Goal: Task Accomplishment & Management: Manage account settings

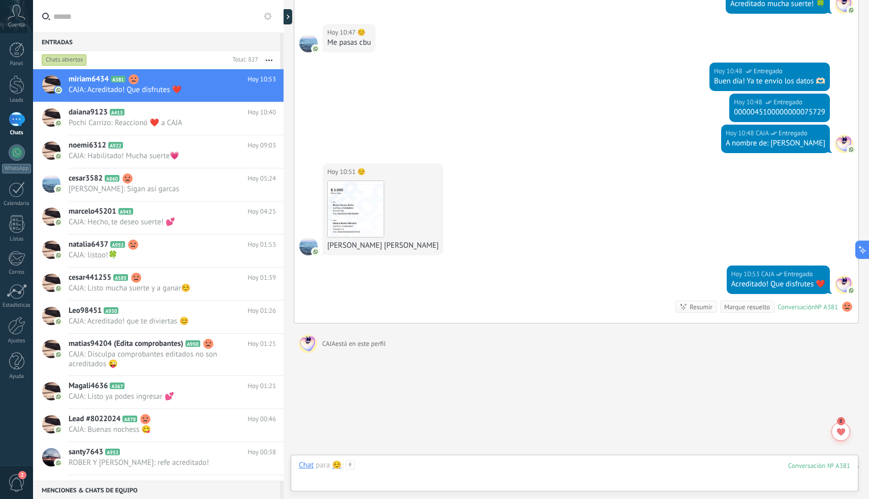
click at [419, 465] on div at bounding box center [575, 475] width 552 height 30
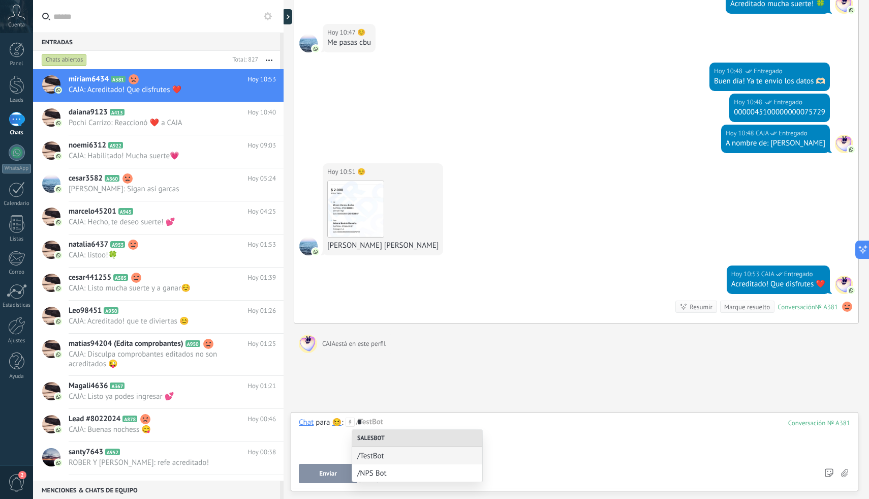
click at [693, 307] on div "Resumir" at bounding box center [701, 307] width 23 height 10
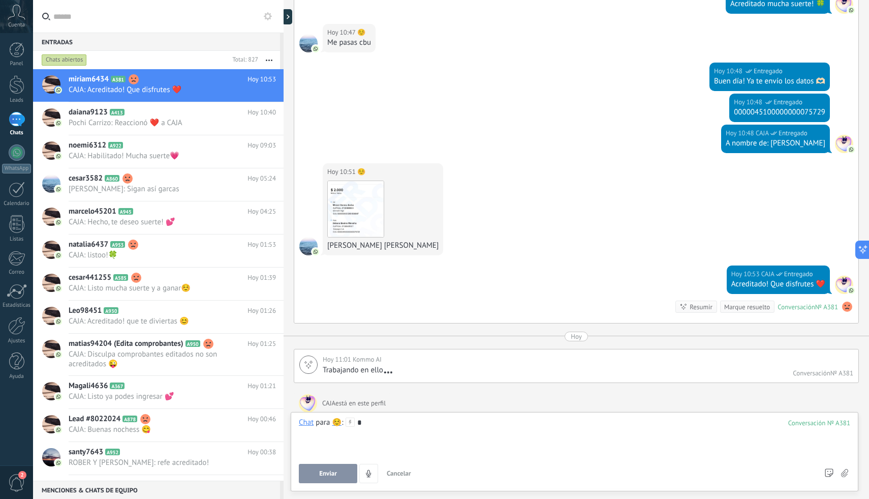
scroll to position [2993, 0]
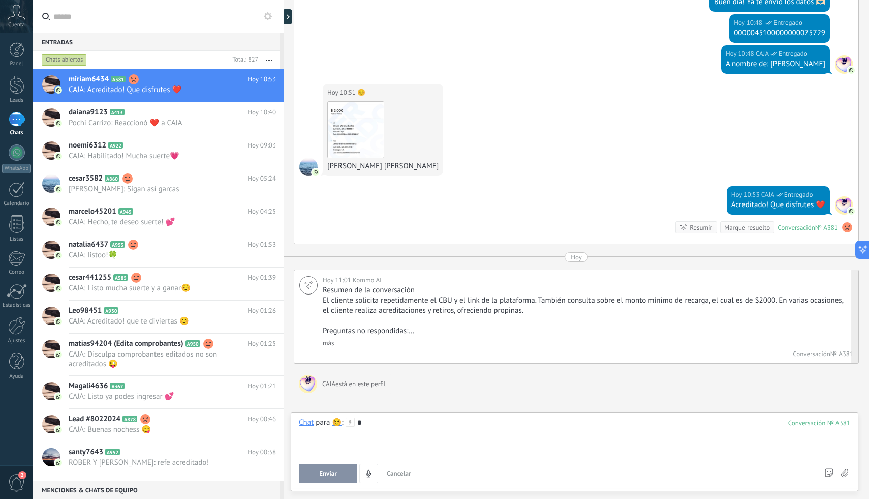
click at [337, 341] on div "Resumen de la conversación El cliente solicita repetidamente el CBU y el link d…" at bounding box center [587, 316] width 528 height 63
click at [333, 341] on link "más" at bounding box center [328, 343] width 11 height 9
click at [841, 221] on div at bounding box center [847, 227] width 12 height 12
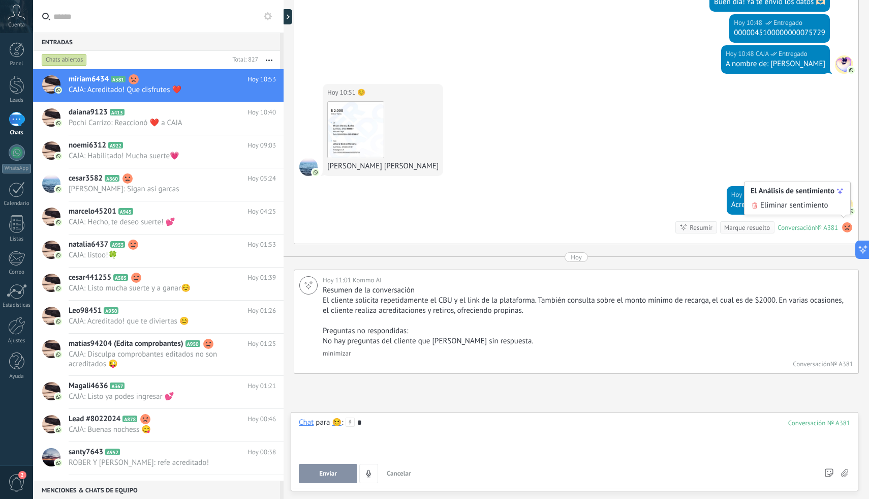
click at [825, 206] on span "Eliminar sentimiento" at bounding box center [794, 205] width 68 height 10
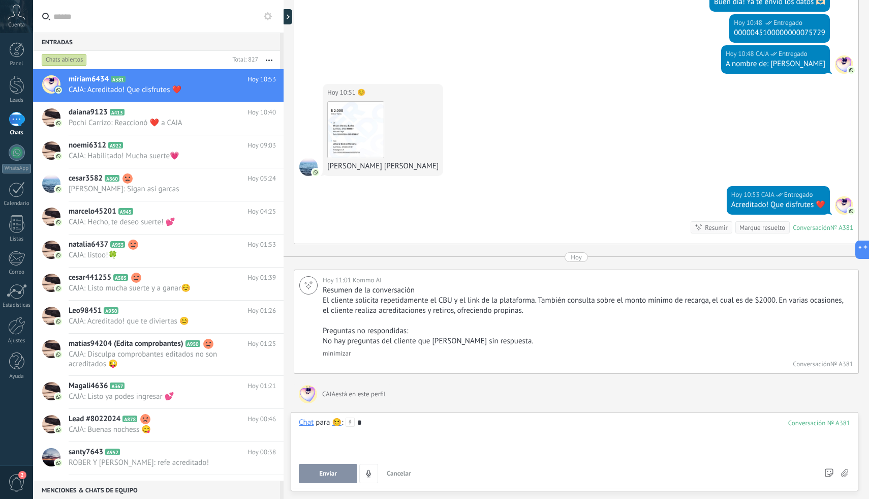
click at [475, 426] on div "*" at bounding box center [575, 436] width 552 height 39
click at [845, 474] on icon at bounding box center [844, 473] width 7 height 9
click at [0, 0] on input "file" at bounding box center [0, 0] width 0 height 0
click at [17, 97] on link "Leads" at bounding box center [16, 89] width 33 height 28
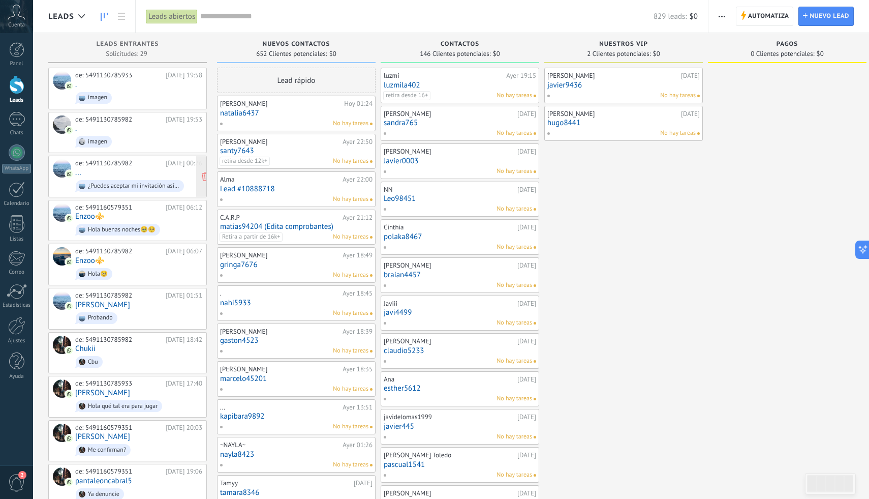
click at [111, 161] on div "de: 5491130785982" at bounding box center [118, 163] width 87 height 8
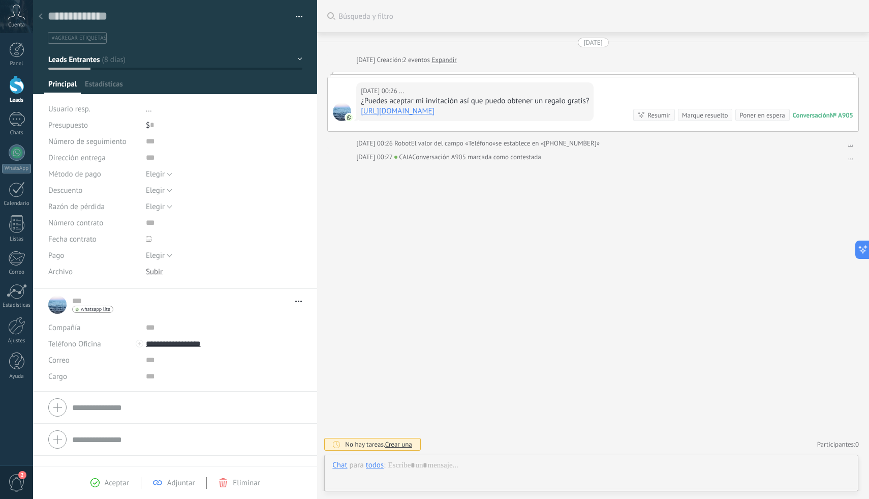
scroll to position [15, 0]
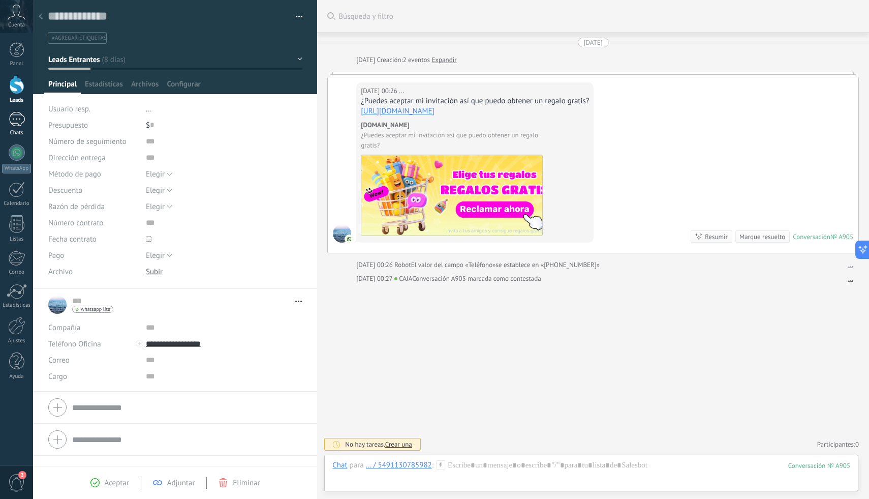
click at [15, 125] on div at bounding box center [17, 119] width 16 height 15
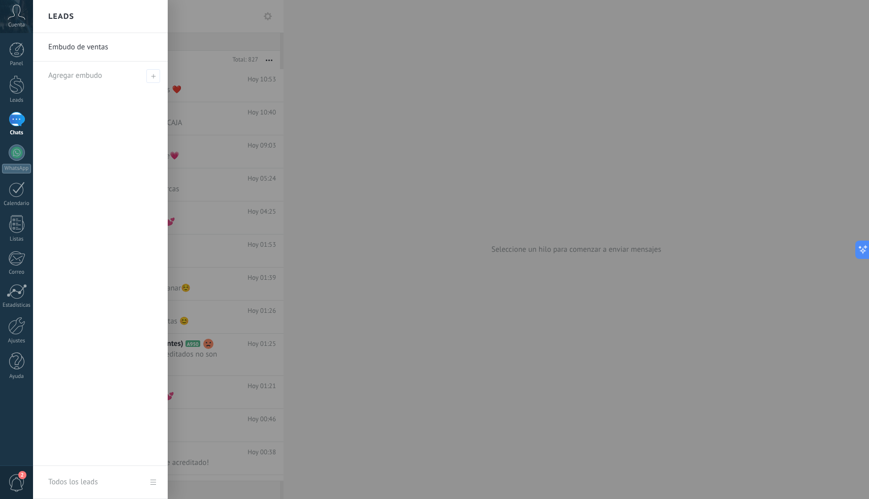
click at [231, 85] on div at bounding box center [467, 249] width 869 height 499
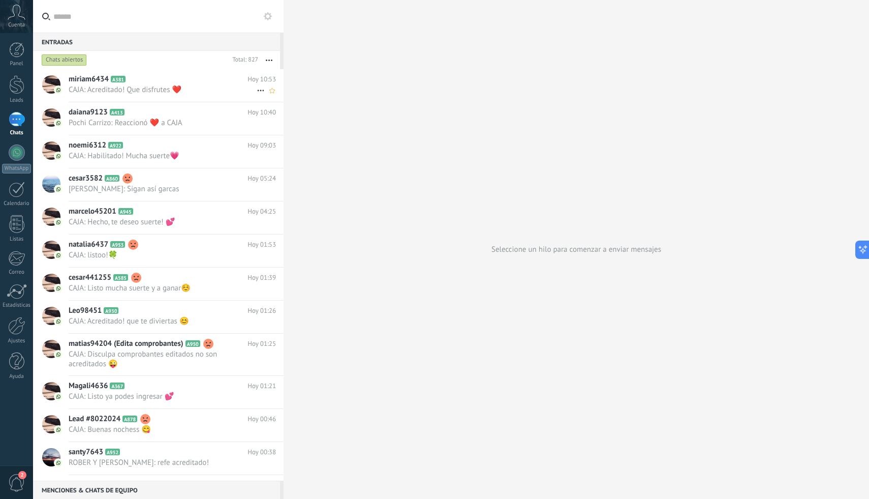
click at [231, 87] on span "CAJA: Acreditado! Que disfrutes ❤️" at bounding box center [163, 90] width 188 height 10
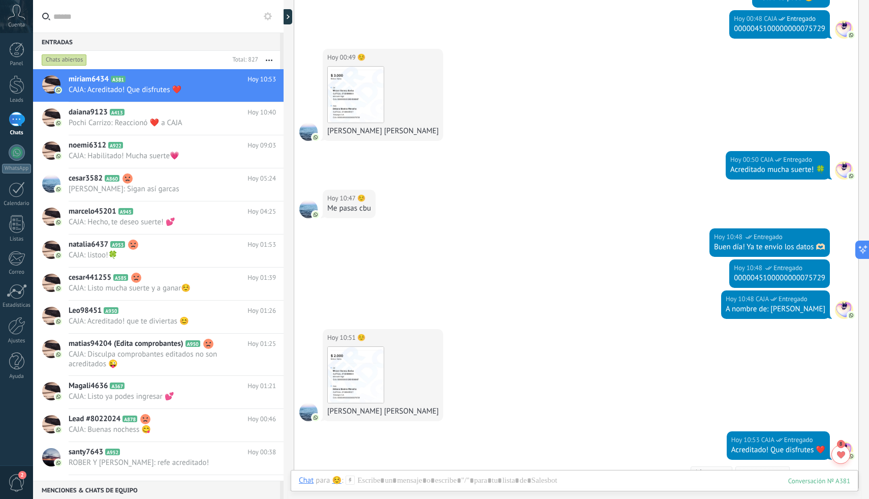
scroll to position [1873, 0]
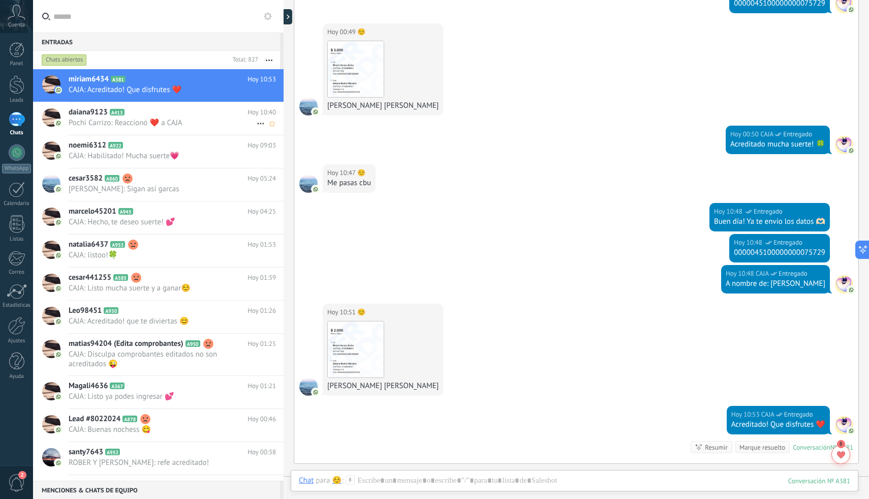
click at [200, 114] on h2 "daiana9123 A413" at bounding box center [158, 112] width 179 height 10
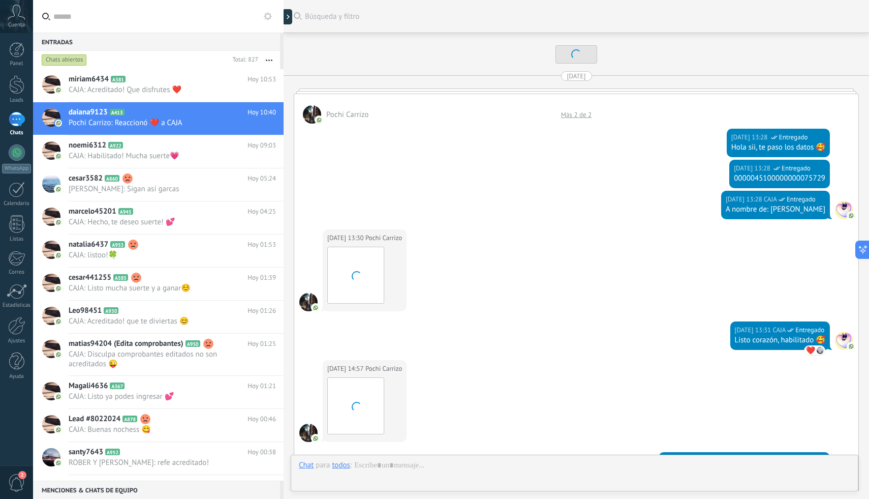
scroll to position [2224, 0]
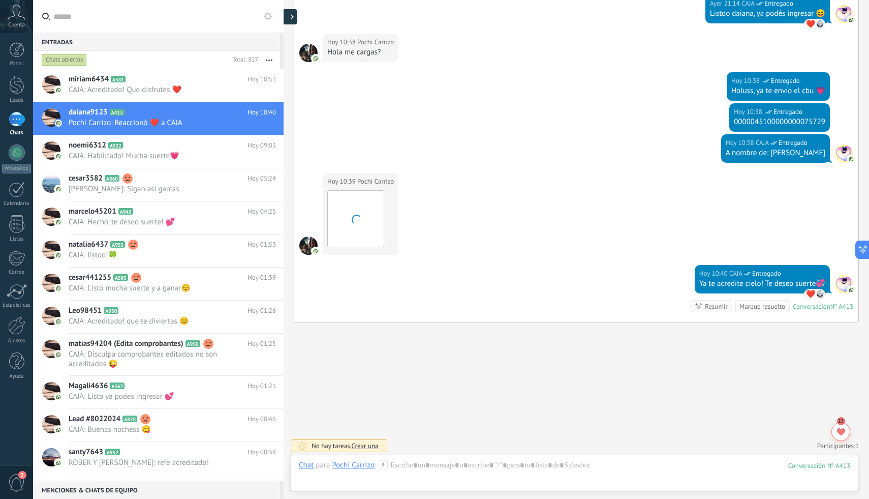
click at [292, 18] on icon at bounding box center [292, 16] width 3 height 5
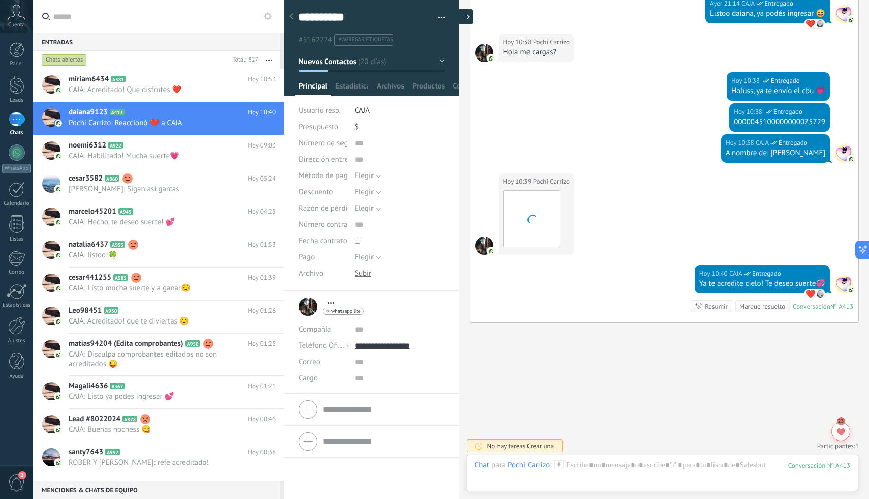
type textarea "**********"
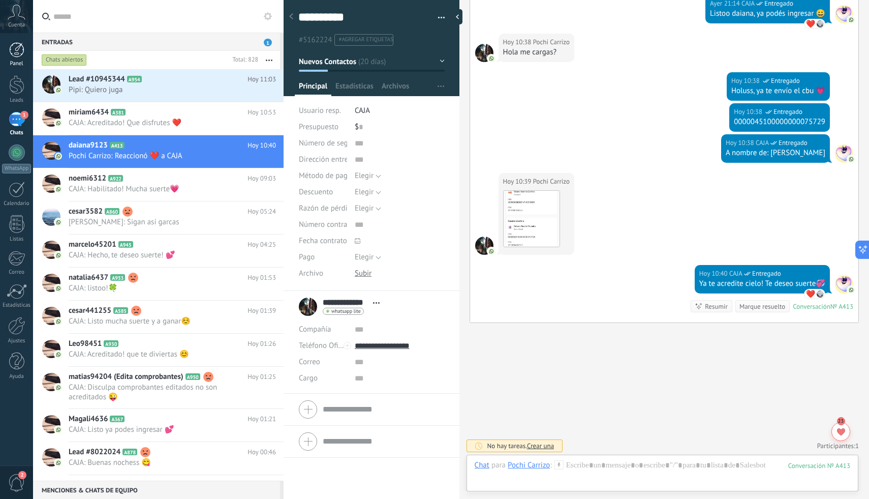
click at [10, 61] on div "Panel" at bounding box center [16, 63] width 29 height 7
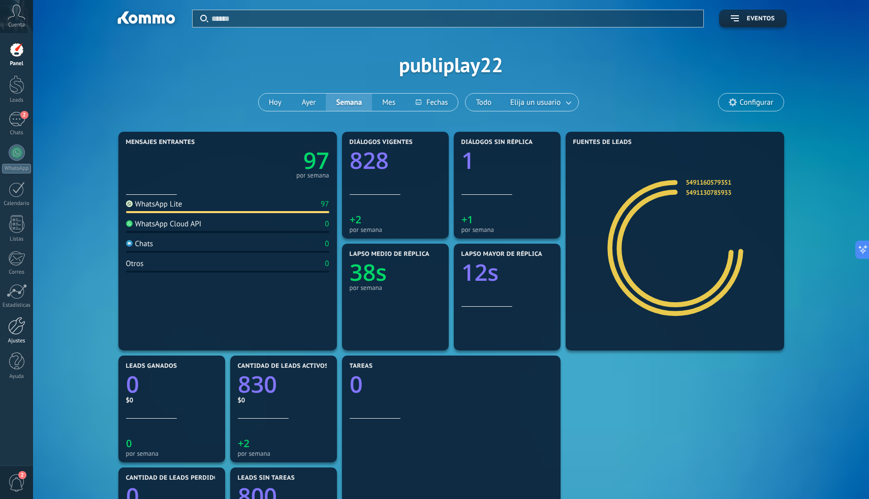
click at [10, 322] on div at bounding box center [16, 326] width 17 height 18
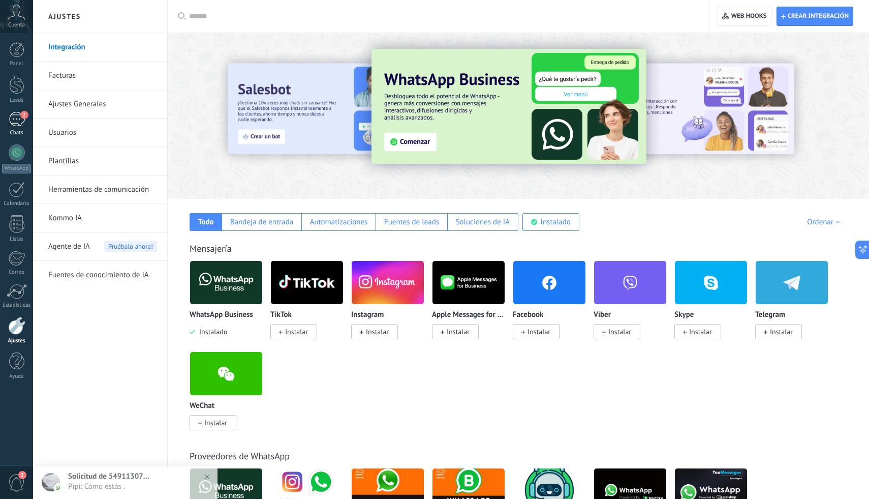
click at [16, 124] on div "2" at bounding box center [17, 119] width 16 height 15
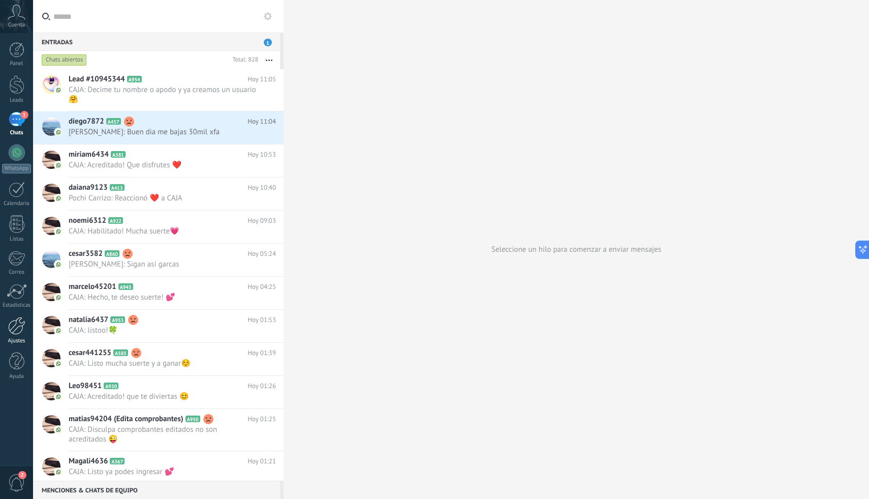
click at [22, 330] on div at bounding box center [16, 326] width 17 height 18
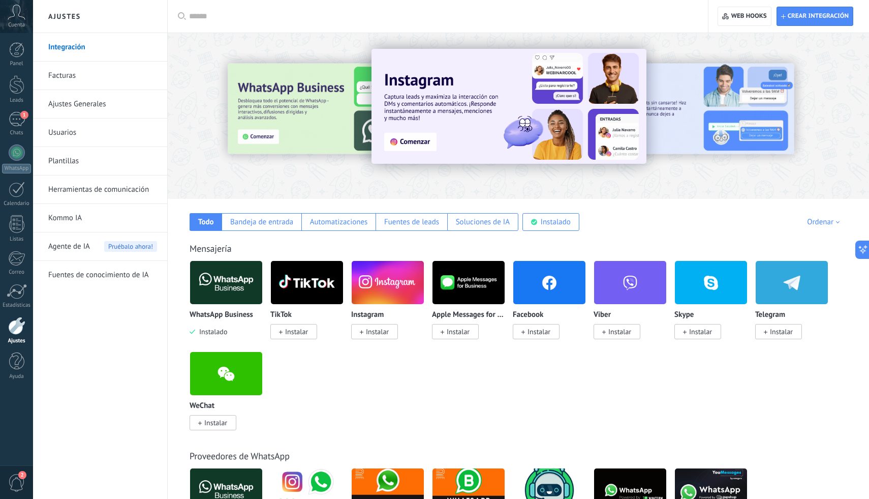
click at [375, 15] on input "text" at bounding box center [441, 16] width 505 height 11
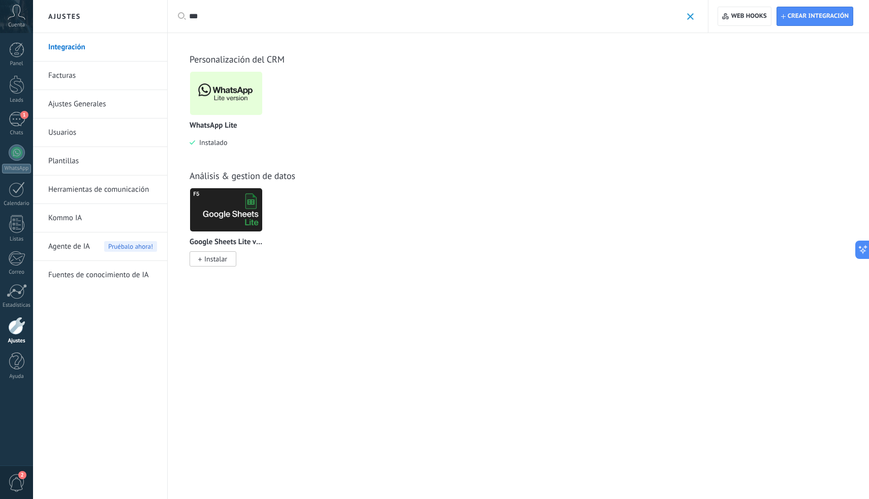
type input "***"
click at [240, 92] on img at bounding box center [226, 93] width 72 height 49
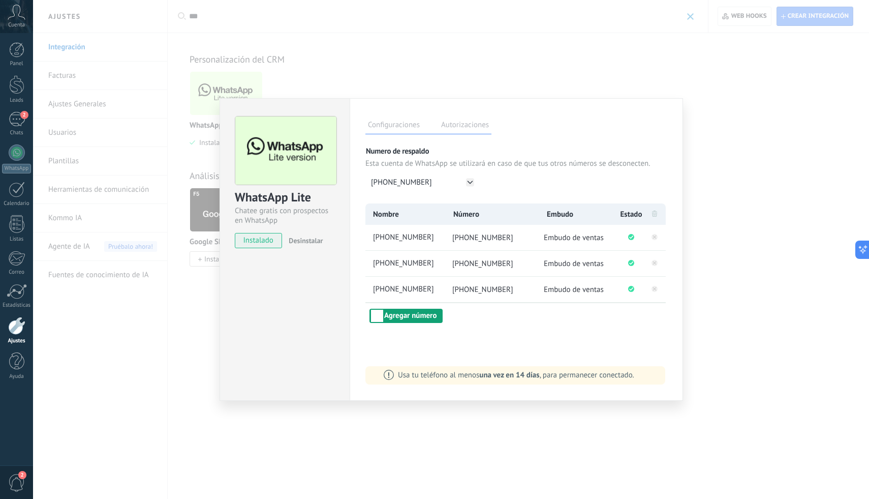
click at [433, 316] on button "Agregar número" at bounding box center [406, 316] width 73 height 14
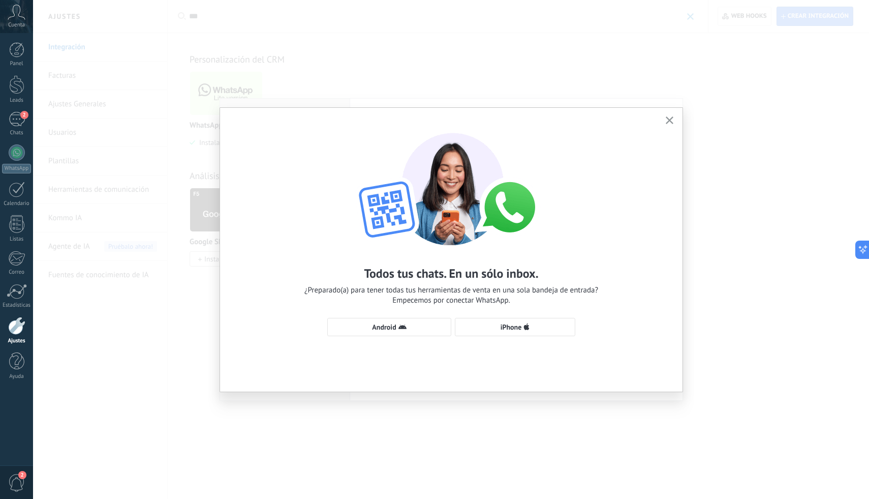
click at [669, 119] on use "button" at bounding box center [670, 120] width 8 height 8
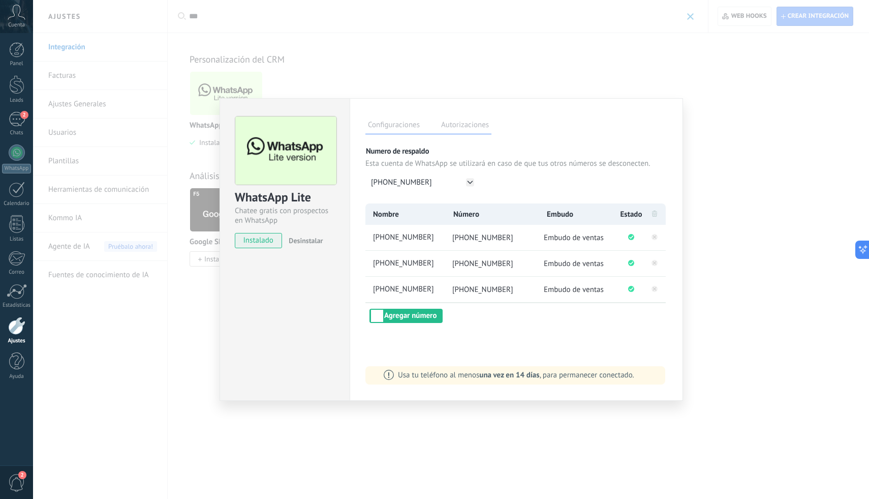
click at [479, 131] on label "Autorizaciones" at bounding box center [465, 126] width 53 height 15
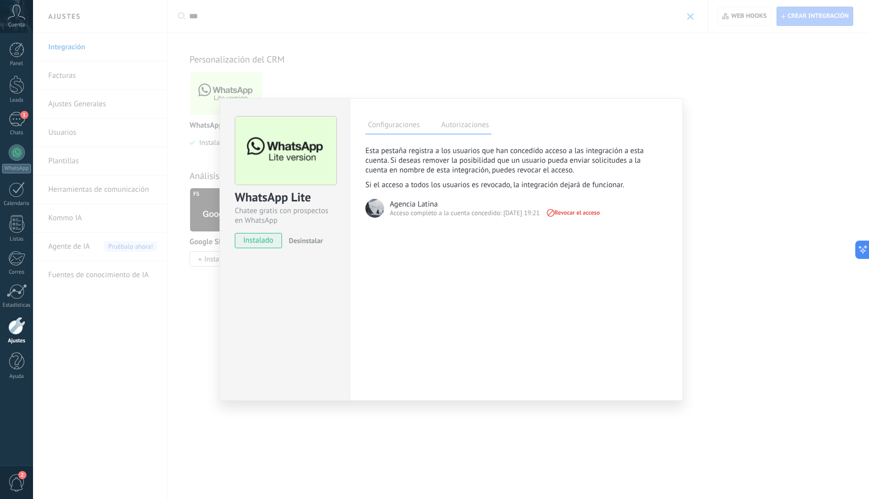
click at [414, 127] on label "Configuraciones" at bounding box center [393, 126] width 57 height 15
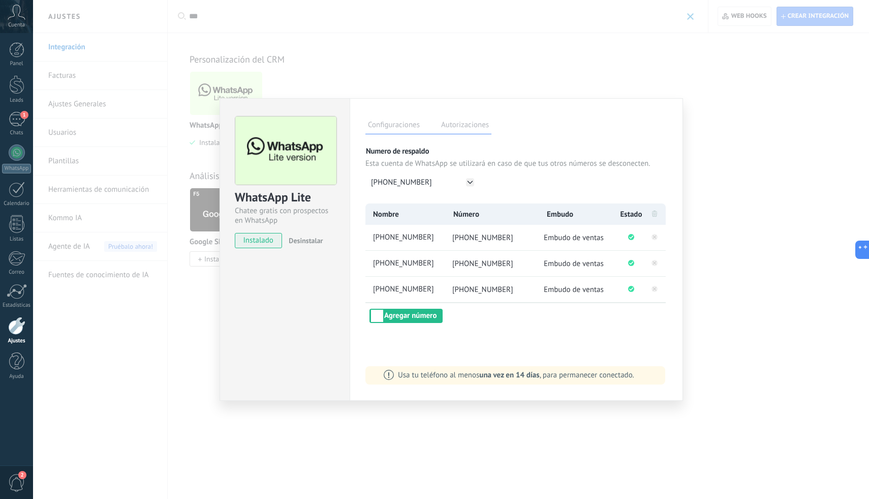
click at [566, 40] on div "WhatsApp Lite Chatee gratis con prospectos en WhatsApp instalado Desinstalar Co…" at bounding box center [451, 249] width 836 height 499
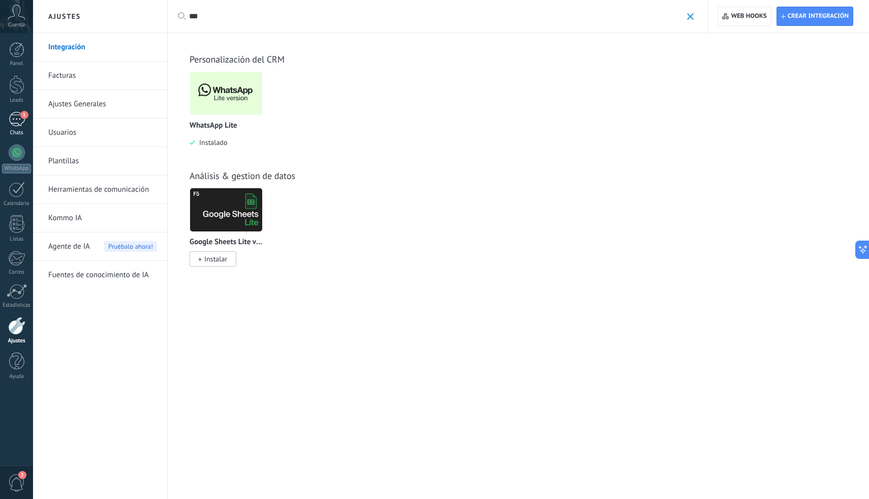
click at [17, 125] on div "1" at bounding box center [17, 119] width 16 height 15
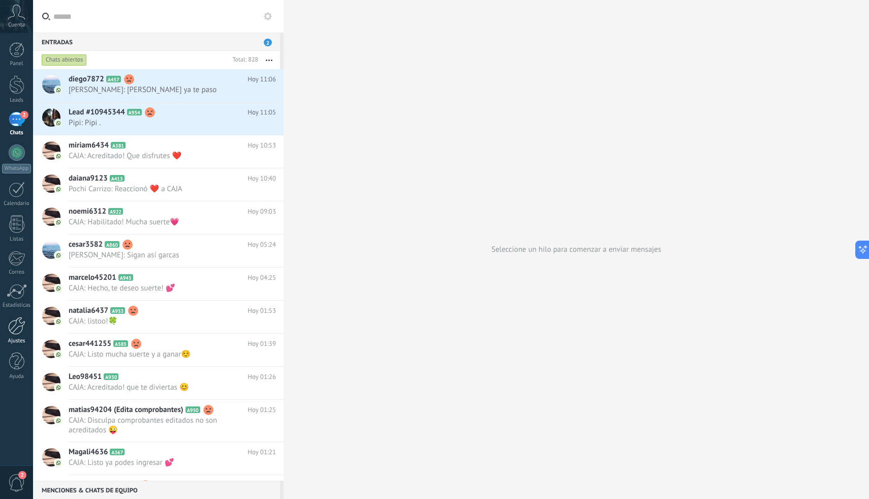
click at [7, 330] on link "Ajustes" at bounding box center [16, 330] width 33 height 27
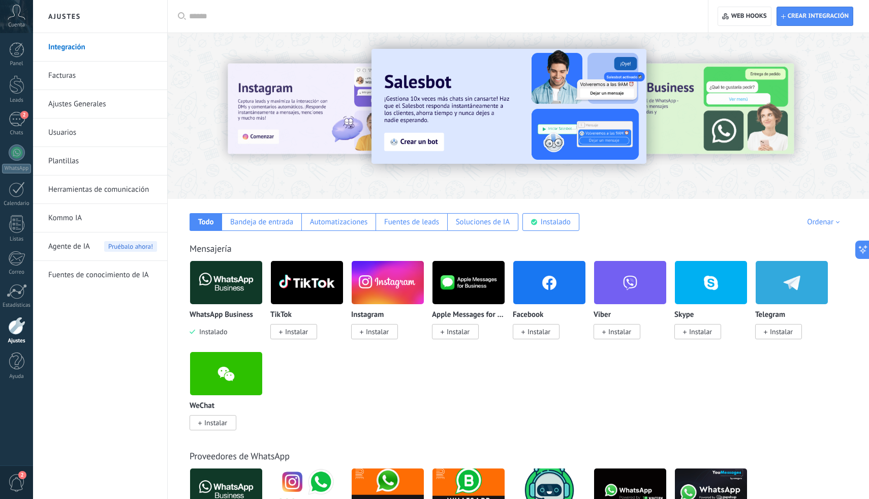
click at [75, 112] on link "Ajustes Generales" at bounding box center [102, 104] width 109 height 28
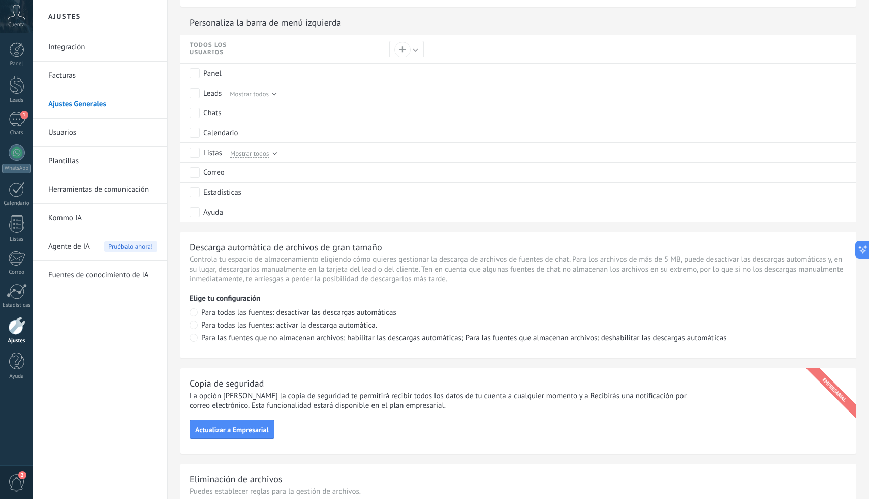
scroll to position [600, 0]
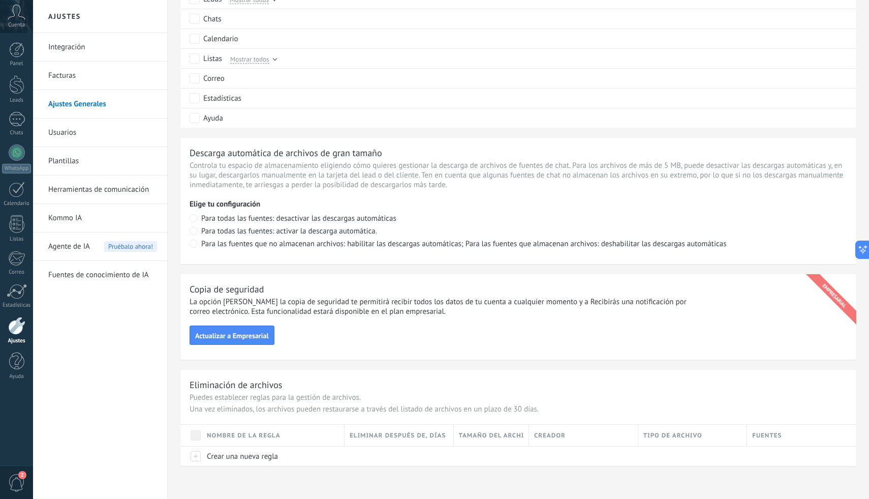
click at [125, 164] on link "Plantillas" at bounding box center [102, 161] width 109 height 28
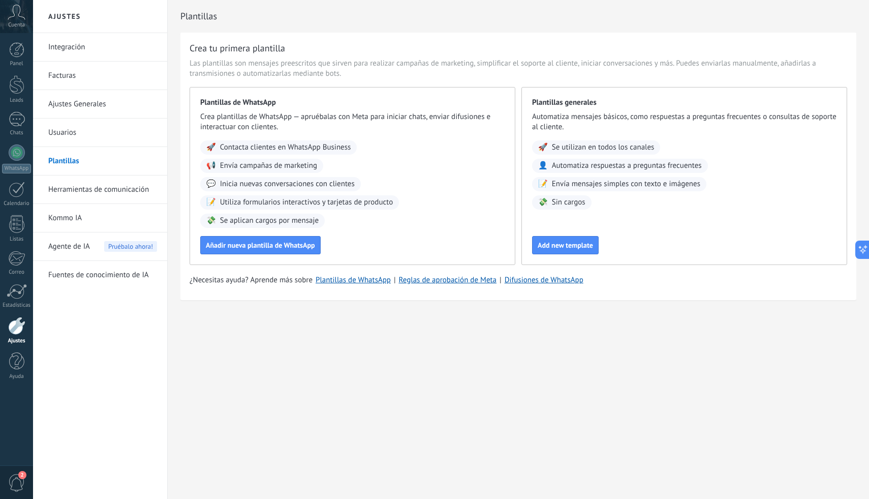
click at [245, 72] on span "Las plantillas son mensajes preescritos que sirven para realizar campañas de ma…" at bounding box center [519, 68] width 658 height 20
click at [566, 249] on span "Add new template" at bounding box center [565, 244] width 55 height 7
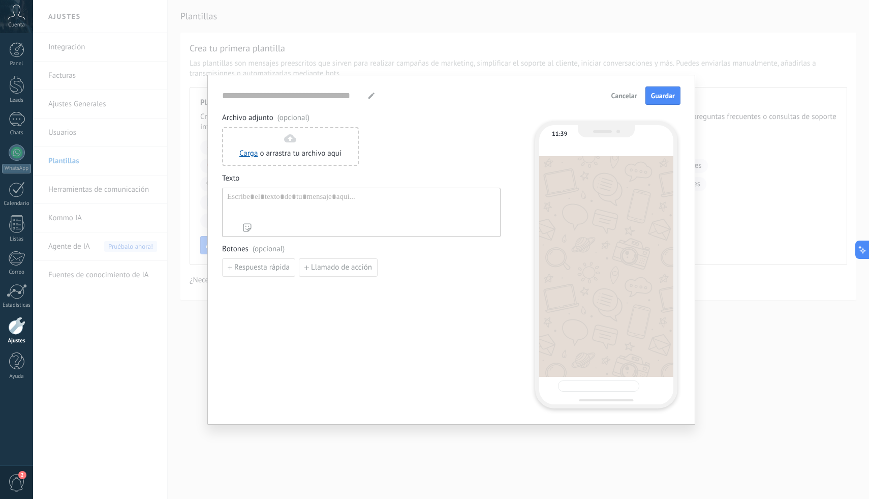
type input "**********"
click at [313, 264] on span "Llamado de acción" at bounding box center [341, 267] width 61 height 7
click at [303, 270] on input at bounding box center [277, 267] width 108 height 16
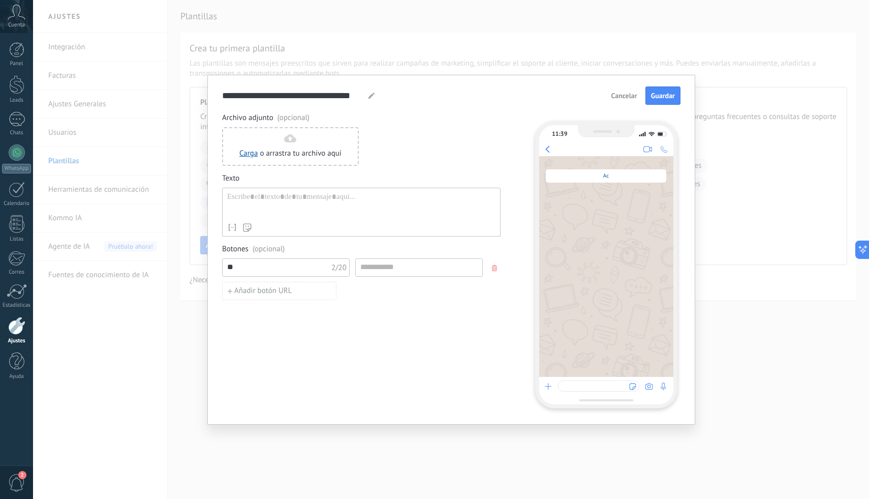
type input "*"
type input "***"
click at [449, 269] on input at bounding box center [419, 267] width 127 height 16
paste input "**********"
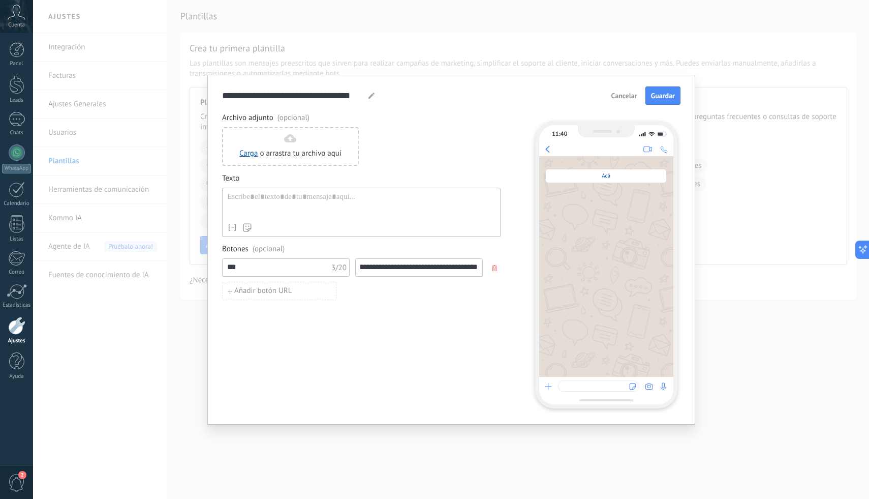
type input "**********"
click at [363, 290] on div "Añadir botón URL" at bounding box center [361, 291] width 279 height 18
click at [311, 291] on button "Añadir botón URL" at bounding box center [279, 291] width 114 height 18
click at [324, 294] on input at bounding box center [277, 290] width 108 height 16
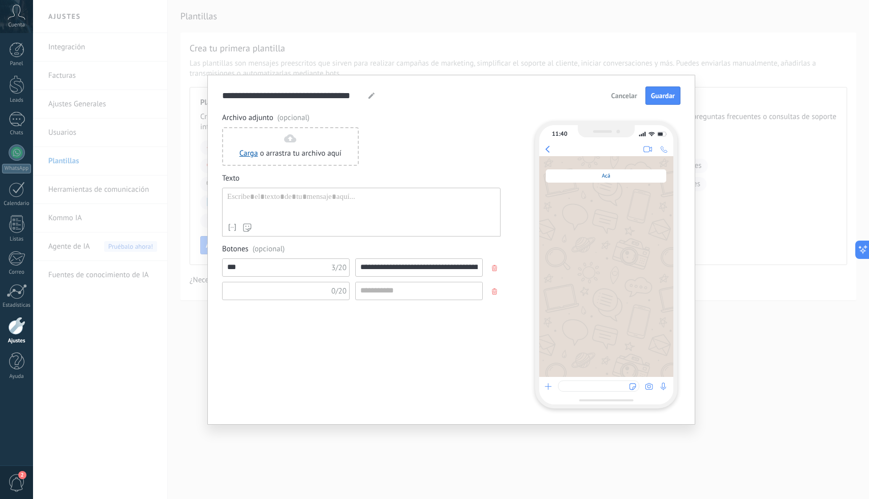
type input "*"
click at [497, 289] on span "button" at bounding box center [495, 291] width 7 height 6
click at [457, 210] on div at bounding box center [361, 205] width 268 height 26
click at [661, 100] on button "Guardar" at bounding box center [663, 95] width 35 height 18
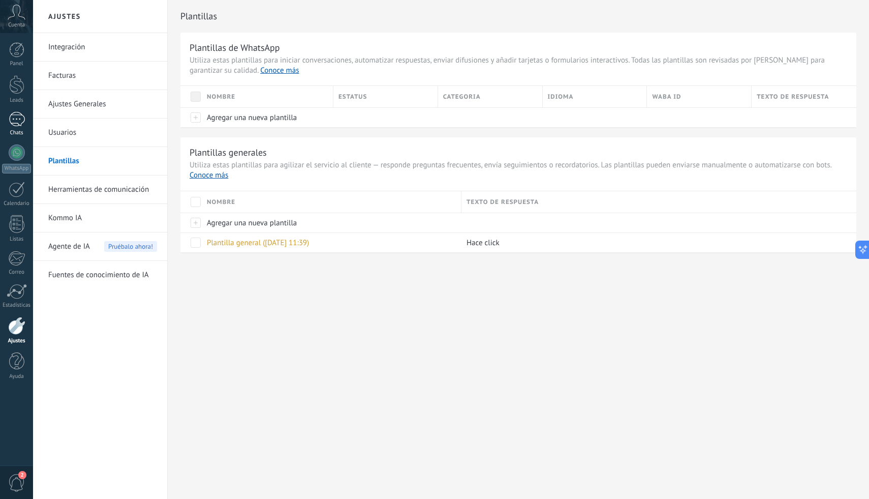
click at [12, 128] on link "1 Chats" at bounding box center [16, 124] width 33 height 24
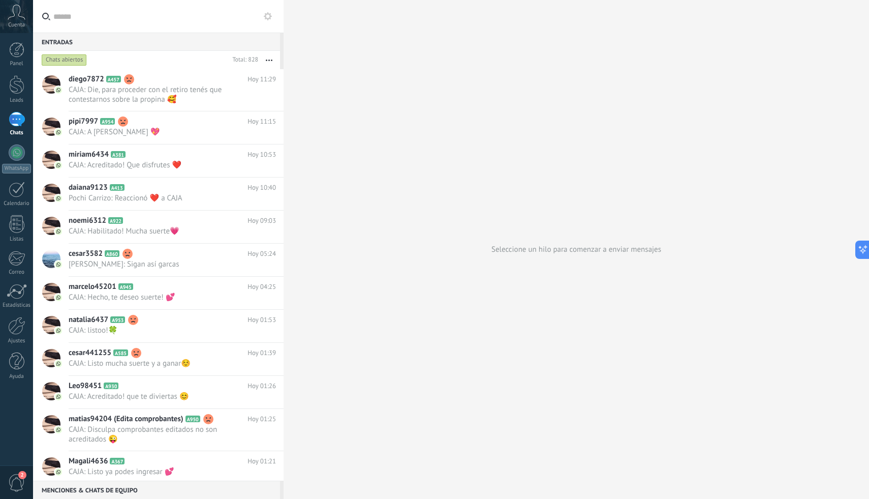
click at [114, 15] on input "text" at bounding box center [164, 16] width 222 height 33
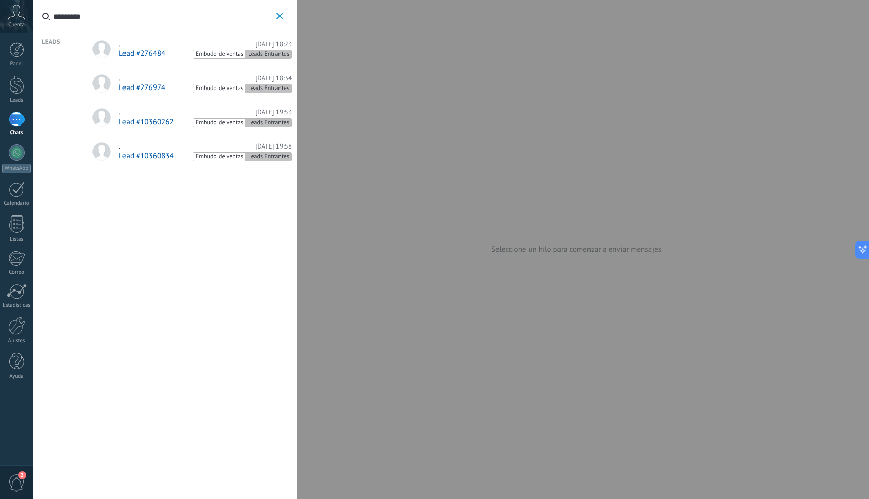
type input "*********"
click at [142, 58] on span "Lead #276484" at bounding box center [142, 54] width 46 height 10
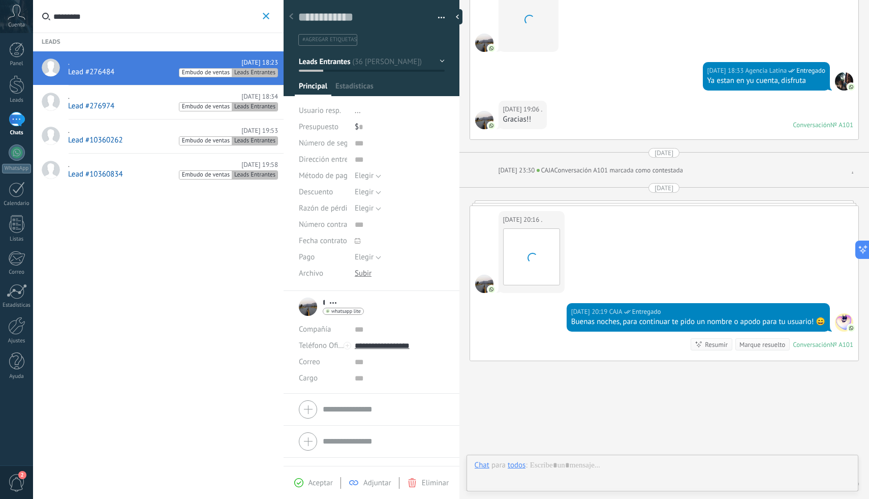
scroll to position [533, 0]
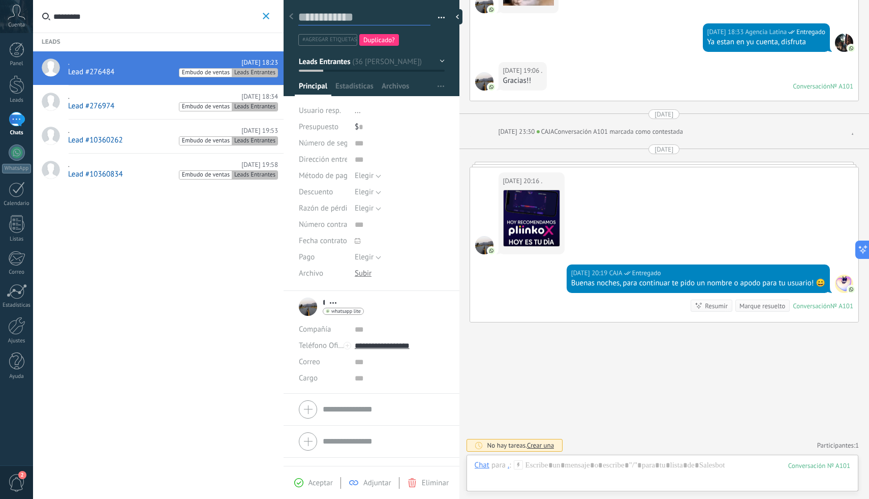
click at [349, 13] on textarea at bounding box center [364, 18] width 132 height 16
type textarea "*"
type textarea "**"
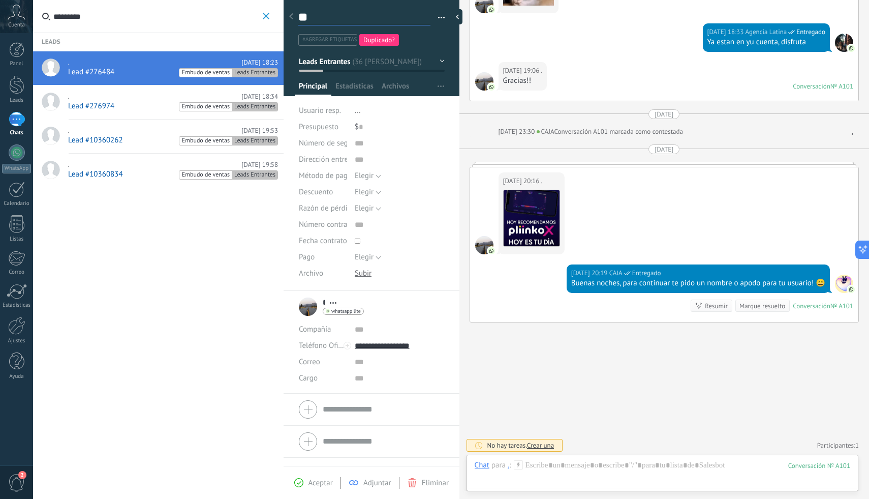
type textarea "***"
type textarea "****"
type textarea "*****"
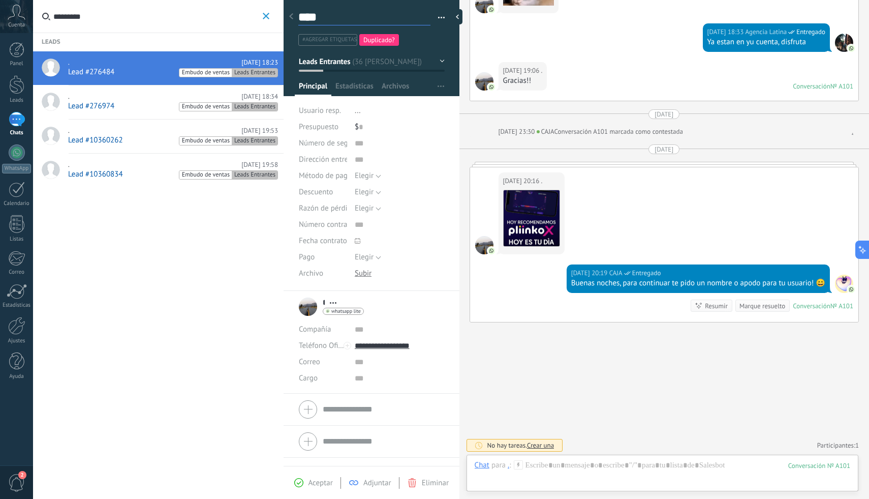
type textarea "*****"
type textarea "******"
type textarea "*******"
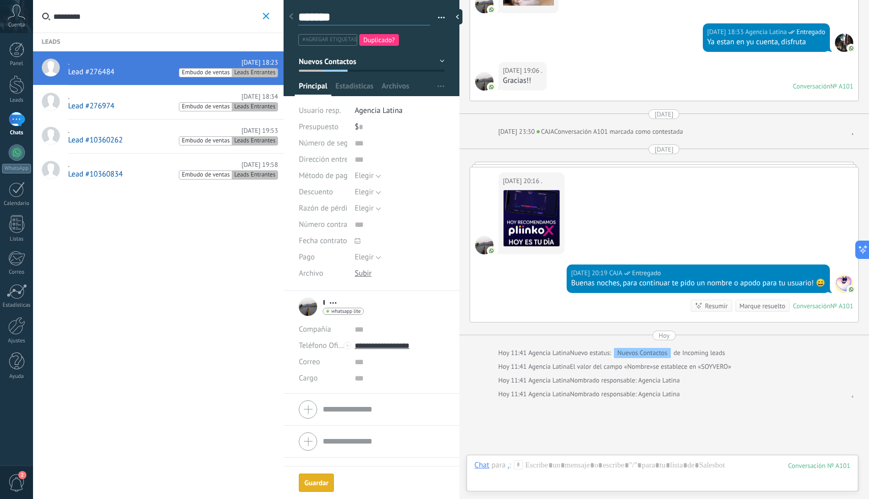
scroll to position [610, 0]
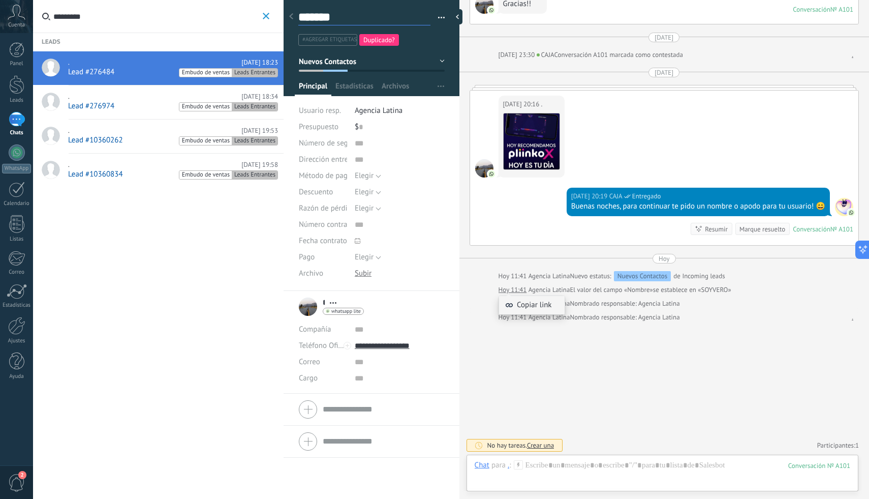
type textarea "*******"
click at [525, 300] on span "Copiar link" at bounding box center [534, 305] width 35 height 10
click at [544, 456] on div "Chat Correo Nota Tarea Chat para . : 101 Enviar Cancelar Rastrear clics en link…" at bounding box center [663, 472] width 392 height 37
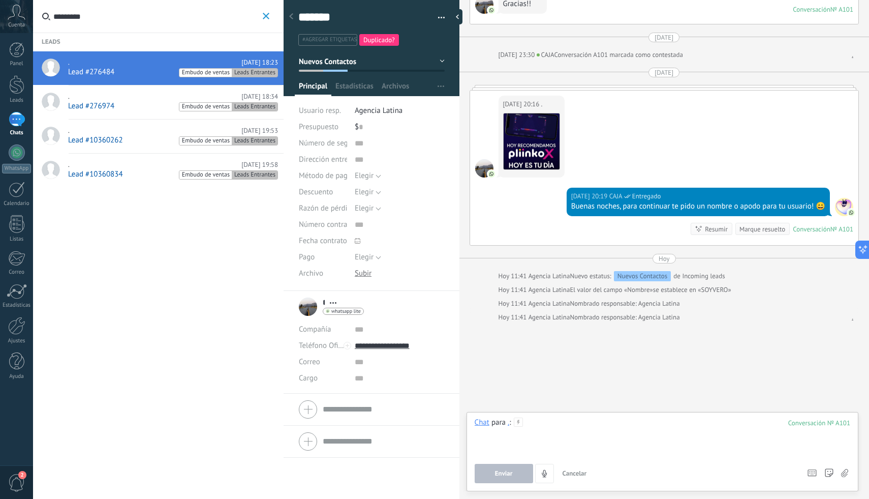
click at [558, 437] on div at bounding box center [663, 436] width 376 height 39
click at [514, 424] on icon at bounding box center [518, 421] width 9 height 9
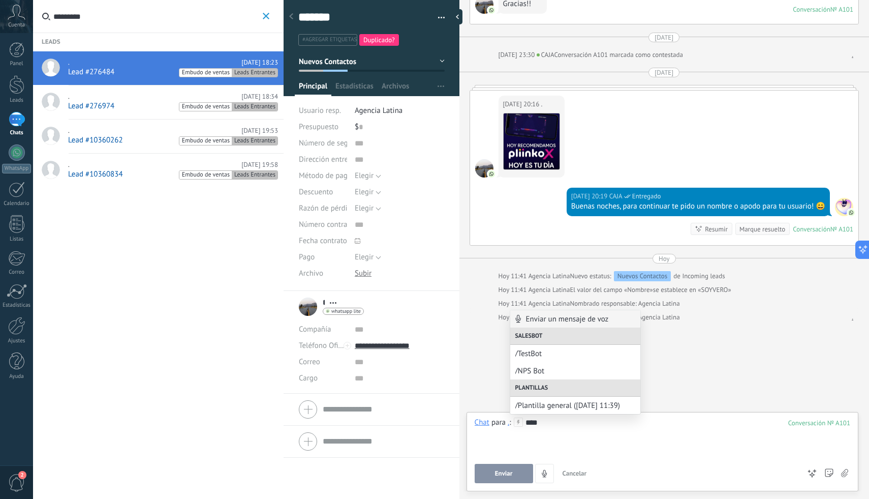
click at [515, 425] on icon at bounding box center [518, 421] width 9 height 9
click at [510, 425] on span ":" at bounding box center [510, 422] width 2 height 10
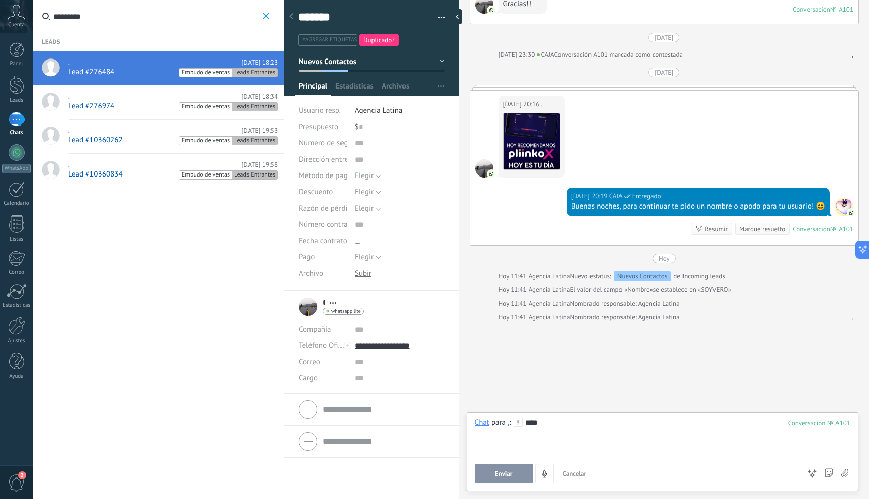
click at [575, 429] on div "****" at bounding box center [663, 436] width 376 height 39
click at [508, 475] on span "Enviar" at bounding box center [504, 473] width 18 height 7
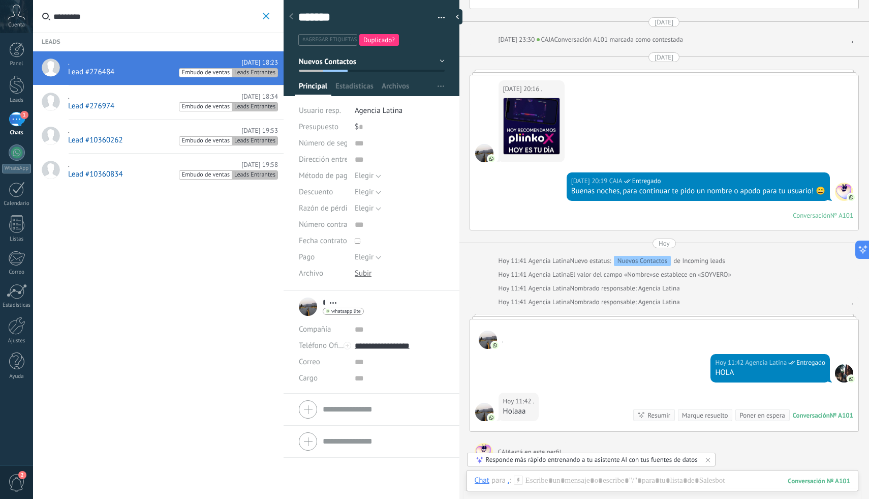
scroll to position [755, 0]
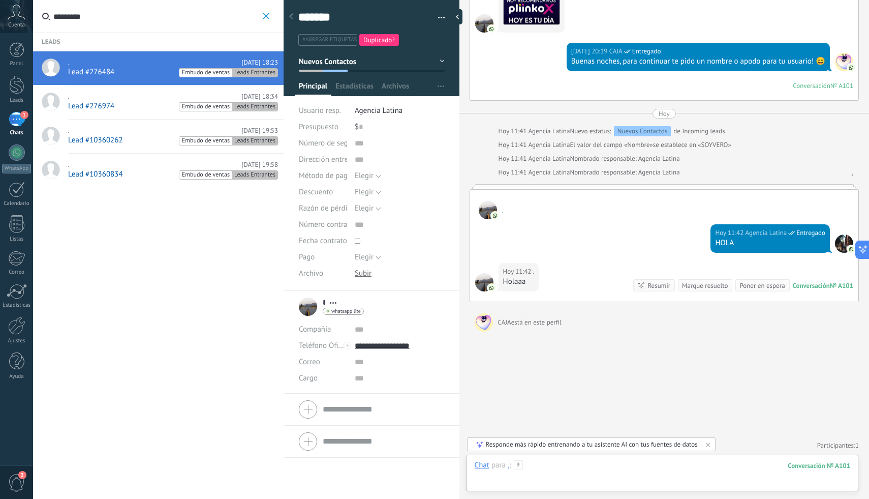
click at [554, 465] on div at bounding box center [663, 475] width 376 height 30
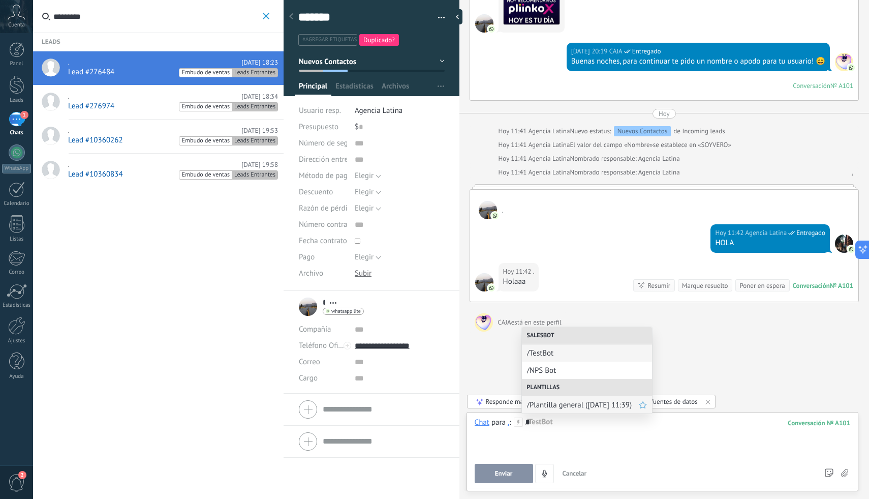
click at [597, 407] on span "/Plantilla general ([DATE] 11:39)" at bounding box center [583, 405] width 112 height 10
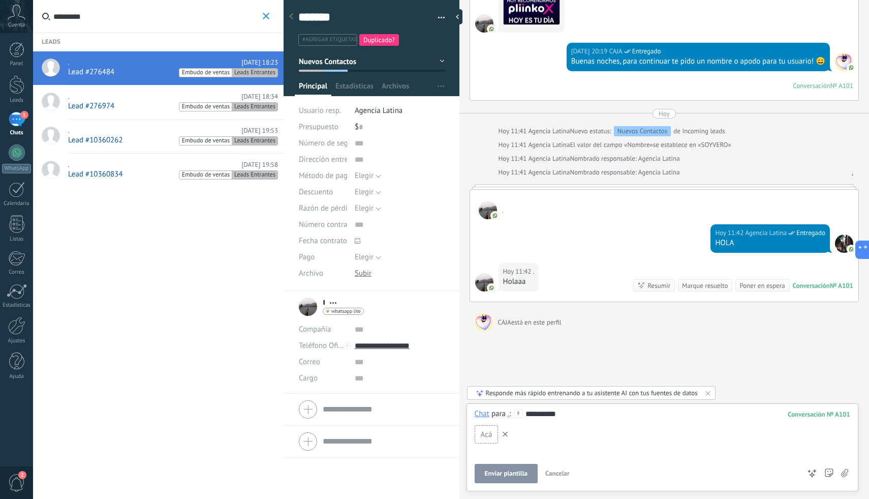
click at [505, 479] on button "Enviar plantilla" at bounding box center [506, 473] width 63 height 19
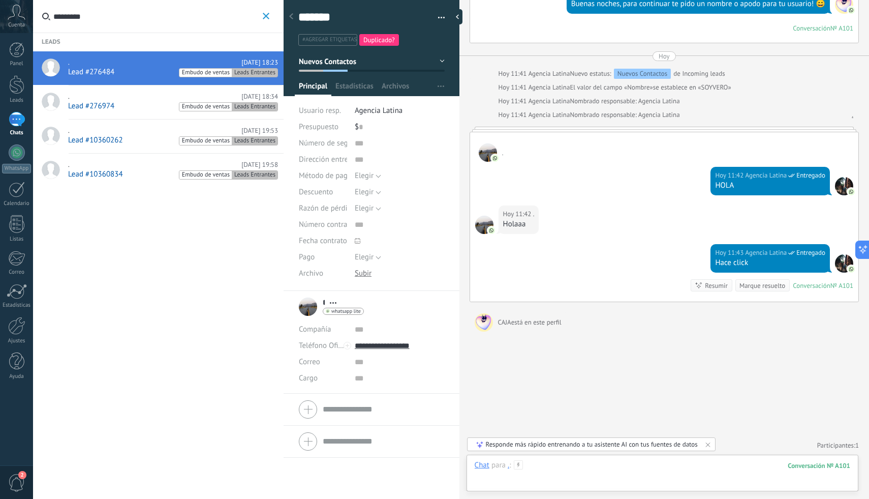
click at [592, 467] on div at bounding box center [663, 475] width 376 height 30
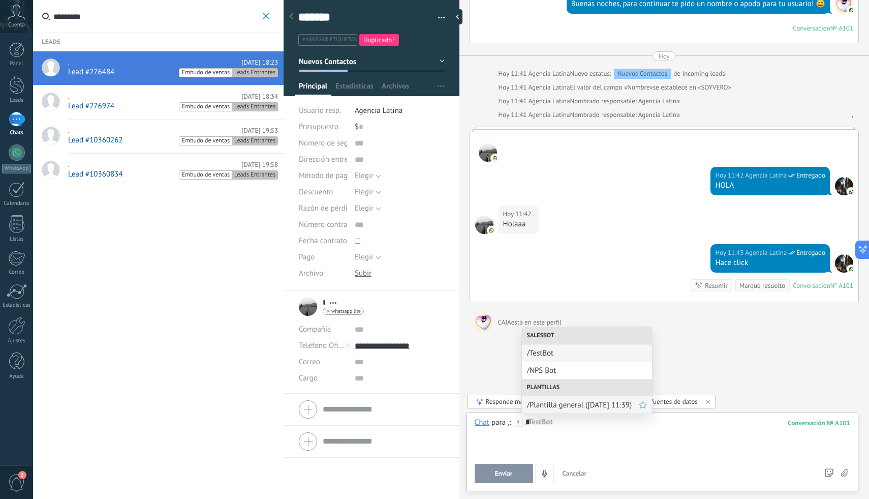
click at [620, 406] on span "/Plantilla general ([DATE] 11:39)" at bounding box center [583, 405] width 112 height 10
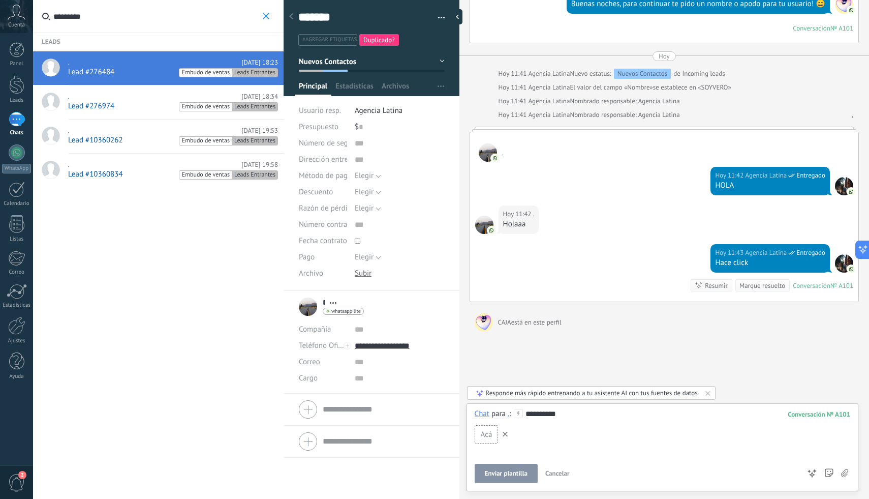
click at [489, 435] on span "Acá" at bounding box center [487, 435] width 12 height 10
click at [493, 433] on div "Acá" at bounding box center [487, 434] width 24 height 18
click at [486, 435] on span "Acá" at bounding box center [487, 435] width 12 height 10
click at [487, 438] on span "Acá" at bounding box center [487, 435] width 12 height 10
click at [492, 433] on span "Acá" at bounding box center [487, 435] width 12 height 10
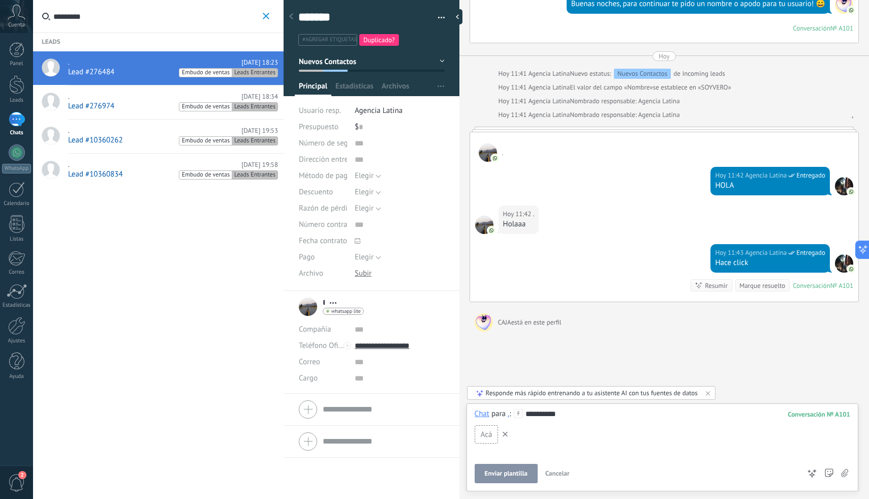
click at [491, 436] on span "Acá" at bounding box center [487, 435] width 12 height 10
click at [487, 442] on div "Acá" at bounding box center [487, 434] width 24 height 18
click at [487, 437] on span "Acá" at bounding box center [487, 435] width 12 height 10
click at [486, 439] on div "Acá" at bounding box center [487, 434] width 24 height 18
click at [486, 437] on span "Acá" at bounding box center [487, 435] width 12 height 10
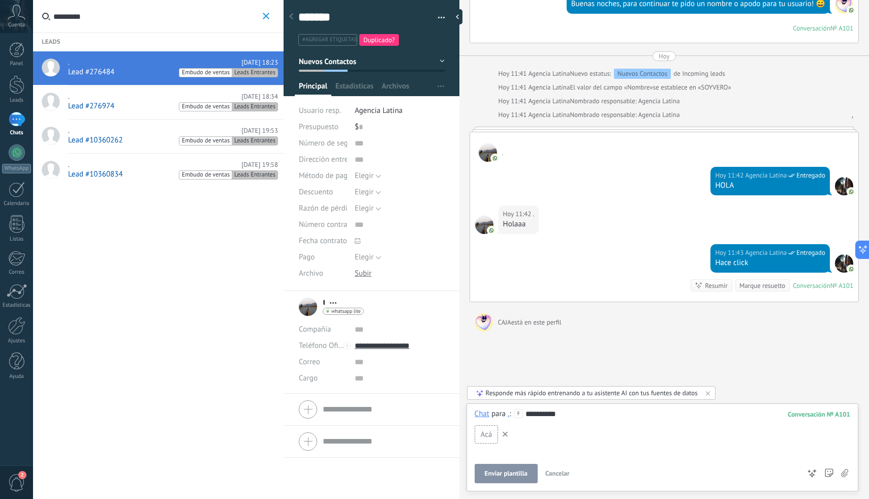
click at [508, 438] on span at bounding box center [505, 434] width 10 height 15
click at [608, 423] on div "**********" at bounding box center [663, 436] width 376 height 39
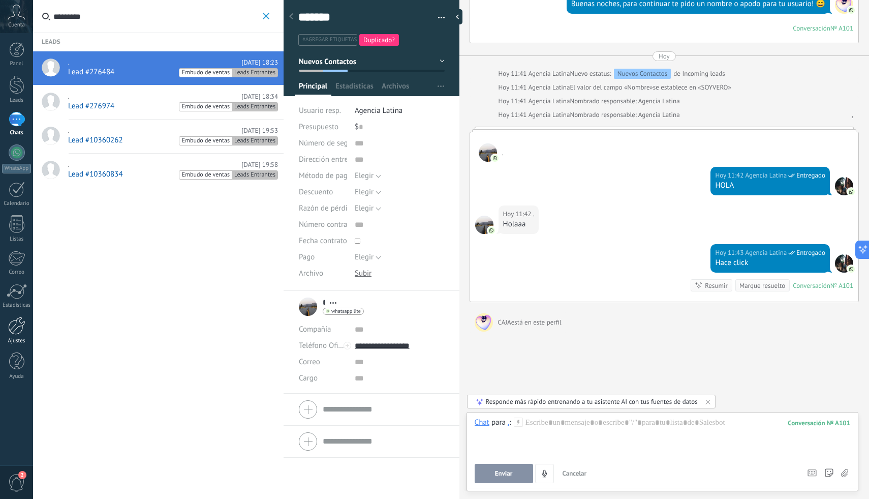
click at [13, 324] on div at bounding box center [16, 326] width 17 height 18
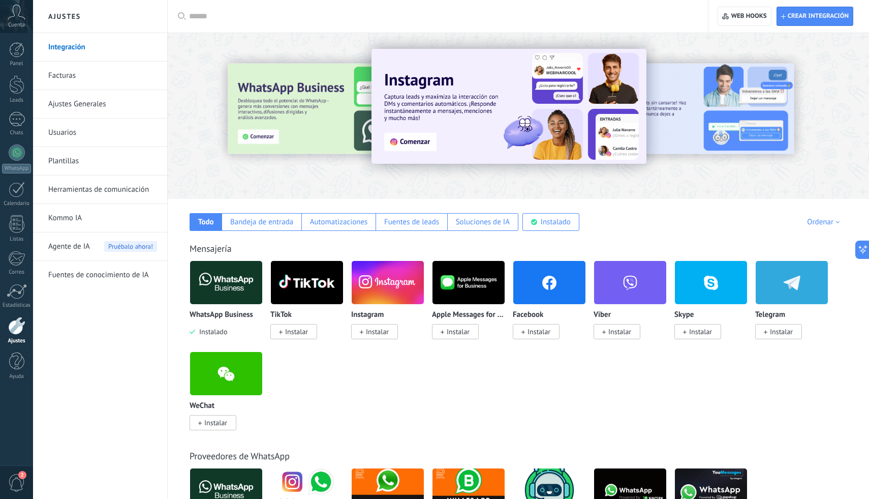
click at [72, 154] on link "Plantillas" at bounding box center [102, 161] width 109 height 28
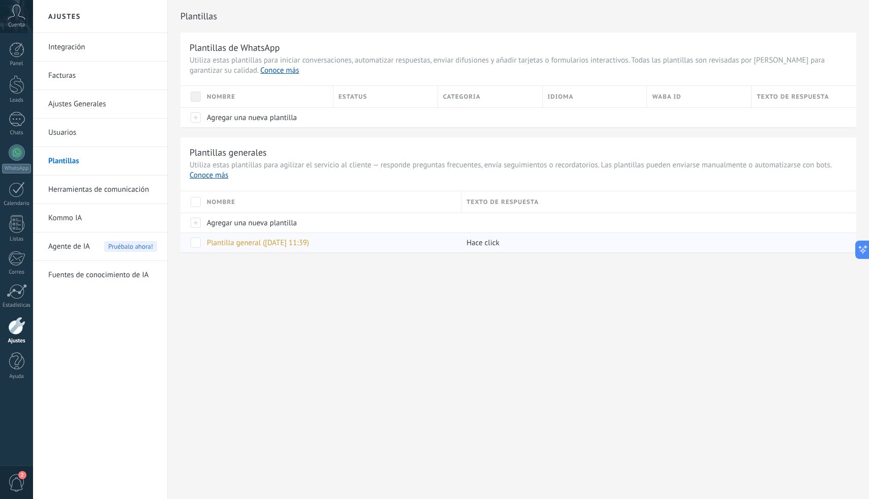
click at [408, 244] on div "Plantilla general ([DATE] 11:39)" at bounding box center [329, 242] width 255 height 19
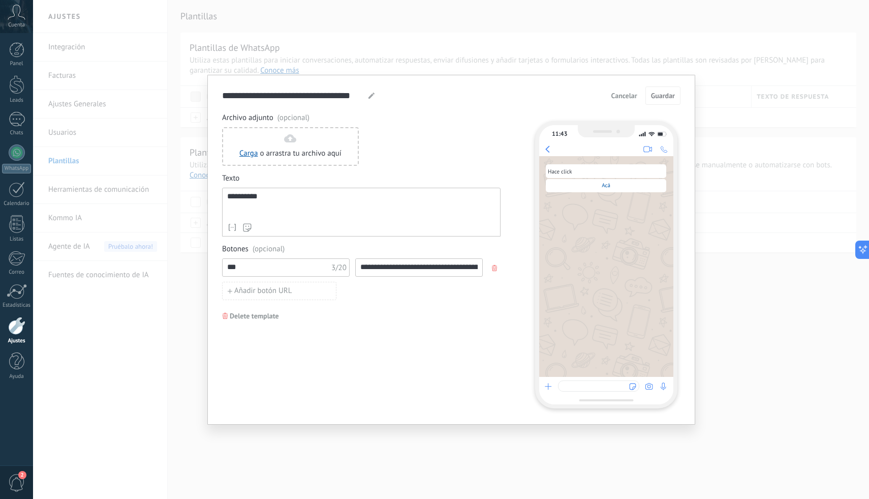
click at [315, 266] on input "***" at bounding box center [277, 267] width 108 height 16
click at [610, 187] on span "Acá" at bounding box center [606, 185] width 9 height 7
click at [593, 175] on div "Hace click" at bounding box center [606, 171] width 116 height 10
click at [572, 168] on div "Hace click" at bounding box center [606, 171] width 116 height 10
click at [572, 171] on div "Hace click" at bounding box center [606, 171] width 116 height 10
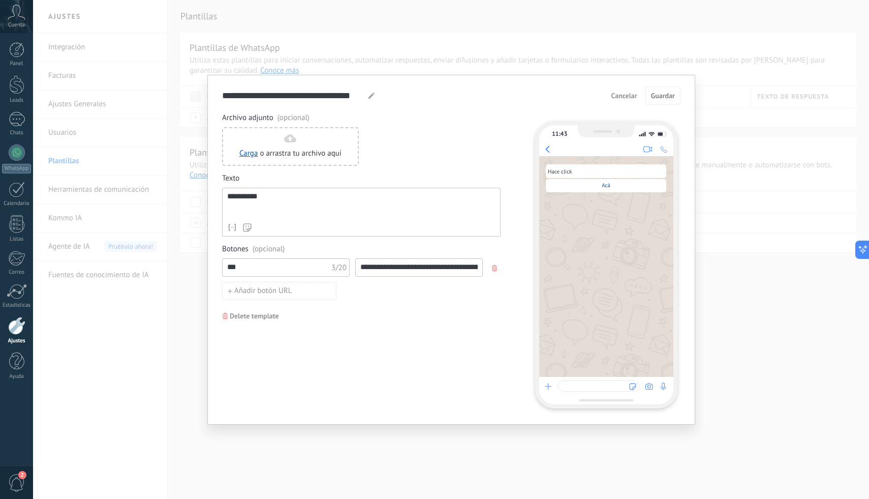
click at [564, 178] on div "Hace click" at bounding box center [606, 171] width 120 height 14
click at [564, 177] on div "Hace click" at bounding box center [606, 171] width 120 height 14
click at [370, 199] on div "**********" at bounding box center [361, 205] width 268 height 26
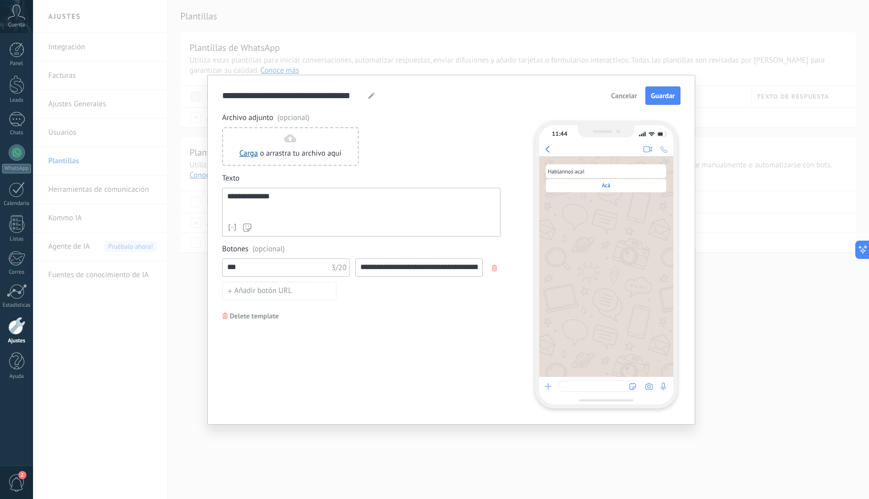
click at [416, 266] on input "**********" at bounding box center [419, 267] width 127 height 16
click at [255, 266] on input "***" at bounding box center [277, 267] width 108 height 16
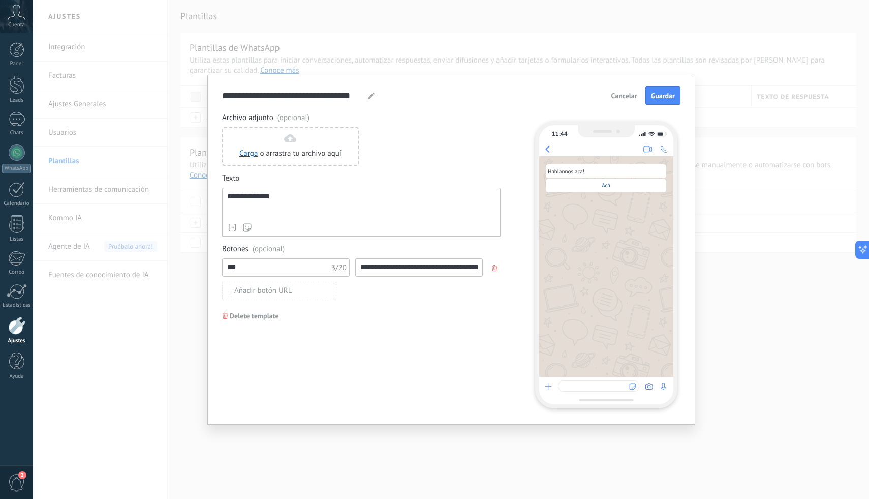
click at [255, 266] on input "***" at bounding box center [277, 267] width 108 height 16
type input "**********"
click at [493, 269] on icon "button" at bounding box center [494, 268] width 5 height 6
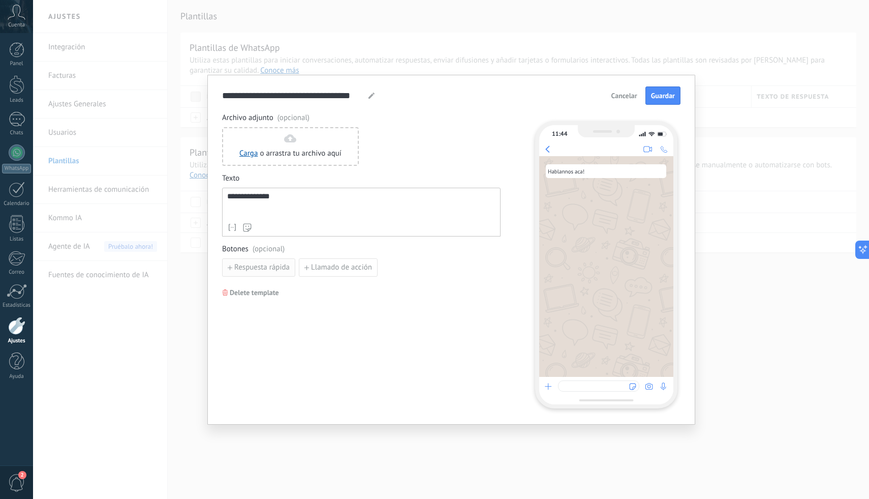
click at [276, 266] on span "Respuesta rápida" at bounding box center [261, 267] width 55 height 7
click at [263, 317] on span "Delete template" at bounding box center [254, 315] width 49 height 7
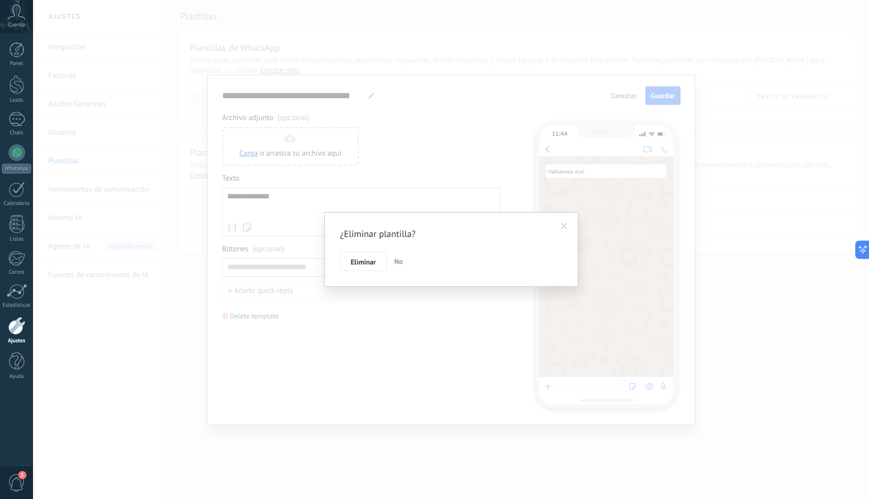
click at [399, 260] on span "No" at bounding box center [398, 261] width 9 height 9
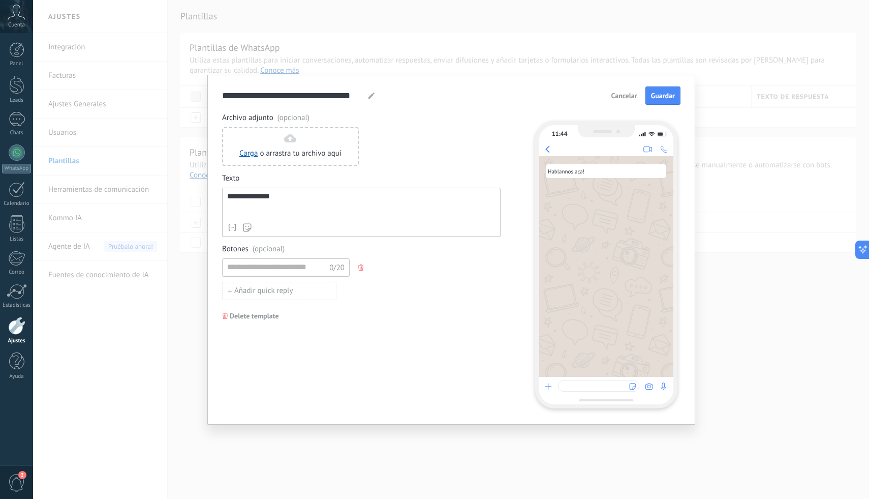
click at [359, 270] on icon "button" at bounding box center [360, 267] width 5 height 6
click at [359, 270] on span "Llamado de acción" at bounding box center [341, 267] width 61 height 7
click at [378, 271] on input at bounding box center [419, 267] width 127 height 16
paste input "**********"
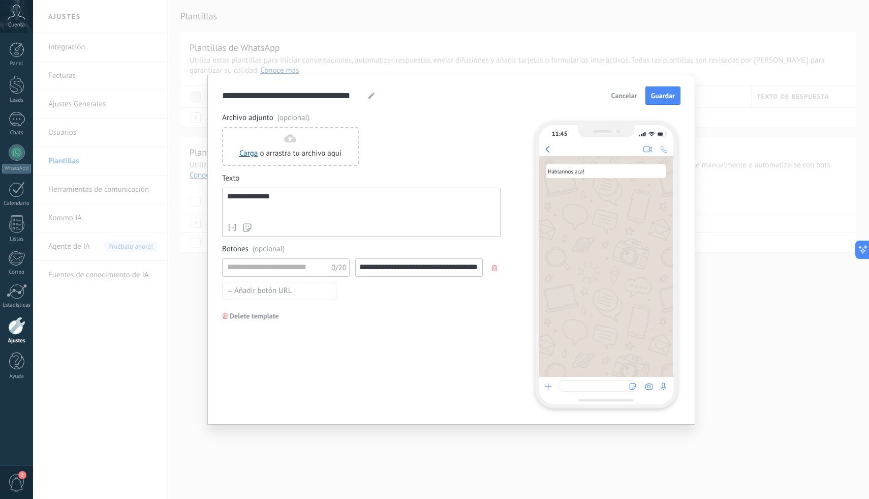
type input "**********"
click at [284, 265] on input at bounding box center [277, 267] width 108 height 16
type input "**********"
click at [318, 294] on button "Añadir botón URL" at bounding box center [279, 291] width 114 height 18
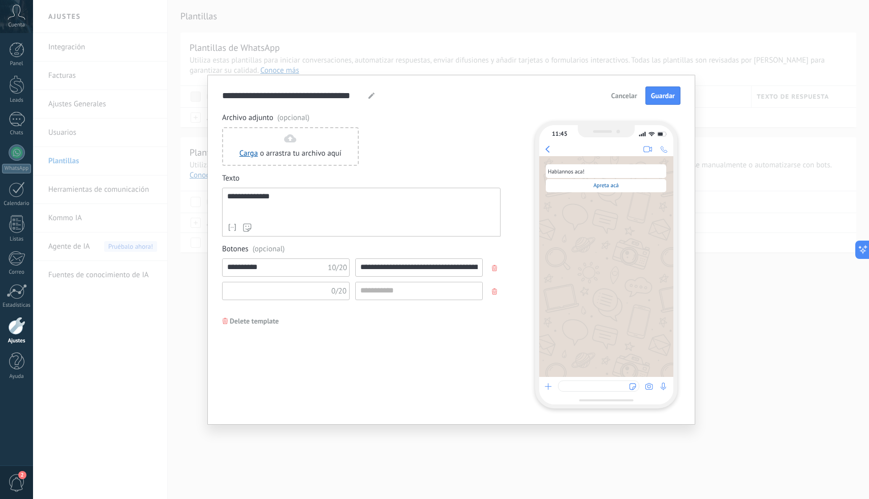
click at [318, 294] on input at bounding box center [277, 290] width 108 height 16
type input "*****"
click at [400, 295] on input at bounding box center [419, 290] width 127 height 16
paste input "**********"
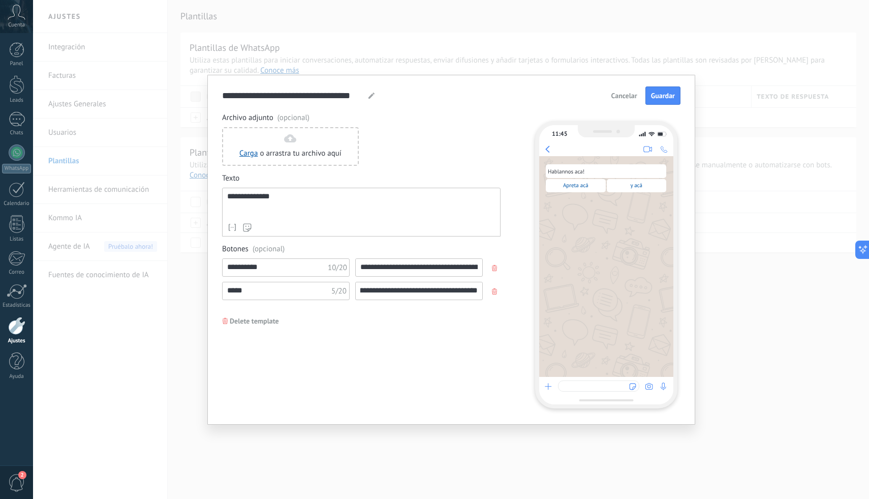
type input "**********"
click at [408, 332] on div "**********" at bounding box center [361, 260] width 279 height 295
click at [317, 157] on span "o arrastra tu archivo aquí" at bounding box center [301, 153] width 82 height 10
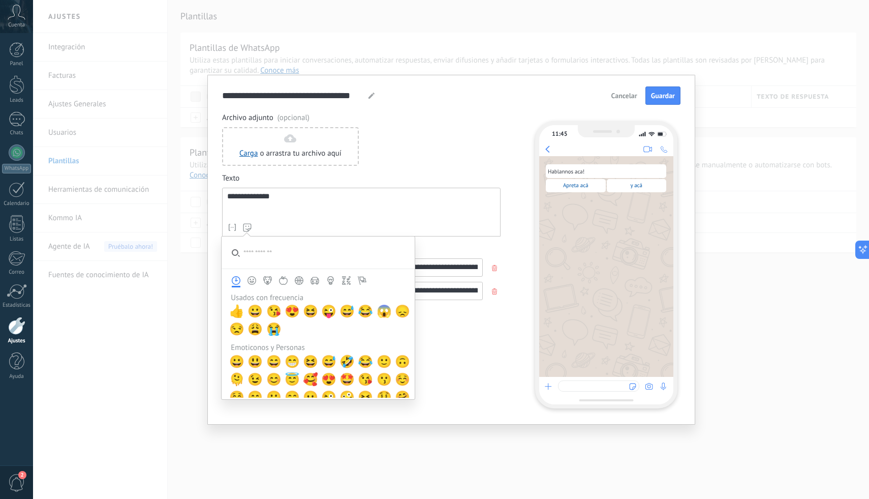
click at [246, 227] on icon at bounding box center [247, 227] width 9 height 9
click at [256, 308] on span "😀" at bounding box center [255, 311] width 15 height 14
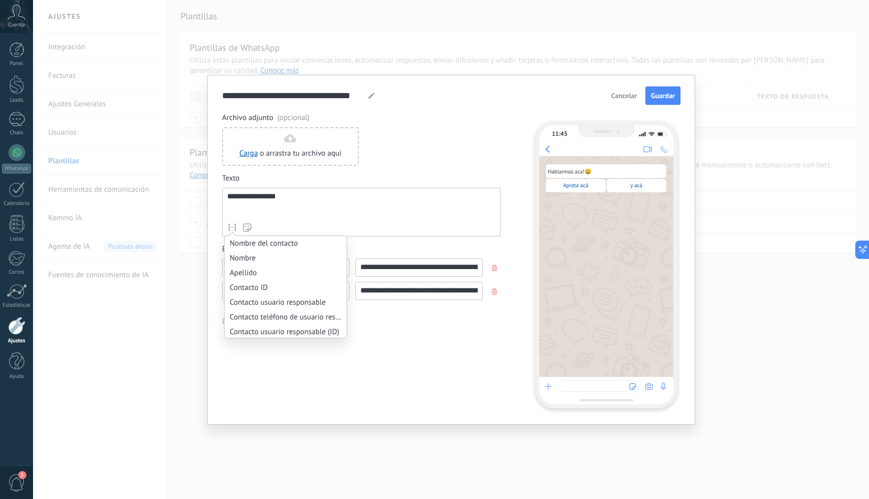
click at [232, 226] on icon at bounding box center [232, 227] width 10 height 10
click at [304, 292] on li "Nombre del lead" at bounding box center [286, 288] width 122 height 15
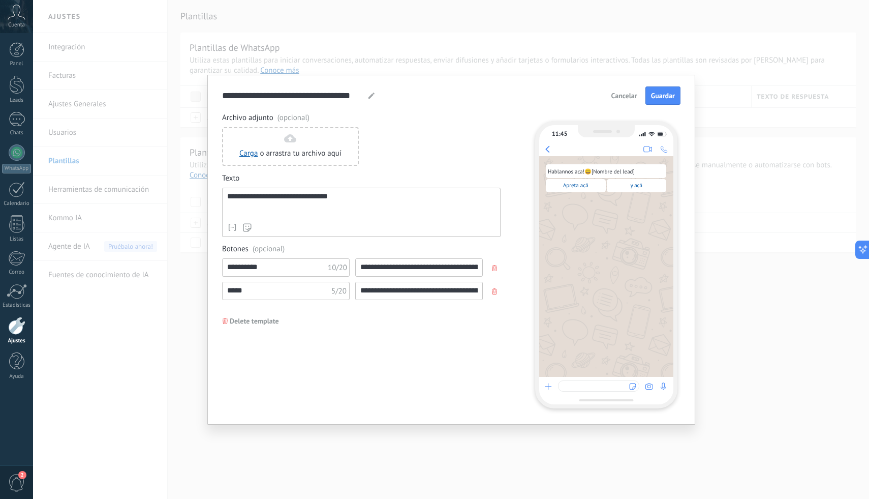
click at [366, 97] on div "**********" at bounding box center [299, 95] width 154 height 12
click at [369, 97] on use at bounding box center [372, 96] width 6 height 6
click at [351, 93] on input "**********" at bounding box center [293, 95] width 143 height 12
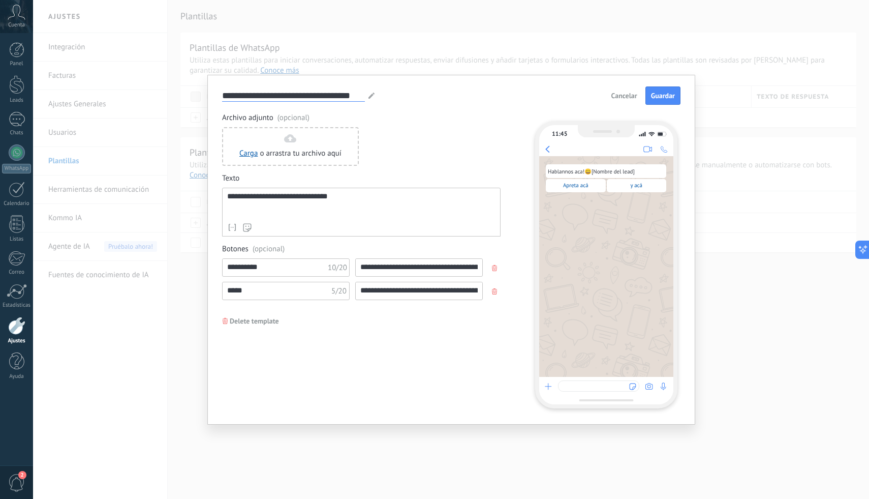
click at [351, 93] on input "**********" at bounding box center [293, 95] width 143 height 12
type input "****"
click at [663, 96] on span "Guardar" at bounding box center [663, 95] width 24 height 7
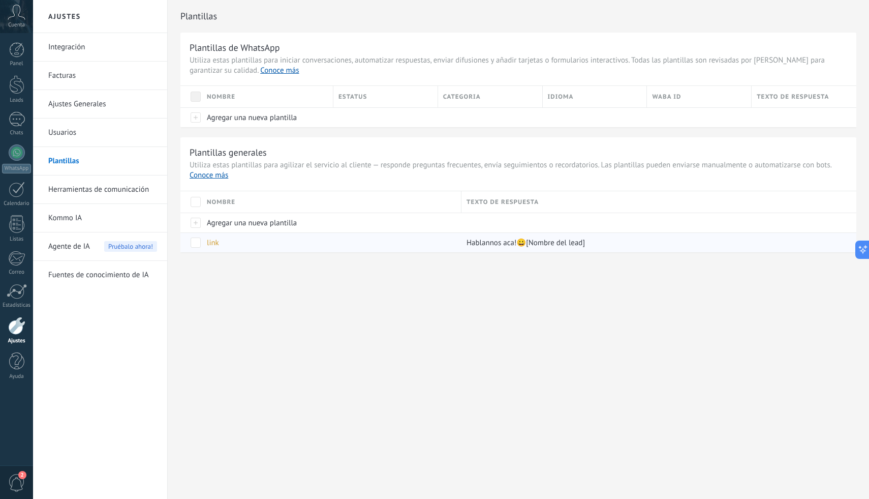
click at [194, 242] on span at bounding box center [196, 242] width 10 height 10
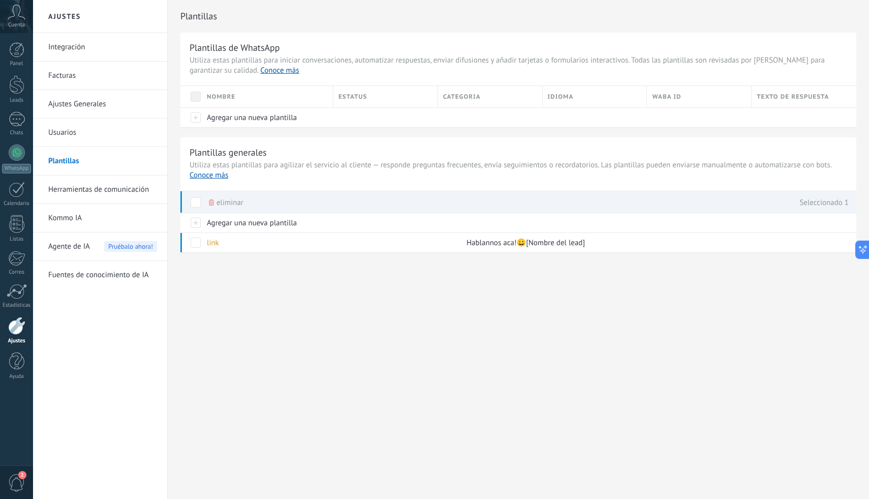
click at [400, 284] on div "Plantillas Plantillas de WhatsApp Utiliza estas plantillas para iniciar convers…" at bounding box center [518, 147] width 701 height 295
click at [193, 243] on span at bounding box center [196, 242] width 10 height 10
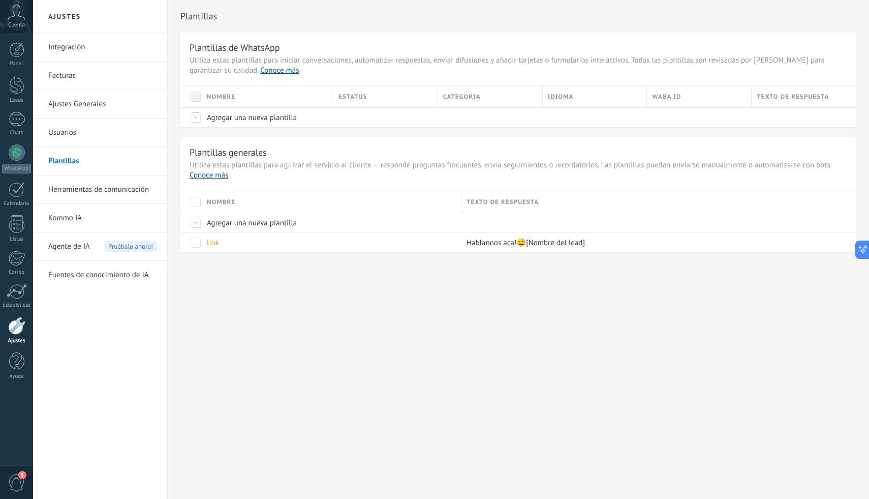
click at [198, 208] on div at bounding box center [190, 201] width 21 height 21
click at [197, 205] on span at bounding box center [196, 202] width 10 height 10
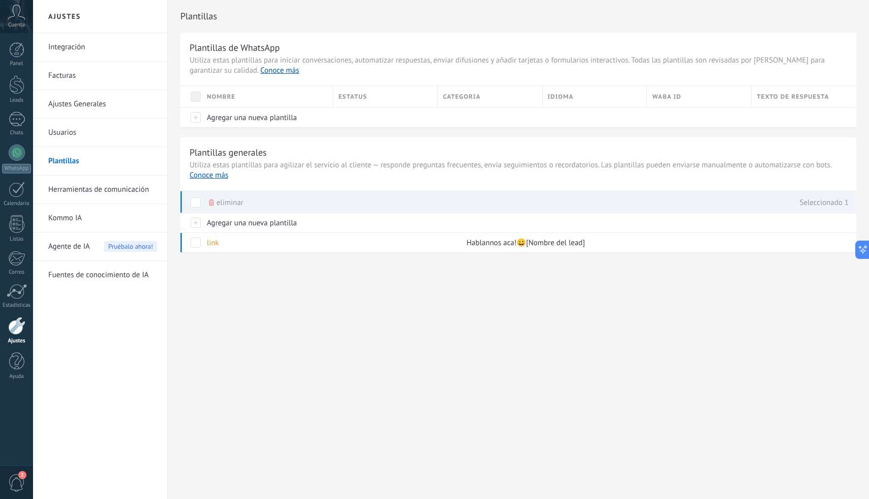
click at [197, 206] on span at bounding box center [196, 202] width 10 height 10
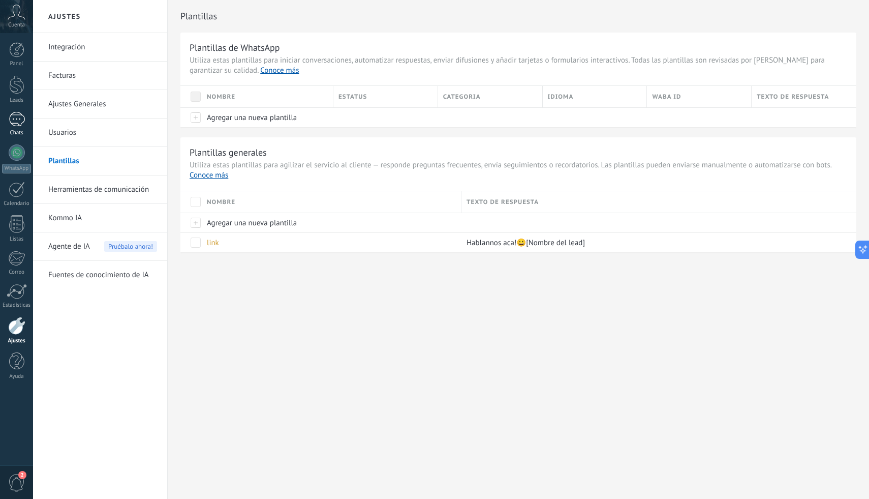
click at [9, 116] on div "1" at bounding box center [17, 119] width 16 height 15
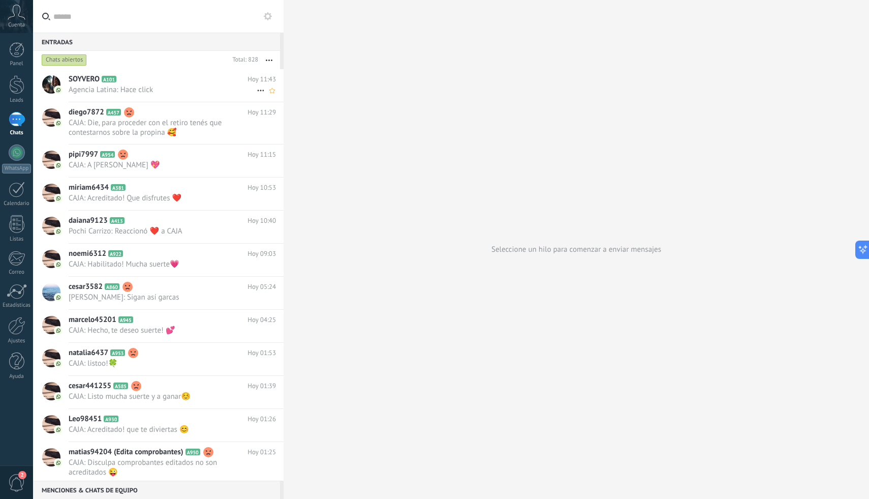
click at [153, 92] on span "Agencia Latina: Hace click" at bounding box center [163, 90] width 188 height 10
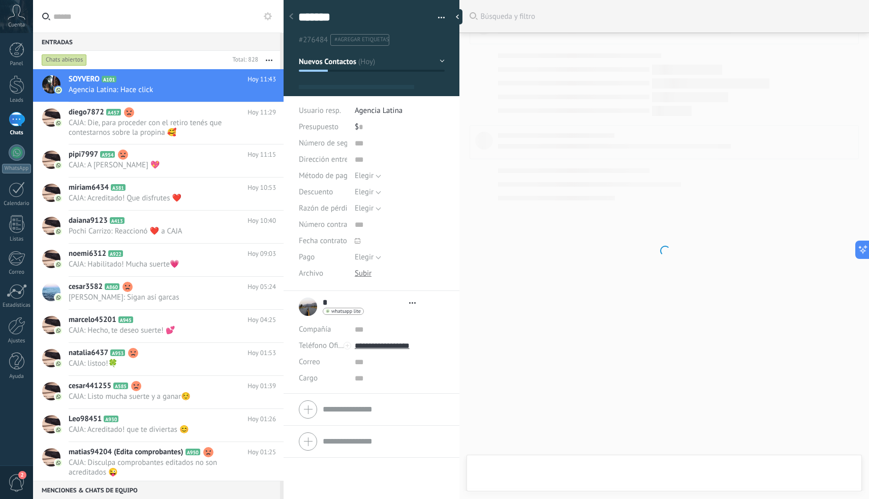
type textarea "*******"
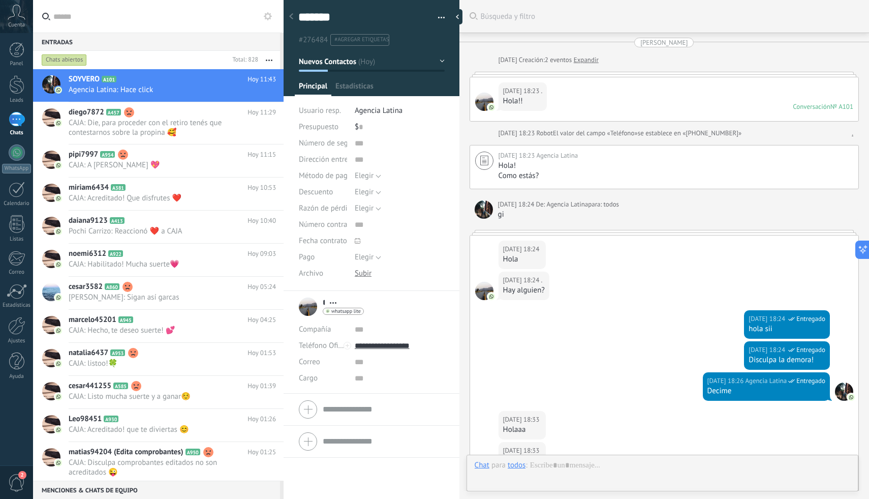
scroll to position [15, 0]
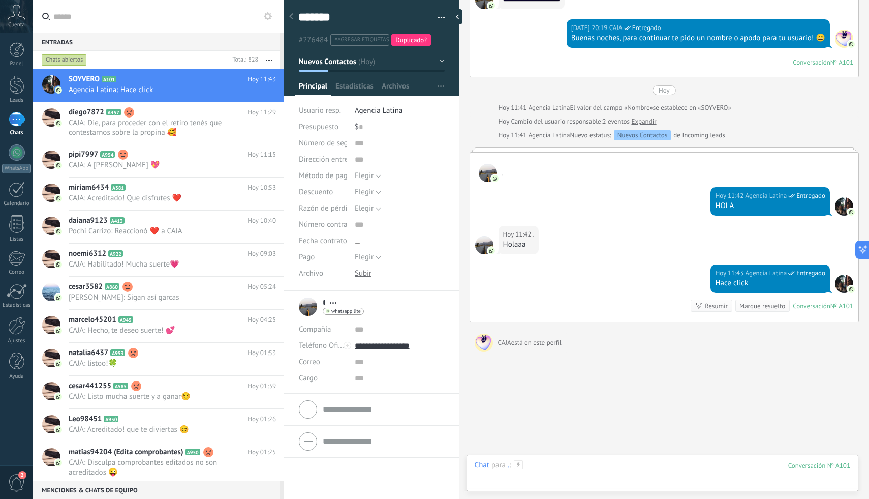
click at [558, 465] on div at bounding box center [663, 475] width 376 height 30
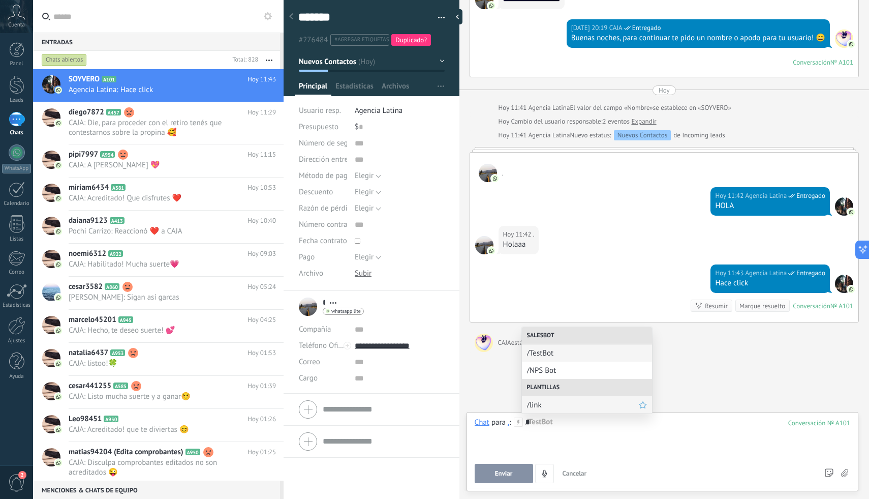
click at [612, 406] on span "/link" at bounding box center [583, 405] width 112 height 10
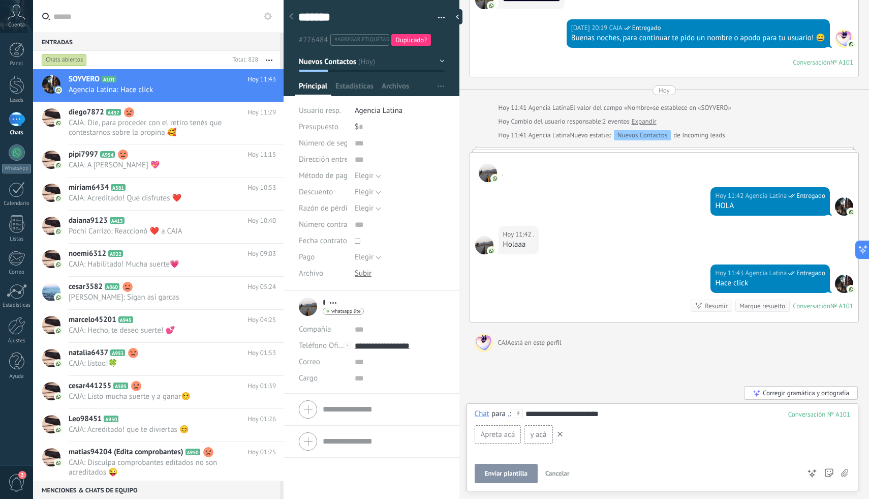
click at [507, 437] on span "Apreta acá" at bounding box center [498, 435] width 35 height 10
click at [537, 437] on span "y acá" at bounding box center [538, 435] width 16 height 10
click at [22, 335] on link "Ajustes" at bounding box center [16, 330] width 33 height 27
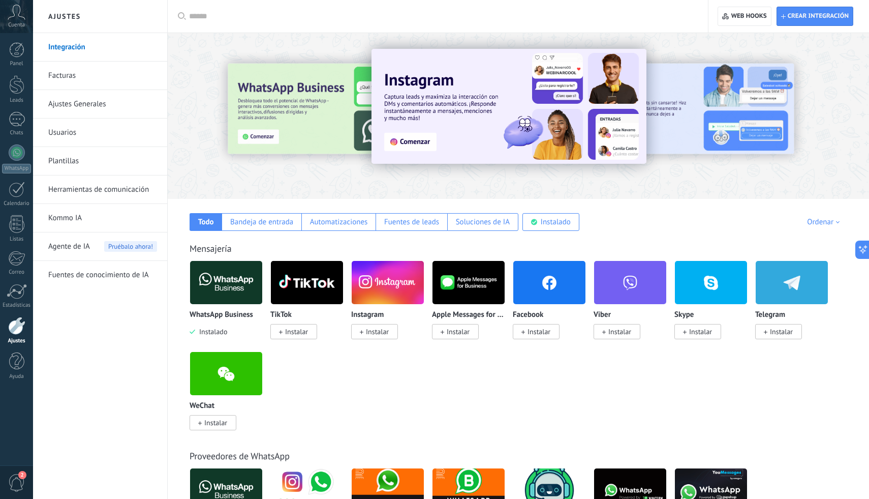
click at [82, 151] on link "Plantillas" at bounding box center [102, 161] width 109 height 28
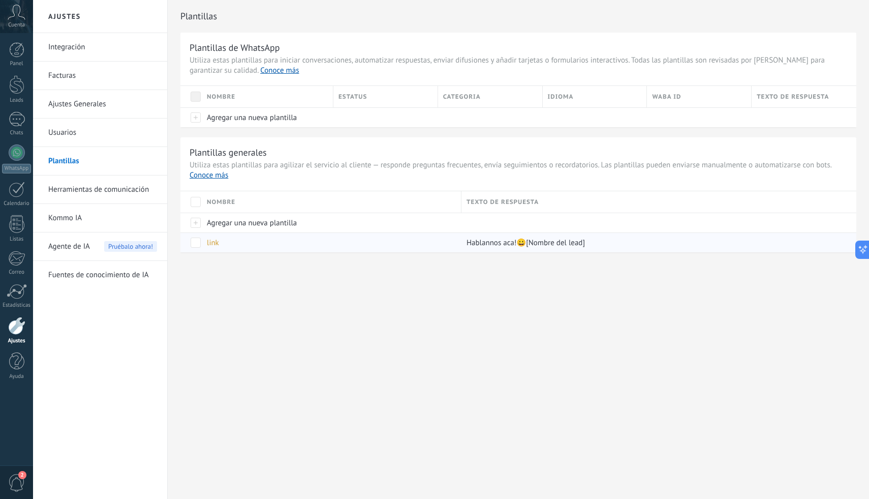
click at [246, 247] on div "link" at bounding box center [329, 242] width 255 height 19
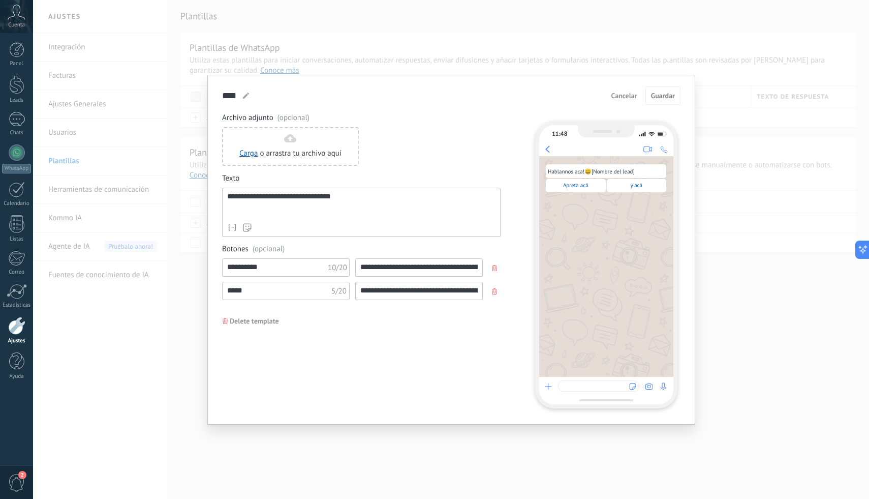
click at [494, 295] on button "button" at bounding box center [495, 291] width 16 height 15
click at [432, 260] on input "**********" at bounding box center [419, 267] width 127 height 16
paste input
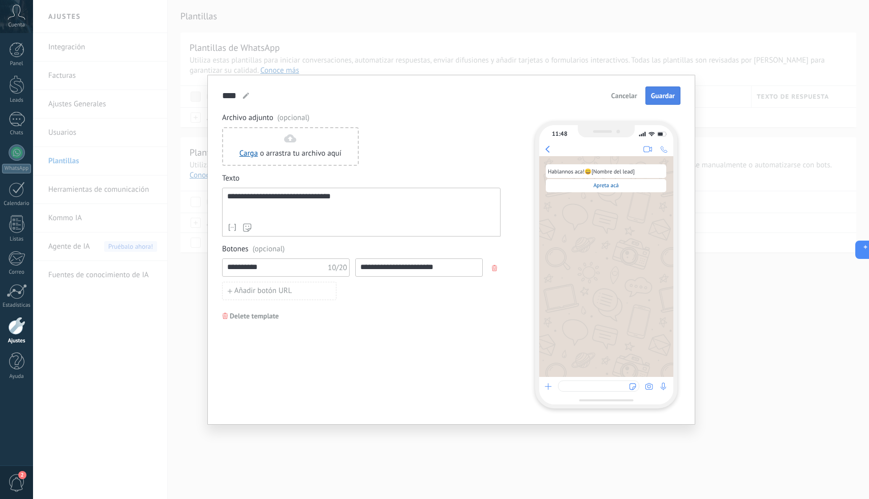
type input "**********"
click at [663, 96] on span "Guardar" at bounding box center [663, 95] width 24 height 7
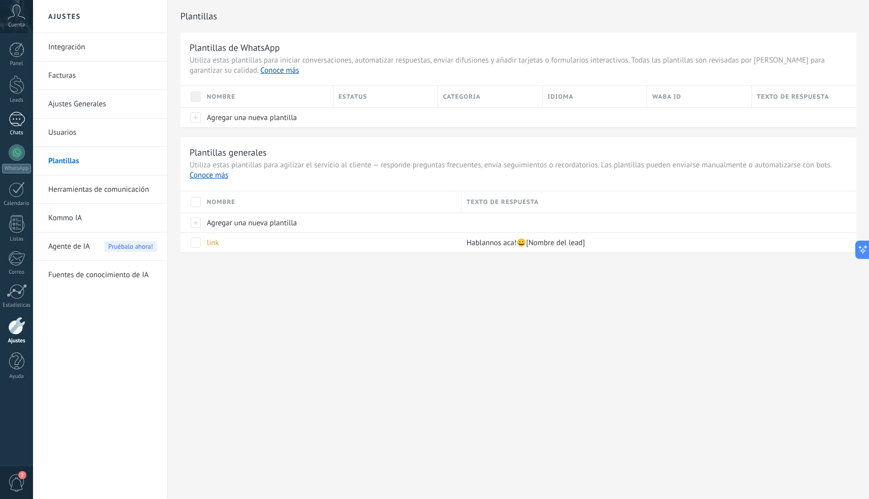
click at [16, 127] on link "1 Chats" at bounding box center [16, 124] width 33 height 24
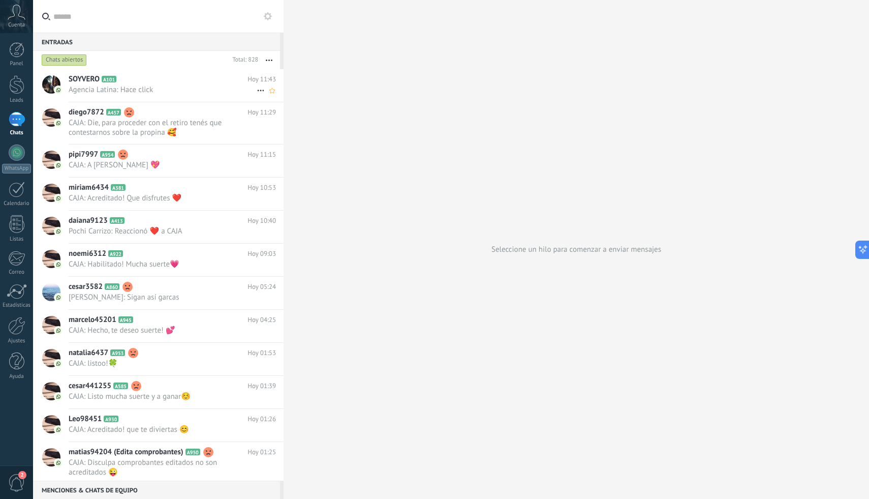
click at [163, 88] on span "Agencia Latina: Hace click" at bounding box center [163, 90] width 188 height 10
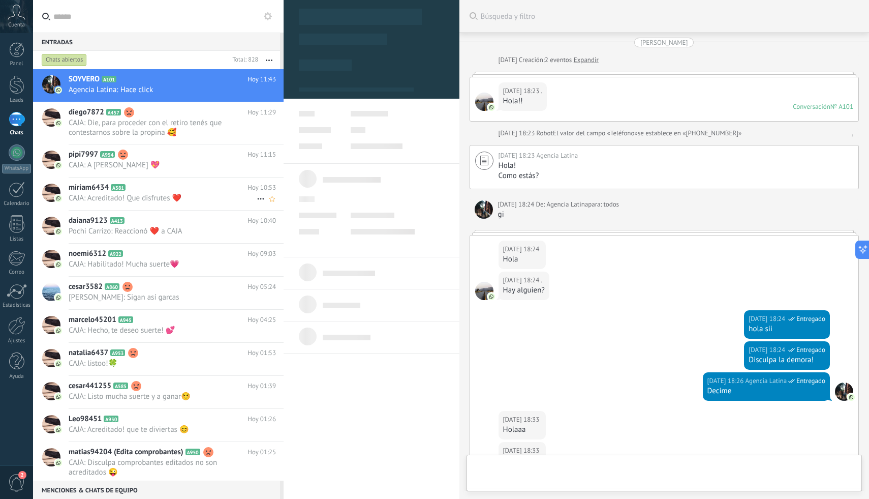
type textarea "*******"
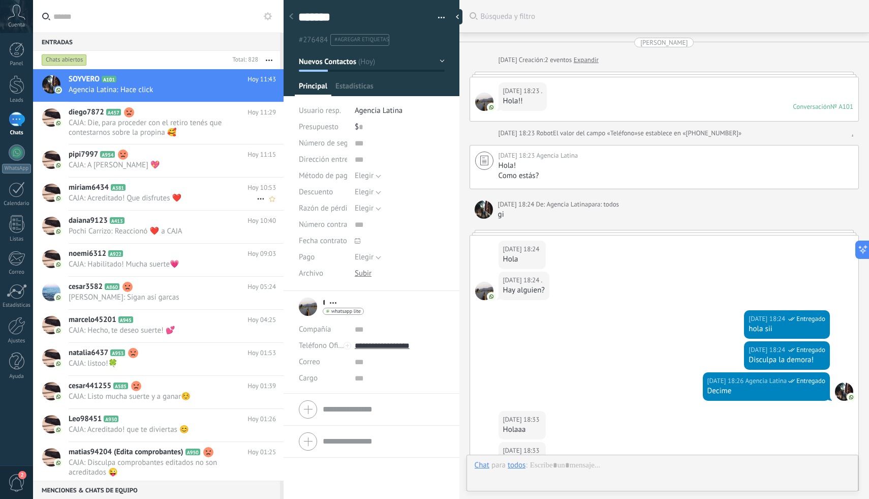
scroll to position [778, 0]
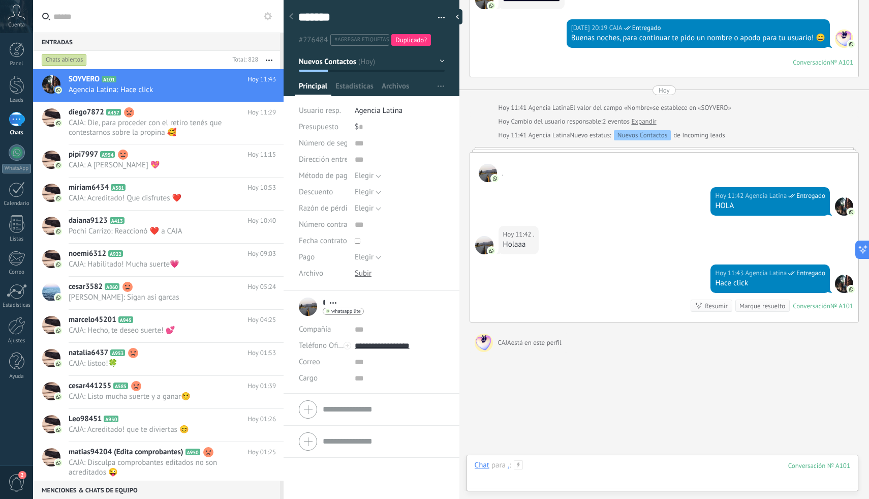
click at [576, 465] on div at bounding box center [663, 475] width 376 height 30
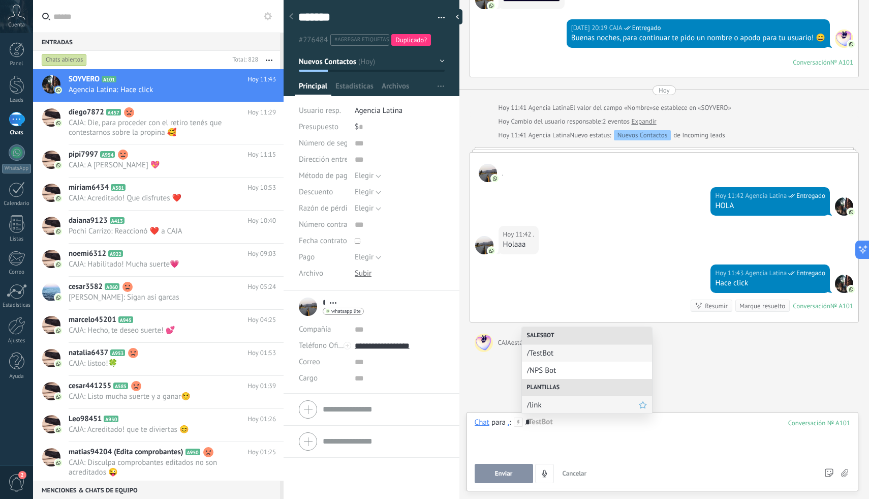
click at [593, 408] on span "/link" at bounding box center [583, 405] width 112 height 10
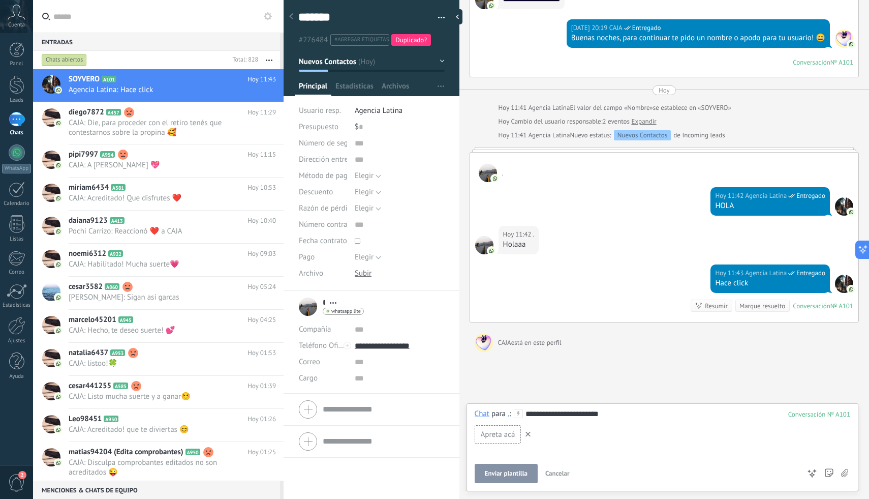
click at [494, 442] on div "Apreta acá" at bounding box center [498, 434] width 47 height 18
click at [508, 438] on span "Apreta acá" at bounding box center [498, 435] width 35 height 10
click at [508, 474] on span "Enviar plantilla" at bounding box center [506, 473] width 43 height 7
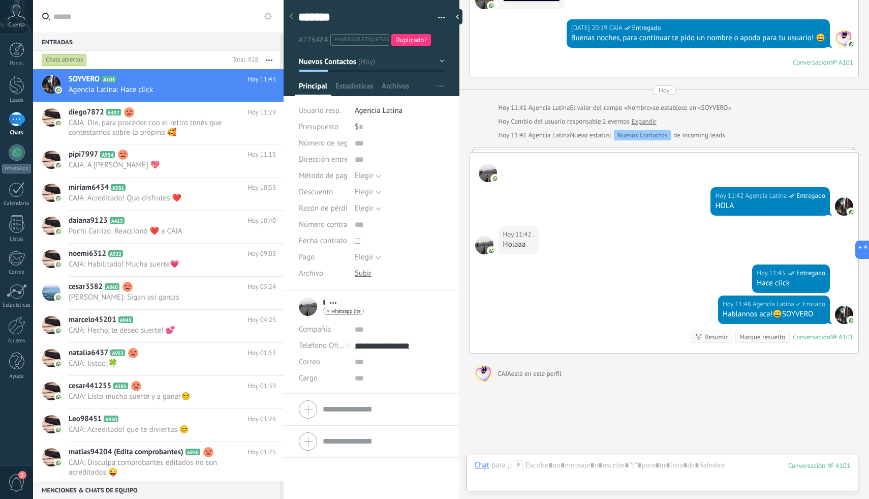
scroll to position [830, 0]
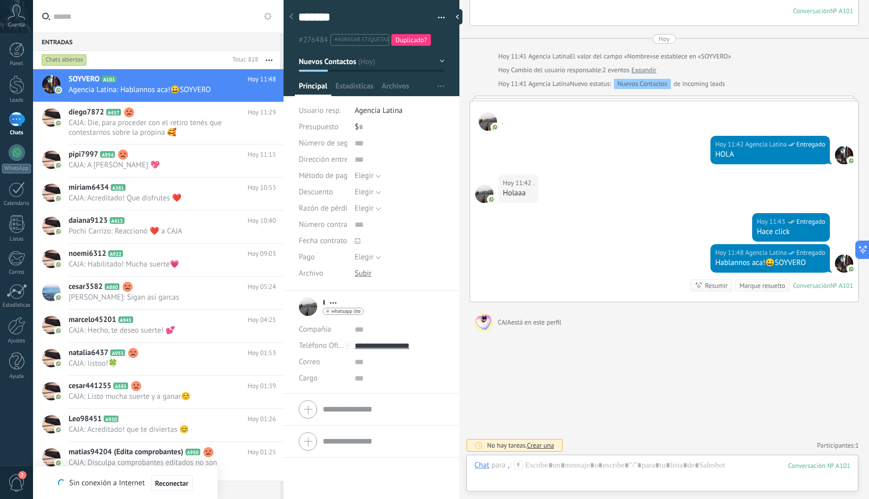
click at [630, 175] on div "Hoy 11:42 . [GEOGRAPHIC_DATA]" at bounding box center [664, 193] width 388 height 39
click at [22, 332] on div at bounding box center [16, 326] width 17 height 18
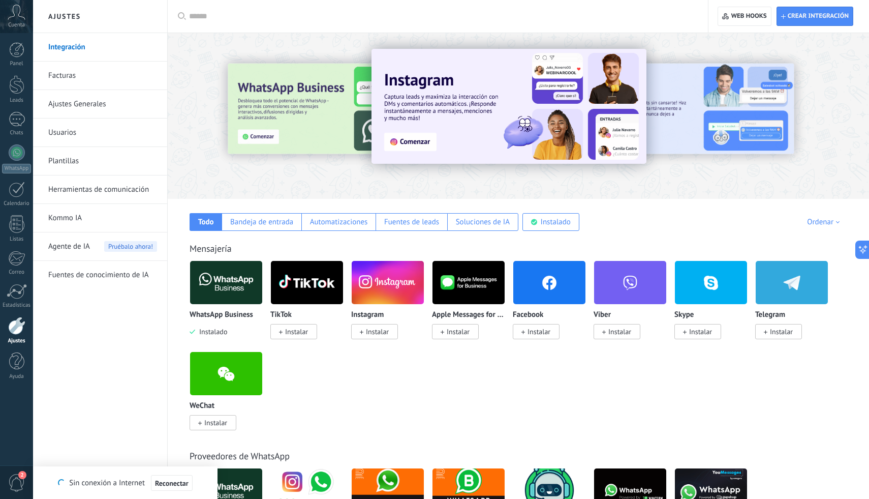
click at [121, 74] on link "Facturas" at bounding box center [102, 76] width 109 height 28
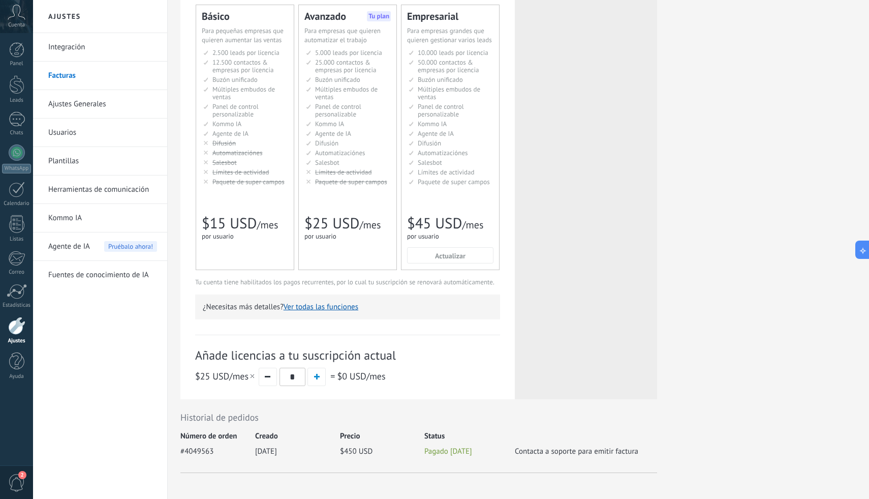
scroll to position [110, 0]
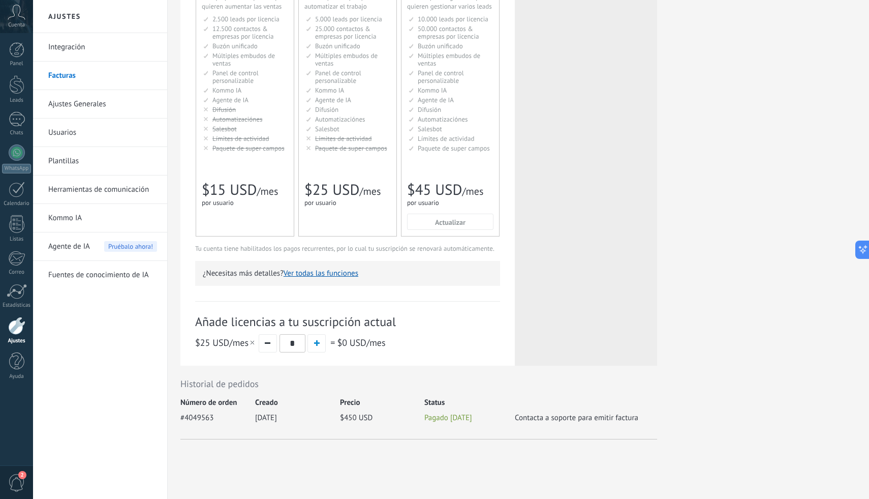
click at [117, 159] on link "Plantillas" at bounding box center [102, 161] width 109 height 28
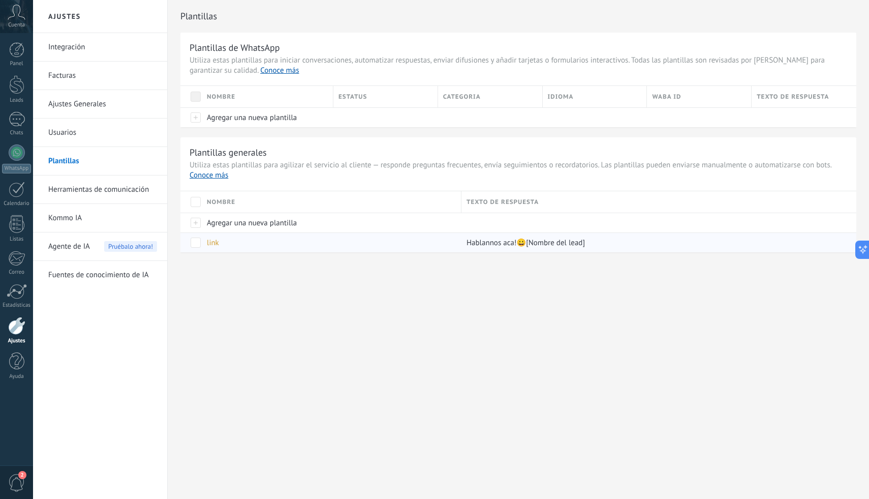
click at [216, 244] on span "link" at bounding box center [213, 243] width 12 height 10
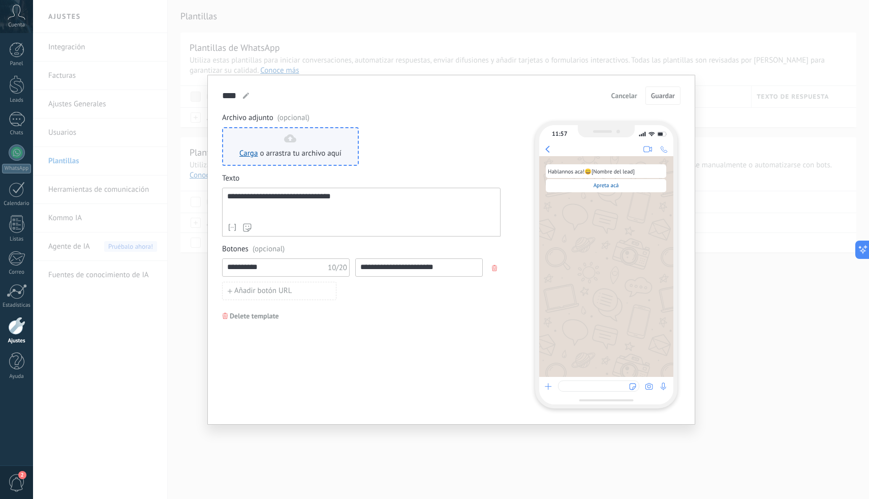
click at [328, 144] on div "Carga o arrastra tu archivo aquí Arrastra aquí" at bounding box center [290, 146] width 102 height 24
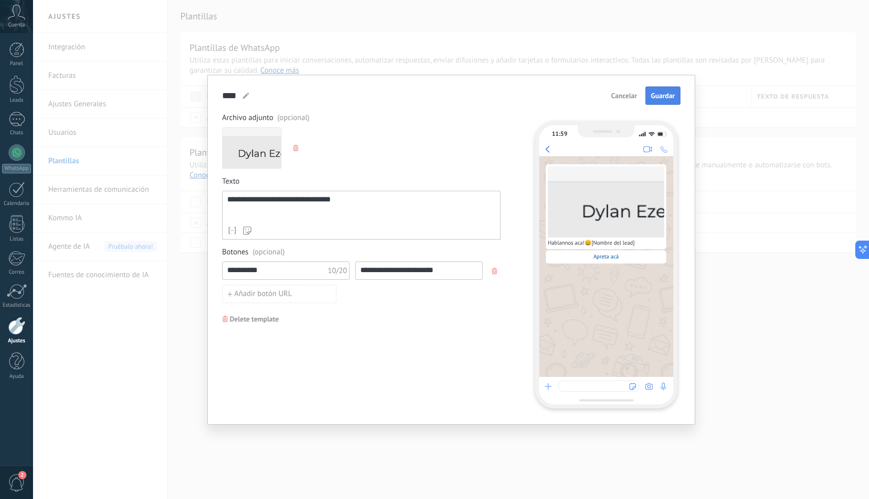
click at [666, 99] on span "Guardar" at bounding box center [663, 95] width 24 height 7
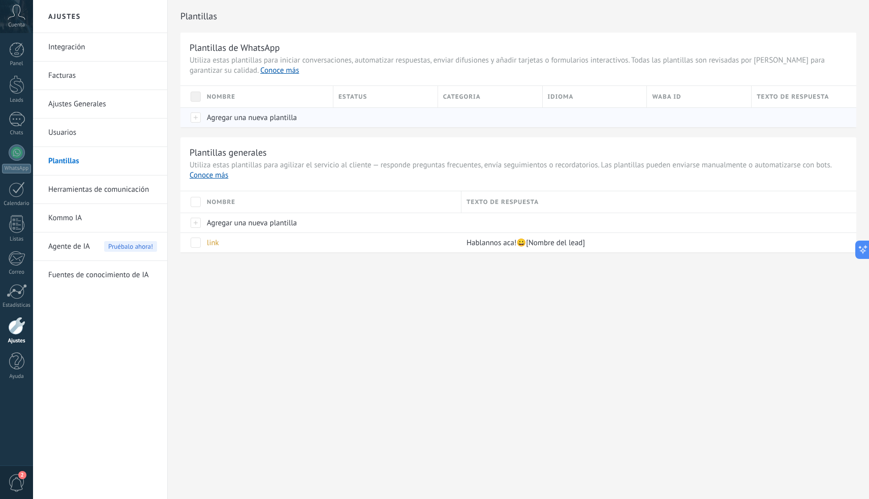
click at [277, 120] on span "Agregar una nueva plantilla" at bounding box center [252, 118] width 90 height 10
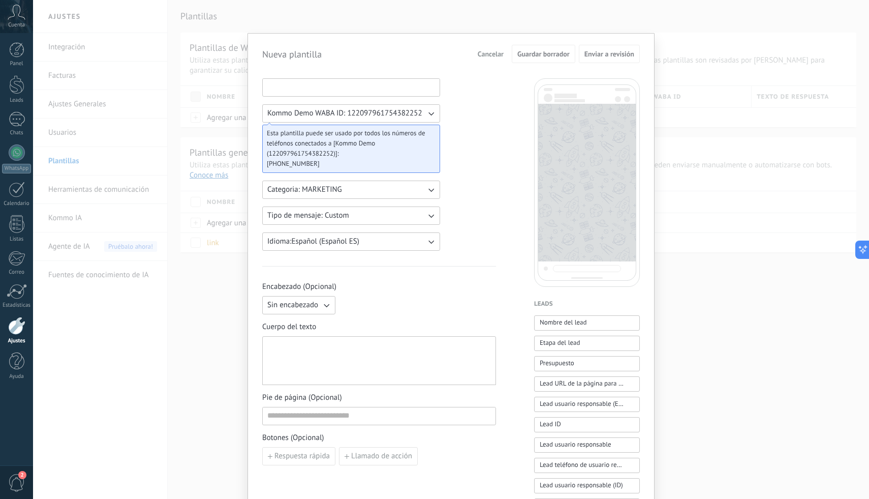
click at [356, 91] on input at bounding box center [351, 87] width 177 height 16
type input "****"
click at [388, 107] on button "Kommo Demo WABA ID: 122097961754382252" at bounding box center [351, 113] width 178 height 18
click at [388, 108] on span "Kommo Demo WABA ID: 122097961754382252" at bounding box center [344, 113] width 155 height 10
click at [357, 196] on button "Categoria: MARKETING" at bounding box center [351, 189] width 178 height 18
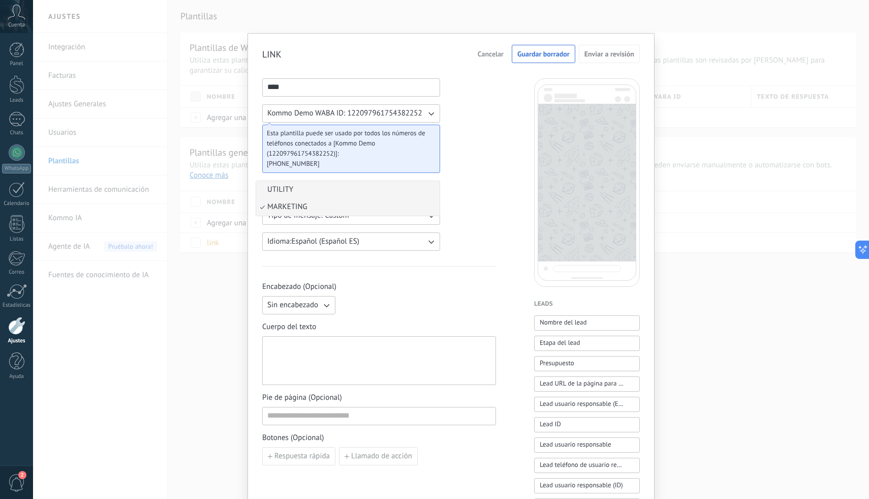
click at [356, 189] on li "UTILITY" at bounding box center [347, 189] width 183 height 17
click at [355, 215] on button "Tipo de mensaje: Custom" at bounding box center [351, 215] width 178 height 18
click at [355, 215] on li "Custom" at bounding box center [347, 215] width 183 height 17
click at [319, 299] on button "Sin encabezado" at bounding box center [298, 305] width 73 height 18
click at [319, 300] on li "Sin encabezado" at bounding box center [295, 304] width 79 height 17
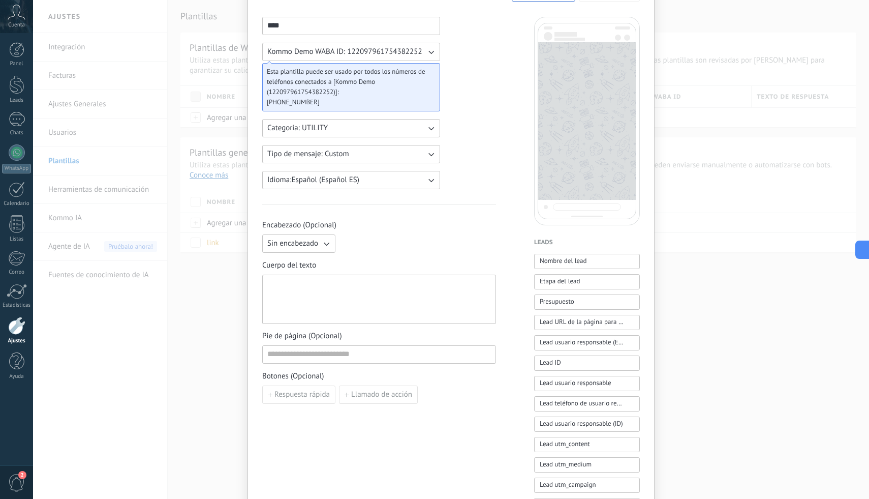
scroll to position [63, 0]
click at [352, 394] on span "Llamado de acción" at bounding box center [381, 393] width 61 height 7
click at [352, 394] on input at bounding box center [319, 393] width 113 height 16
click at [378, 313] on div at bounding box center [379, 298] width 224 height 40
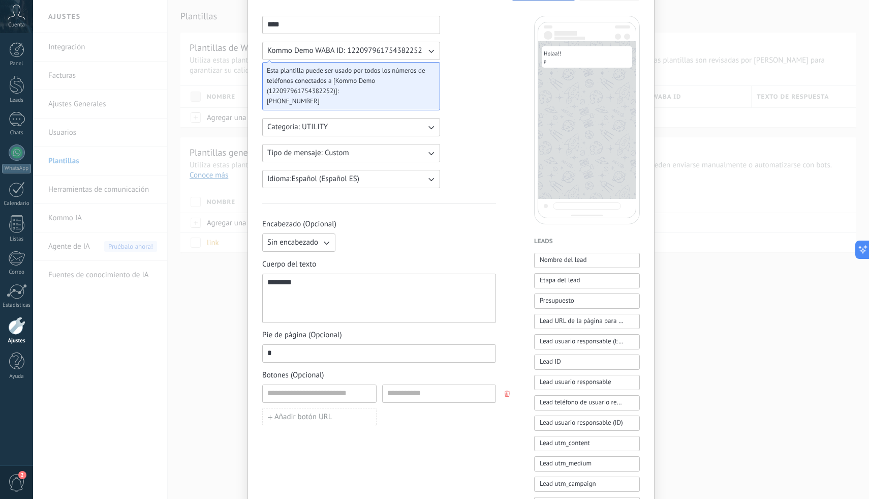
type input "*"
click at [379, 309] on div "*******" at bounding box center [379, 298] width 224 height 40
click at [343, 351] on input "*" at bounding box center [379, 353] width 233 height 16
click at [337, 391] on input at bounding box center [319, 393] width 113 height 16
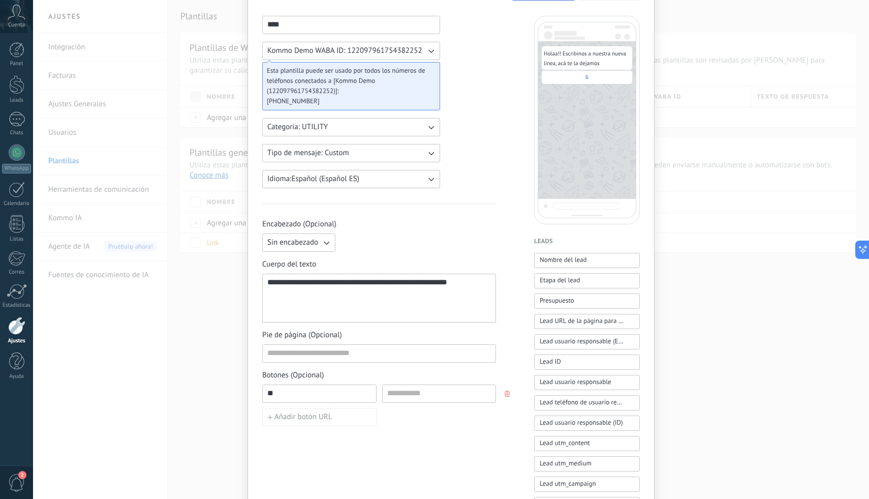
type input "*"
type input "******"
click at [392, 396] on input at bounding box center [439, 393] width 113 height 16
paste input "**********"
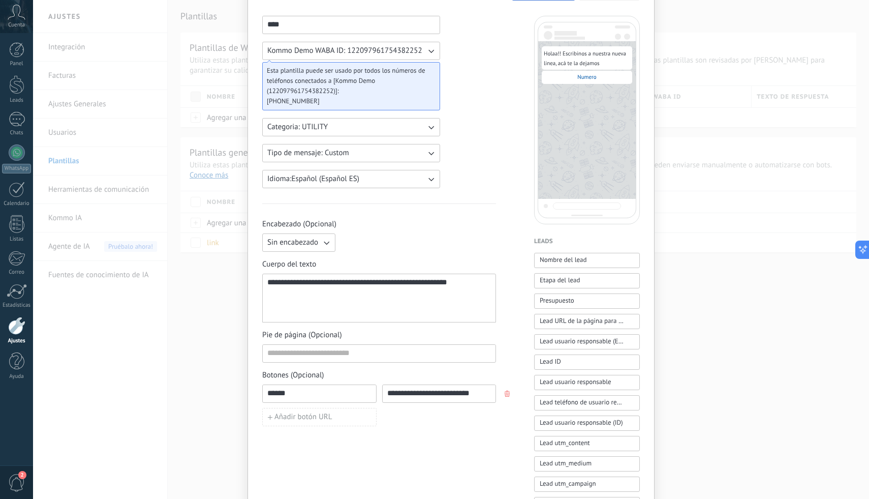
type input "**********"
click at [420, 402] on div "**********" at bounding box center [439, 393] width 114 height 18
click at [420, 399] on input "**********" at bounding box center [439, 393] width 113 height 16
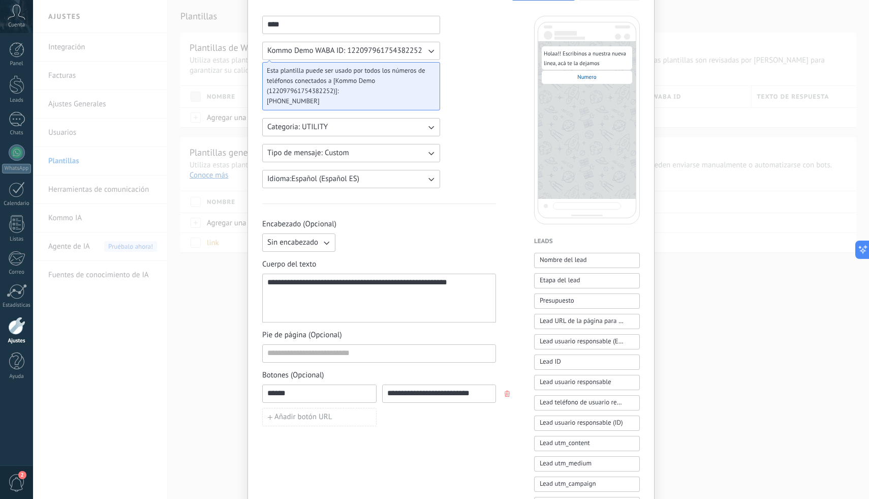
click at [420, 399] on input "**********" at bounding box center [439, 393] width 113 height 16
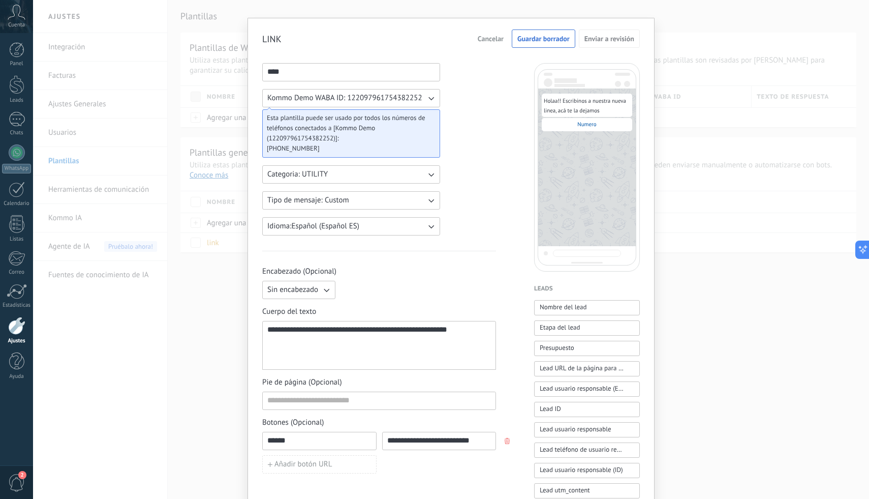
scroll to position [19, 0]
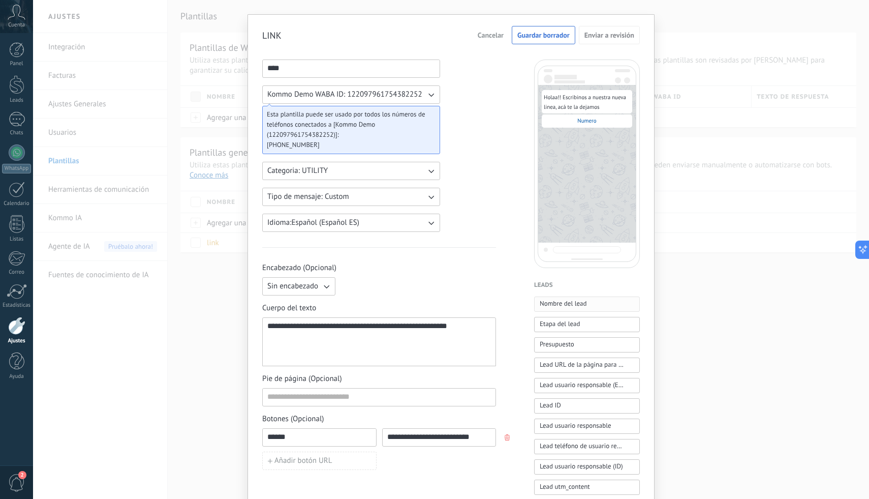
click at [560, 300] on span "Nombre del lead" at bounding box center [563, 303] width 47 height 10
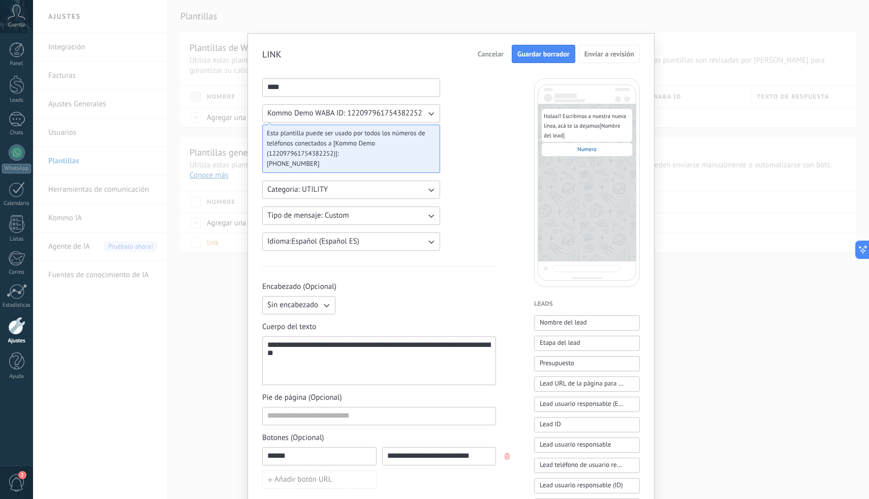
click at [561, 51] on span "Guardar borrador" at bounding box center [543, 53] width 52 height 7
click at [556, 55] on span "Guardar borrador" at bounding box center [543, 53] width 52 height 7
click at [676, 67] on div "**********" at bounding box center [451, 249] width 836 height 499
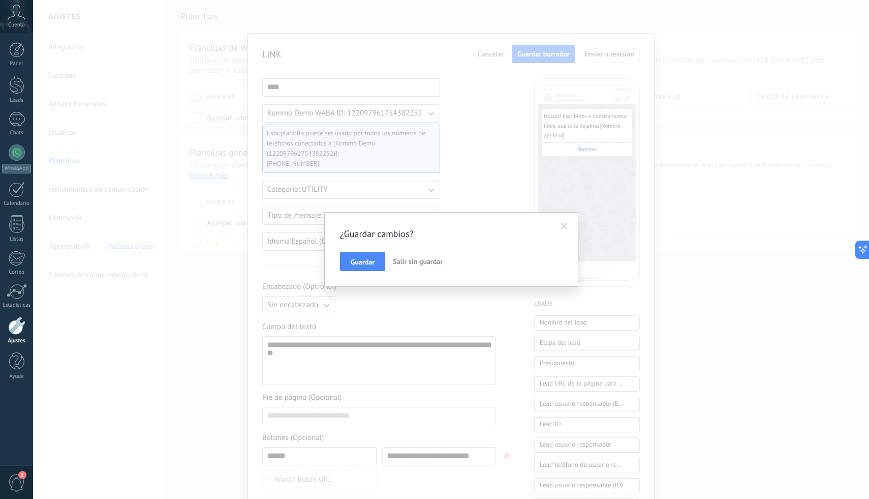
click at [569, 221] on span at bounding box center [564, 226] width 17 height 17
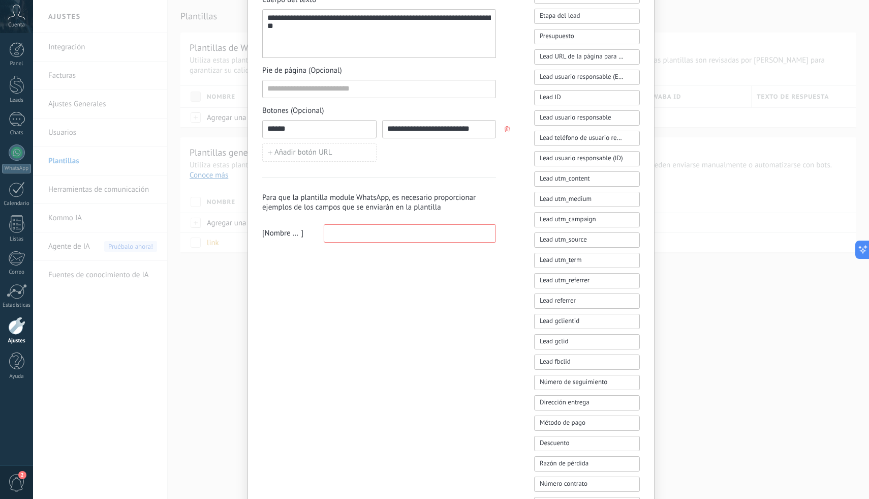
scroll to position [328, 0]
click at [445, 235] on input at bounding box center [409, 232] width 171 height 16
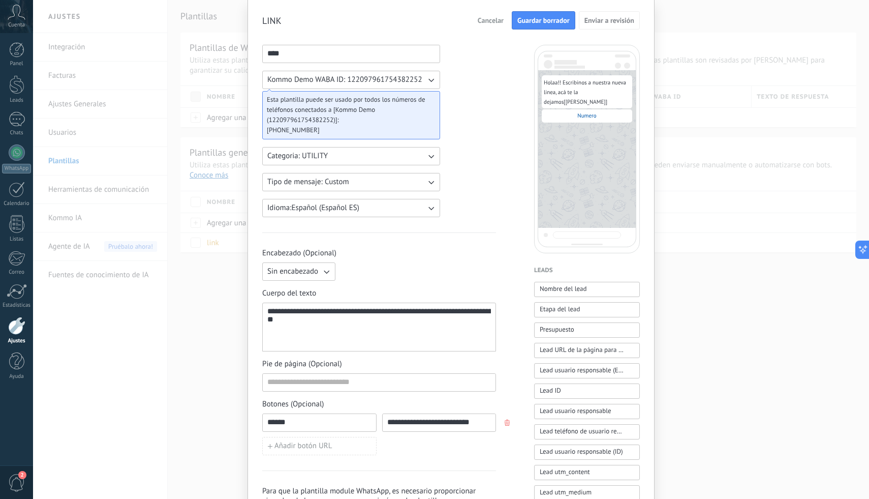
scroll to position [0, 0]
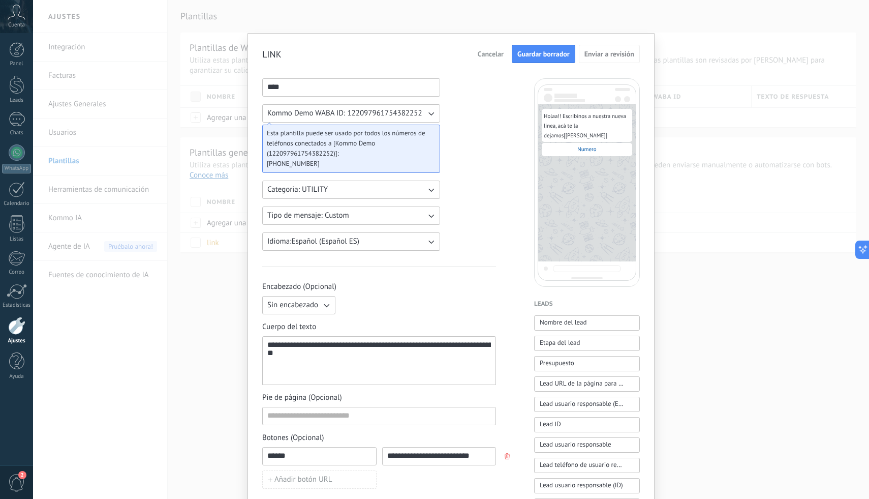
type input "****"
click at [539, 57] on span "Guardar borrador" at bounding box center [543, 53] width 52 height 7
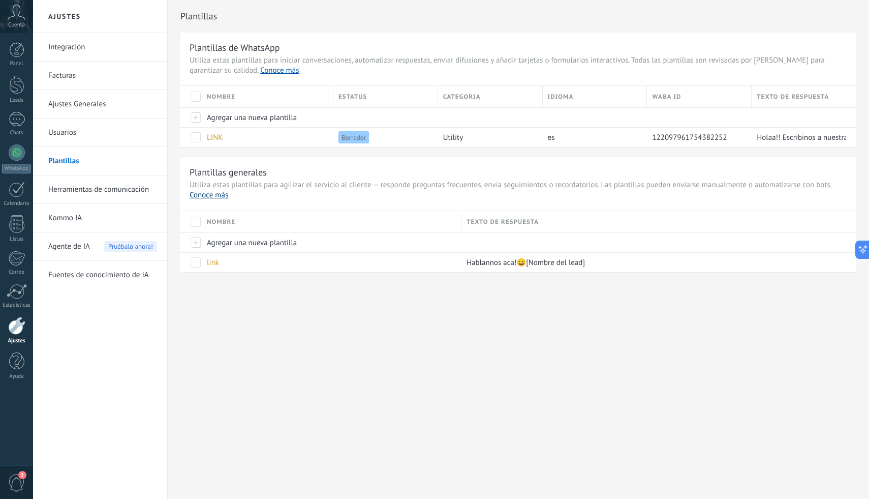
click at [213, 194] on link "Conoce más" at bounding box center [209, 195] width 39 height 10
click at [101, 239] on div "Agente de IA Pruébalo ahora!" at bounding box center [102, 246] width 109 height 28
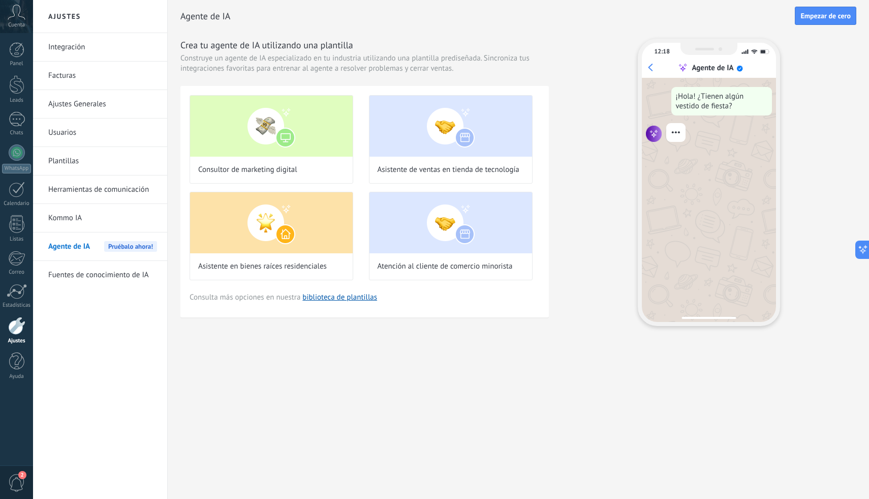
click at [126, 210] on link "Kommo IA" at bounding box center [102, 218] width 109 height 28
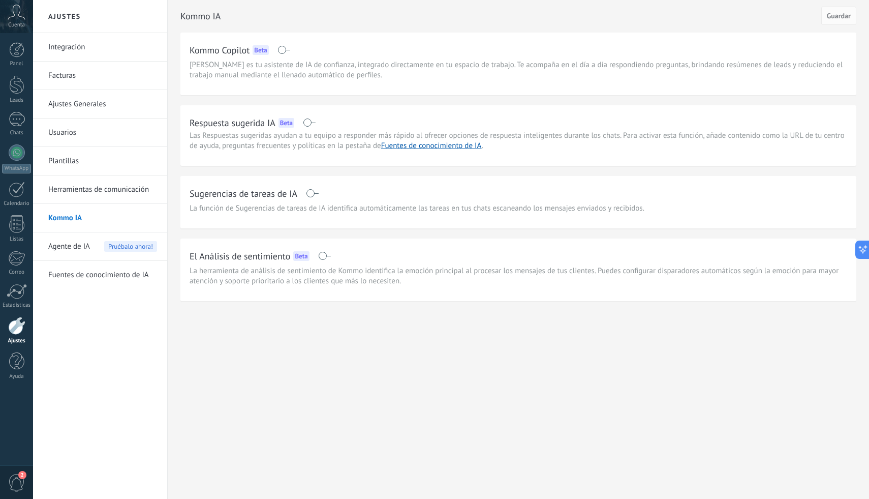
click at [320, 253] on span at bounding box center [324, 256] width 13 height 8
click at [844, 11] on button "Guardar" at bounding box center [838, 16] width 35 height 18
click at [94, 244] on div "Agente de IA Pruébalo ahora!" at bounding box center [102, 246] width 109 height 28
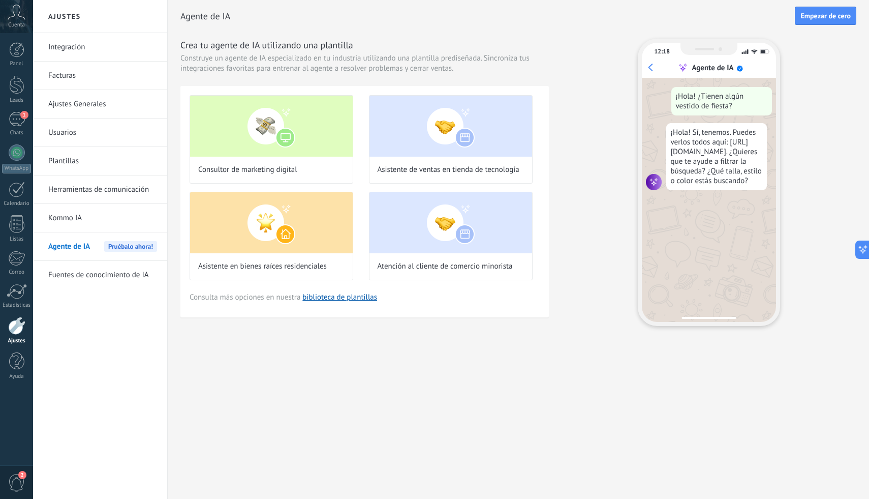
click at [121, 282] on link "Fuentes de conocimiento de IA" at bounding box center [102, 275] width 109 height 28
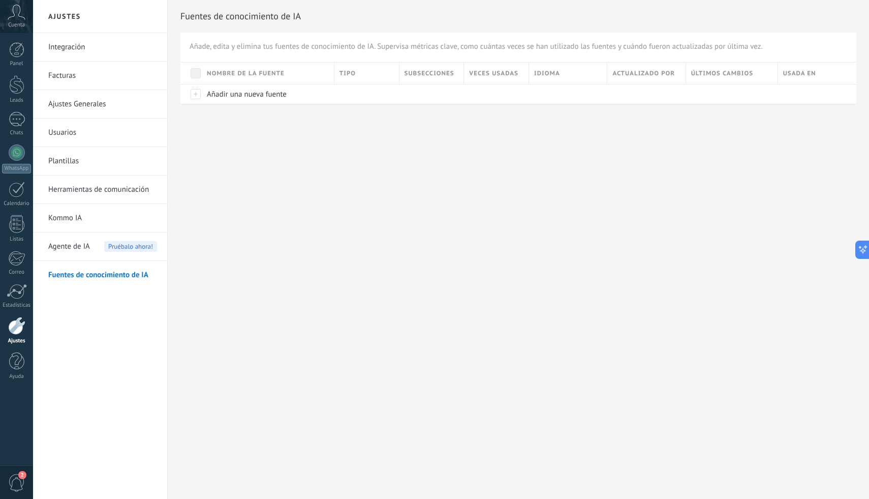
click at [90, 160] on link "Plantillas" at bounding box center [102, 161] width 109 height 28
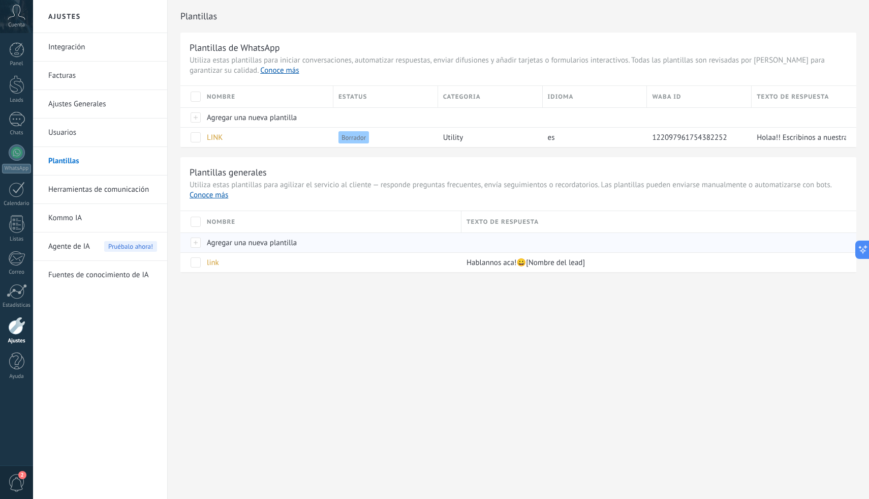
click at [251, 243] on span "Agregar una nueva plantilla" at bounding box center [252, 243] width 90 height 10
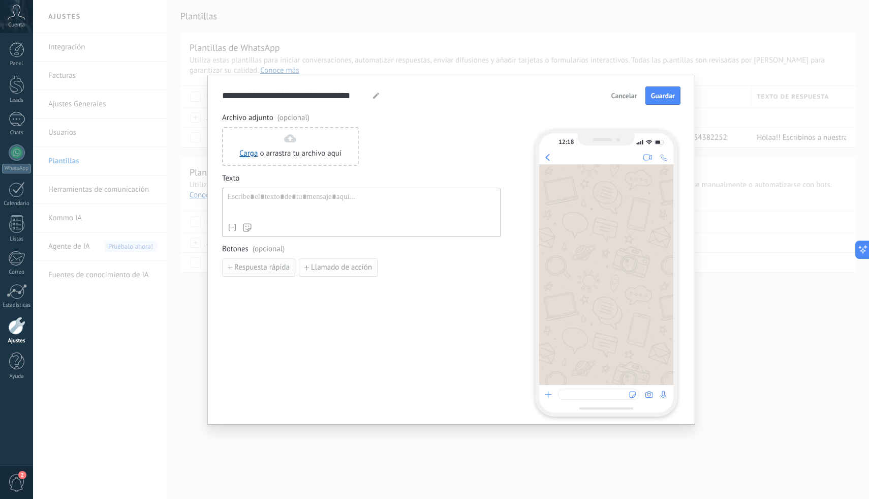
click at [269, 274] on button "Respuesta rápida" at bounding box center [258, 267] width 73 height 18
click at [270, 271] on input at bounding box center [277, 267] width 108 height 16
click at [292, 270] on input "***" at bounding box center [277, 267] width 108 height 16
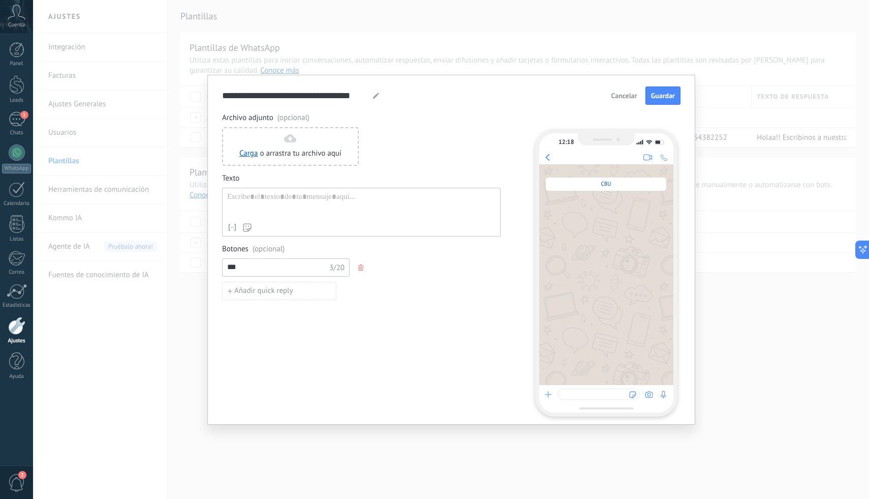
type input "***"
click at [317, 208] on div at bounding box center [361, 205] width 268 height 26
click at [270, 265] on input "***" at bounding box center [277, 267] width 108 height 16
paste input "**********"
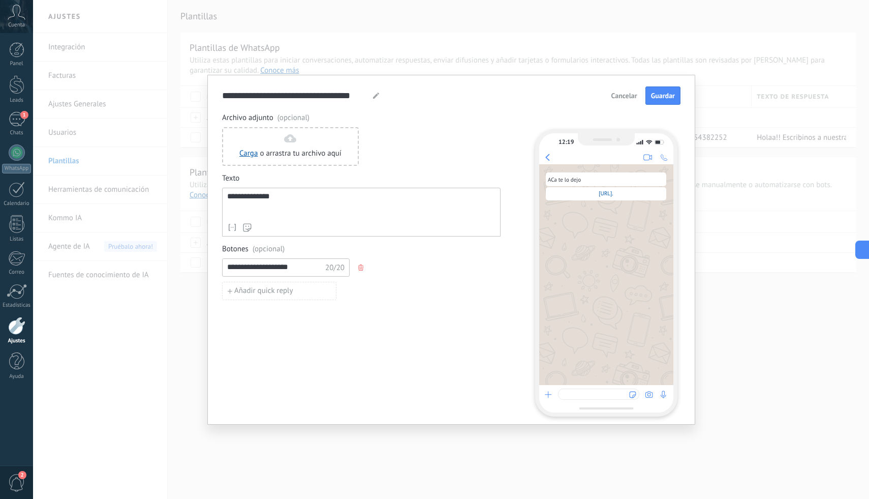
click at [315, 269] on input "**********" at bounding box center [276, 267] width 107 height 16
click at [301, 267] on input "**********" at bounding box center [276, 267] width 107 height 16
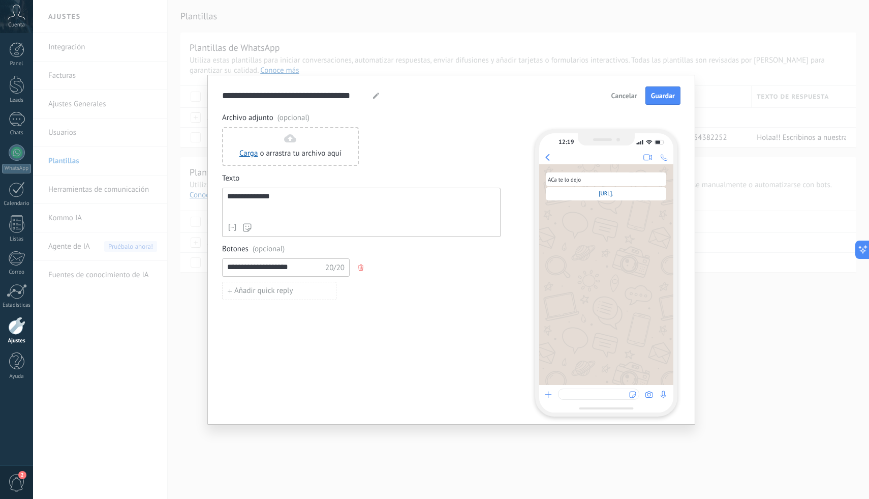
click at [301, 267] on input "**********" at bounding box center [276, 267] width 107 height 16
click at [300, 270] on input "**********" at bounding box center [276, 267] width 107 height 16
paste input
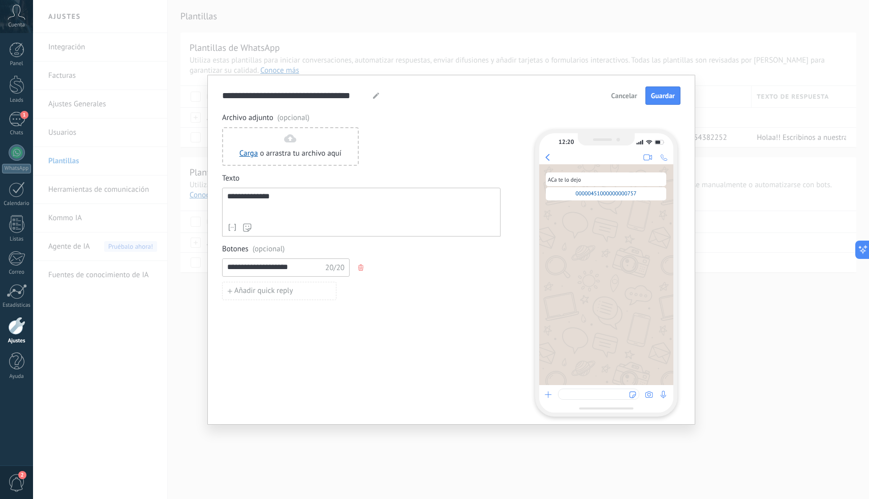
type input "**********"
click at [358, 267] on button "button" at bounding box center [362, 267] width 8 height 15
click at [274, 268] on span "Respuesta rápida" at bounding box center [261, 267] width 55 height 7
click at [359, 266] on icon "button" at bounding box center [360, 267] width 5 height 6
click at [292, 207] on div "**********" at bounding box center [361, 205] width 268 height 26
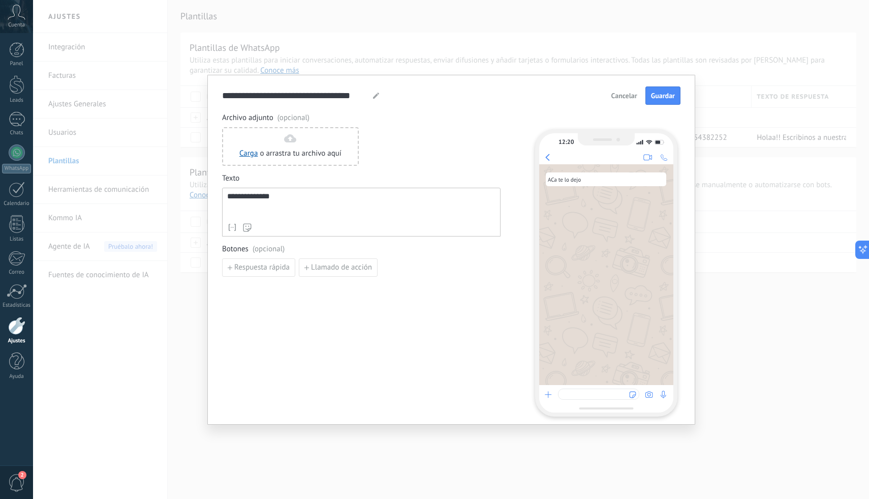
click at [292, 207] on div "**********" at bounding box center [361, 205] width 268 height 26
click at [379, 97] on icon at bounding box center [376, 96] width 6 height 6
click at [378, 97] on icon at bounding box center [376, 96] width 6 height 6
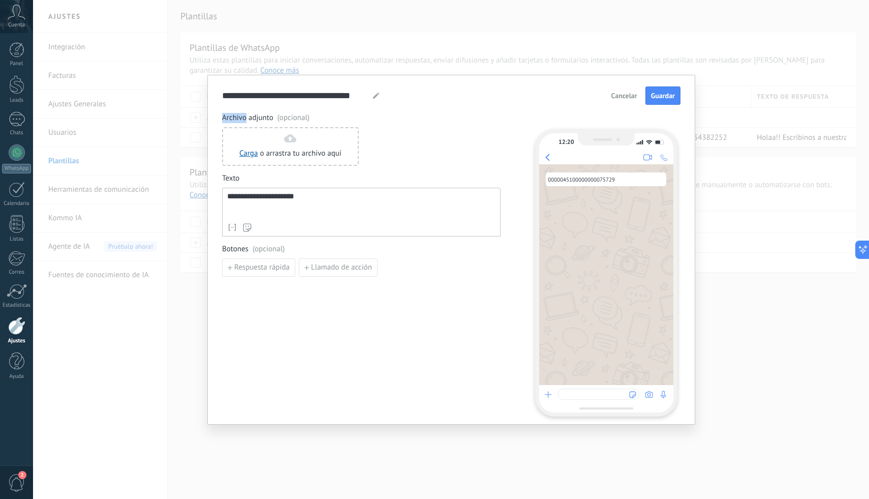
click at [378, 97] on icon at bounding box center [376, 96] width 6 height 6
click at [341, 93] on input "**********" at bounding box center [293, 95] width 143 height 12
type input "***"
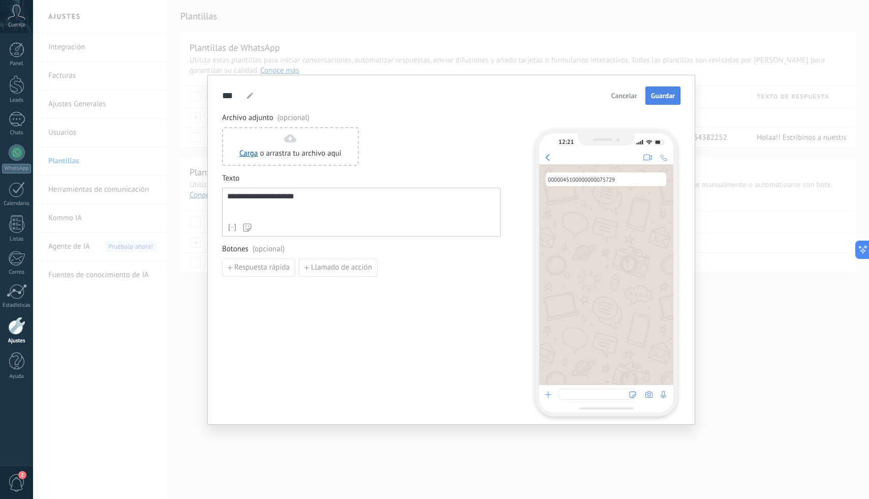
click at [656, 97] on span "Guardar" at bounding box center [663, 95] width 24 height 7
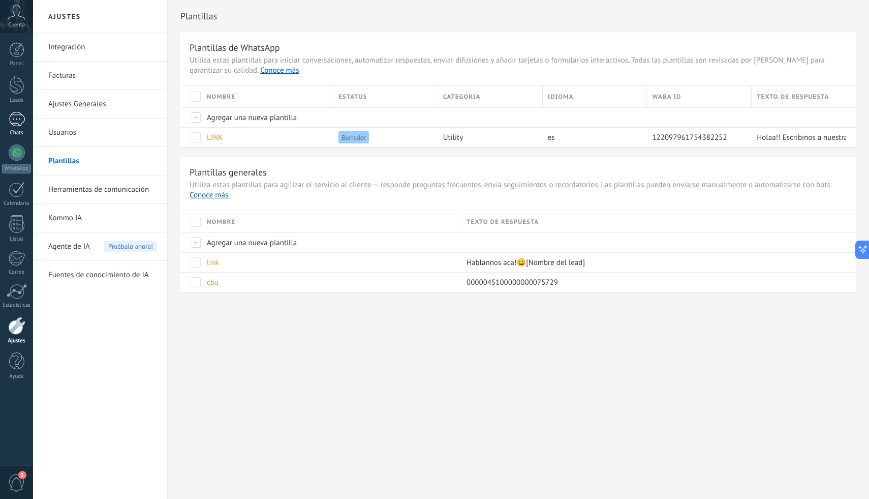
click at [22, 122] on div "1" at bounding box center [17, 119] width 16 height 15
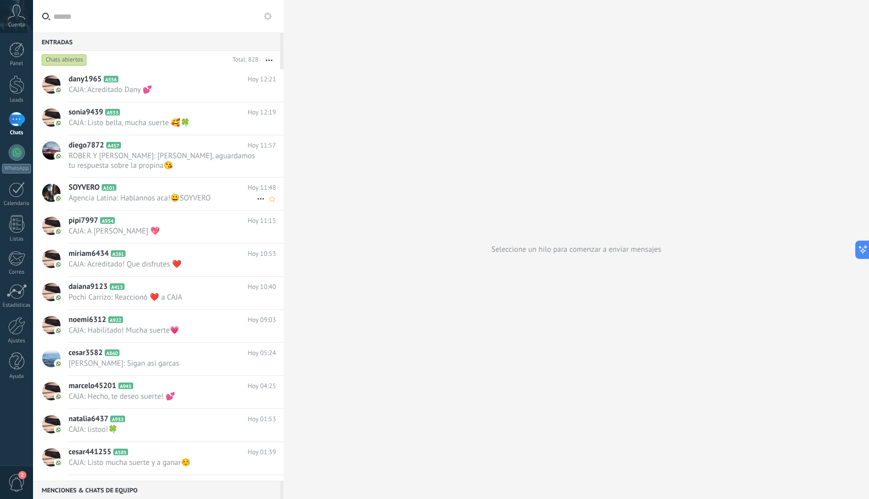
click at [180, 198] on span "Agencia Latina: Hablannos aca!😀SOYVERO" at bounding box center [163, 198] width 188 height 10
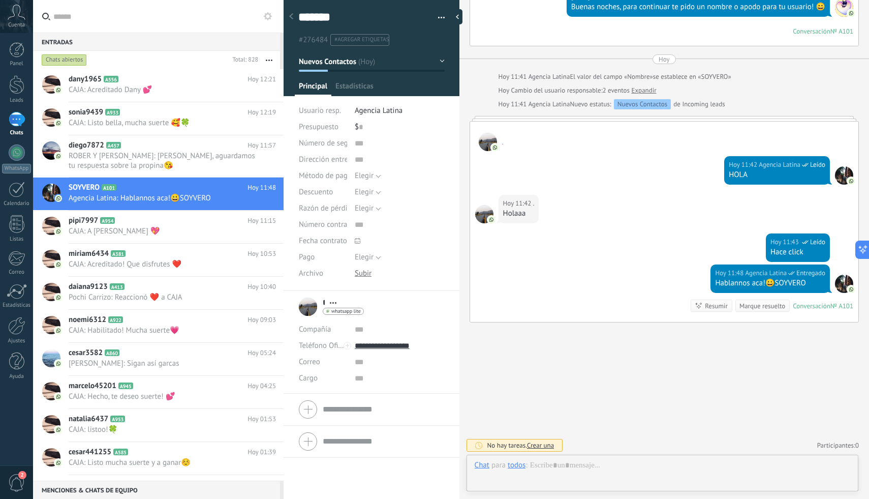
scroll to position [15, 0]
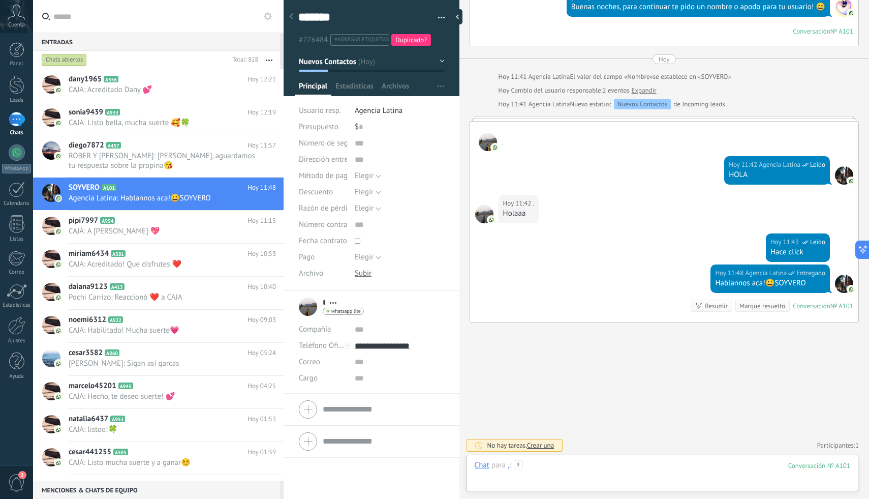
click at [575, 466] on div at bounding box center [663, 475] width 376 height 30
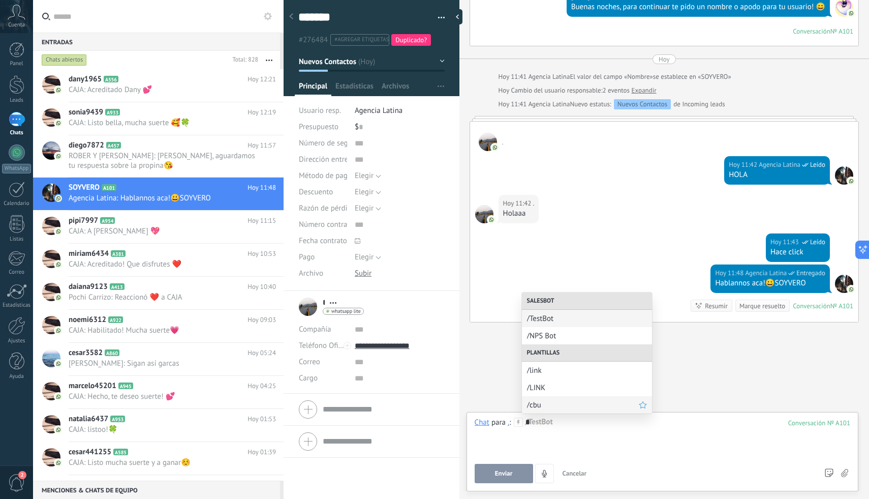
click at [591, 405] on span "/cbu" at bounding box center [583, 405] width 112 height 10
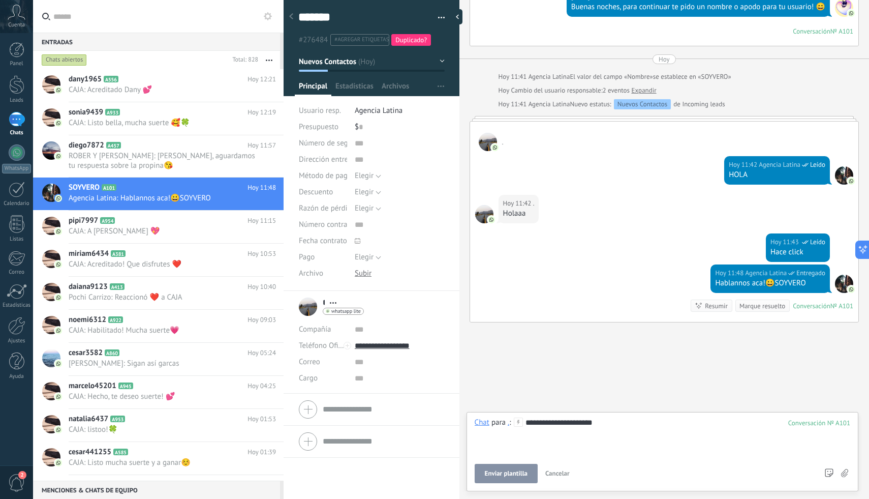
click at [620, 432] on div "**********" at bounding box center [663, 436] width 376 height 39
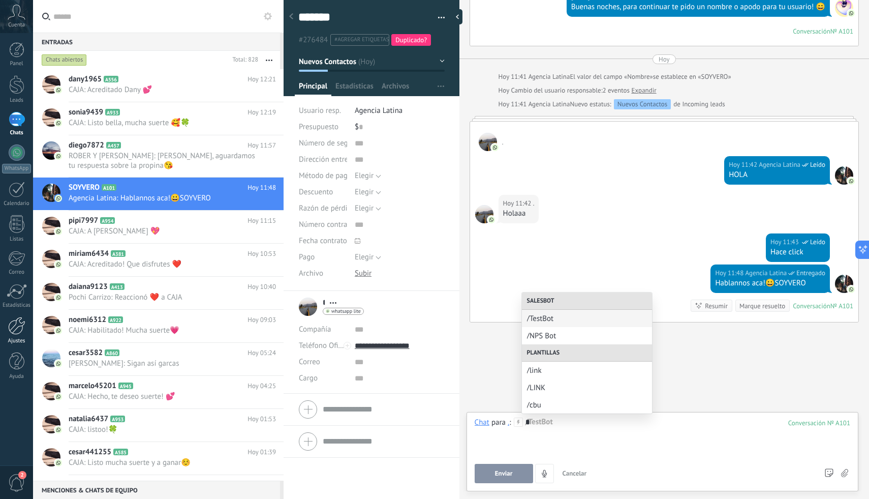
click at [8, 330] on div at bounding box center [16, 326] width 17 height 18
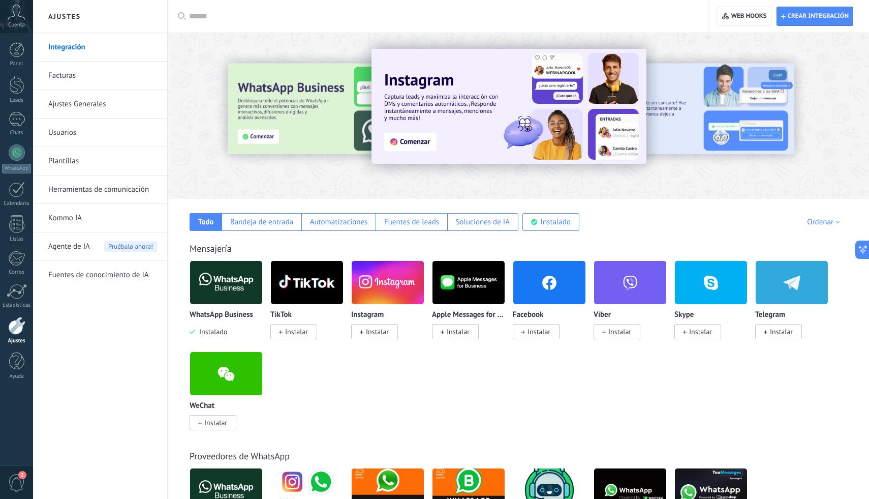
click at [114, 166] on link "Plantillas" at bounding box center [102, 161] width 109 height 28
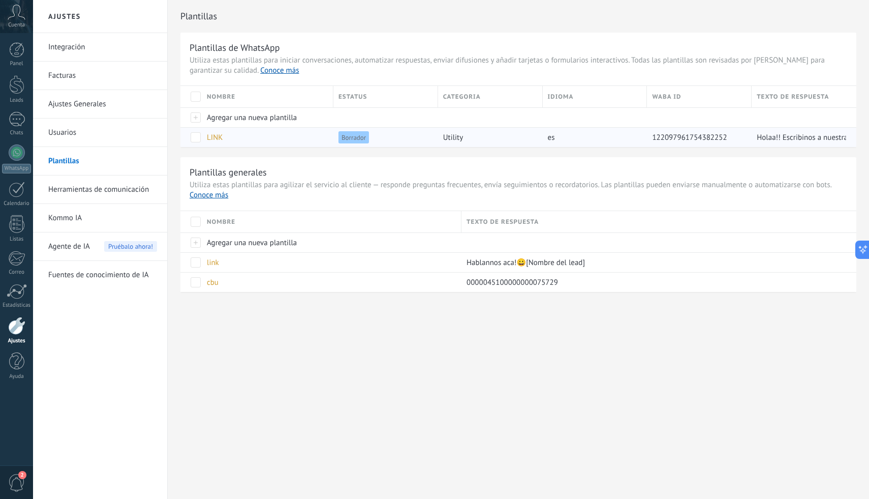
click at [761, 137] on span "Holaa!! Escribinos a nuestra nueva linea, acá te la dejamos[Nombre del lead]" at bounding box center [881, 138] width 249 height 10
click at [197, 262] on span at bounding box center [196, 262] width 10 height 10
click at [231, 258] on span "eliminar" at bounding box center [226, 262] width 27 height 20
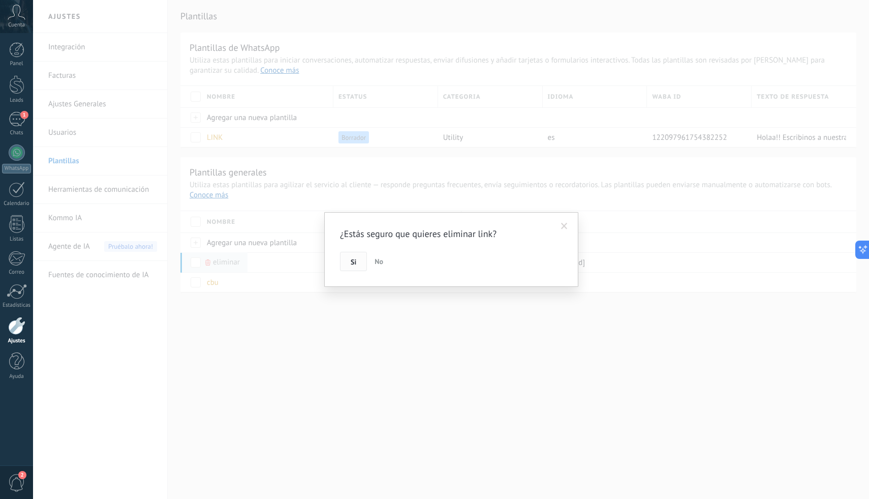
click at [345, 258] on button "Si" at bounding box center [353, 261] width 27 height 19
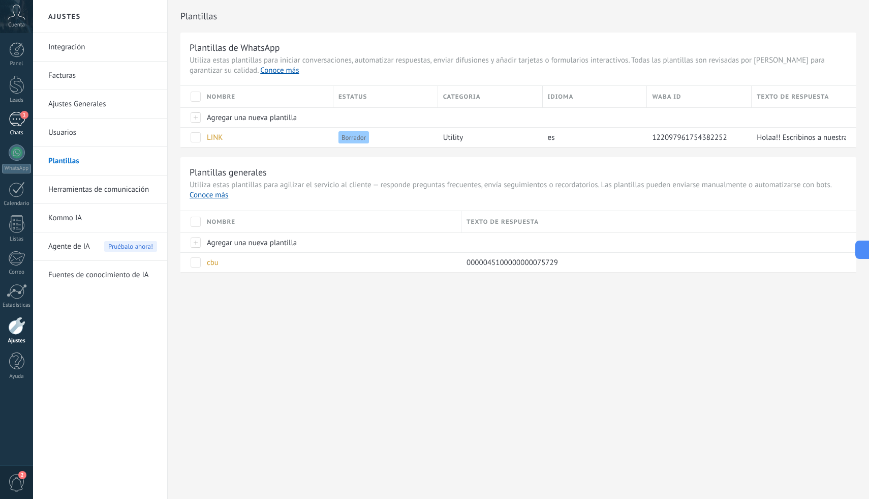
click at [27, 125] on link "1 Chats" at bounding box center [16, 124] width 33 height 24
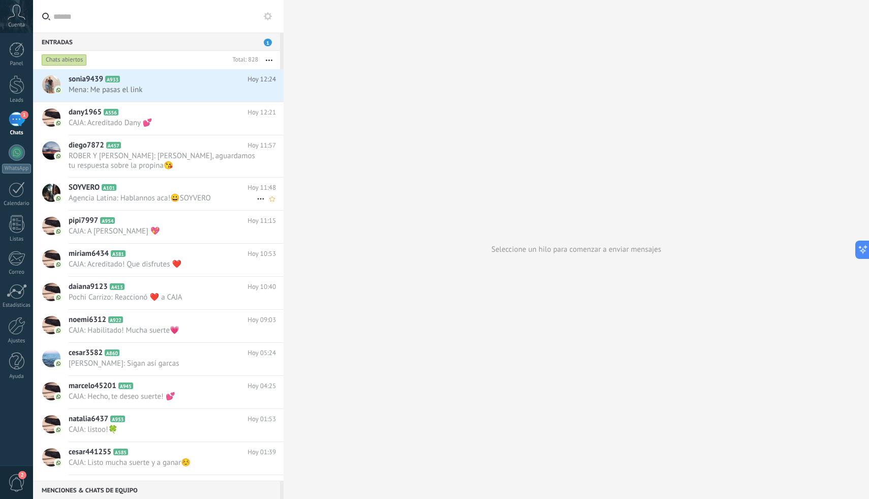
click at [170, 198] on span "Agencia Latina: Hablannos aca!😀SOYVERO" at bounding box center [163, 198] width 188 height 10
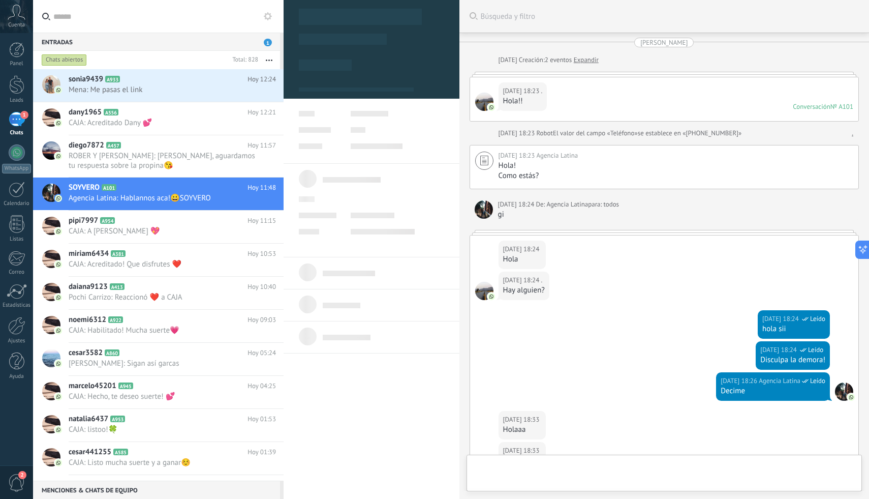
type textarea "*******"
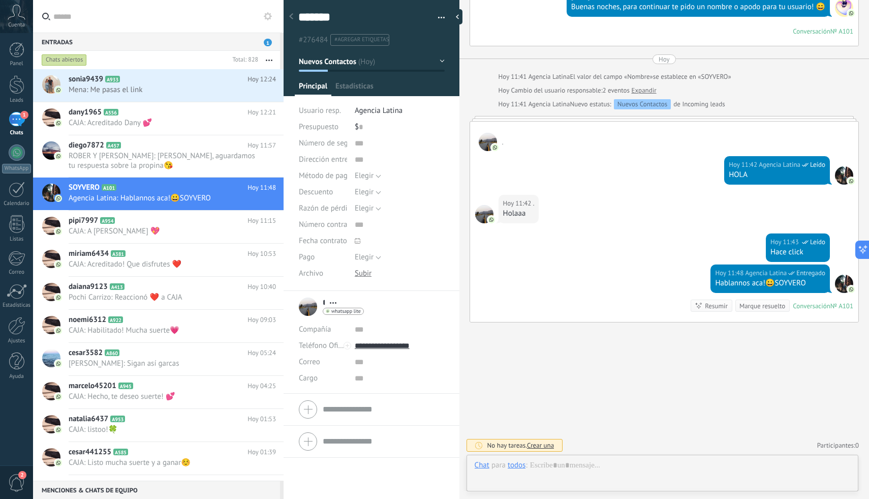
scroll to position [15, 0]
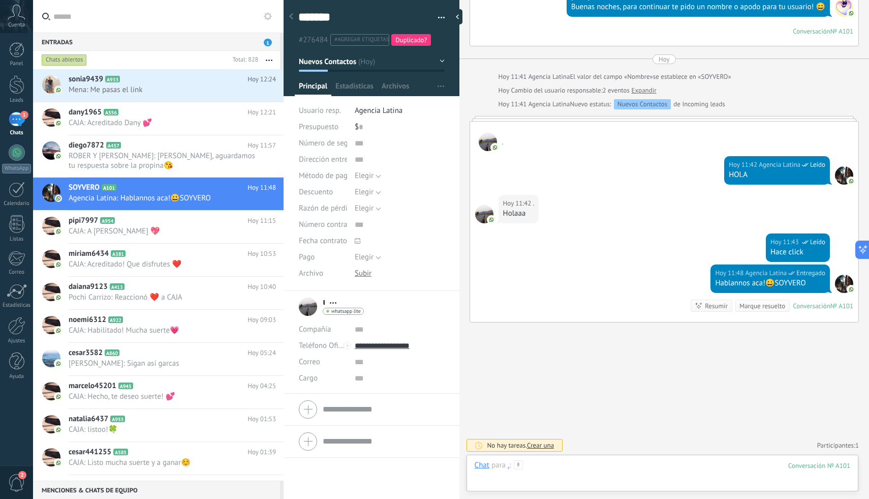
click at [553, 462] on div at bounding box center [663, 475] width 376 height 30
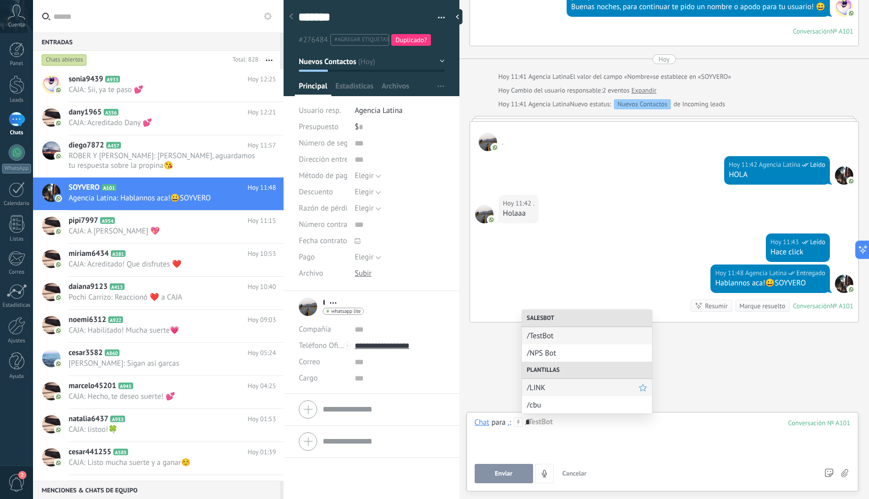
click at [601, 387] on span "/LINK" at bounding box center [583, 388] width 112 height 10
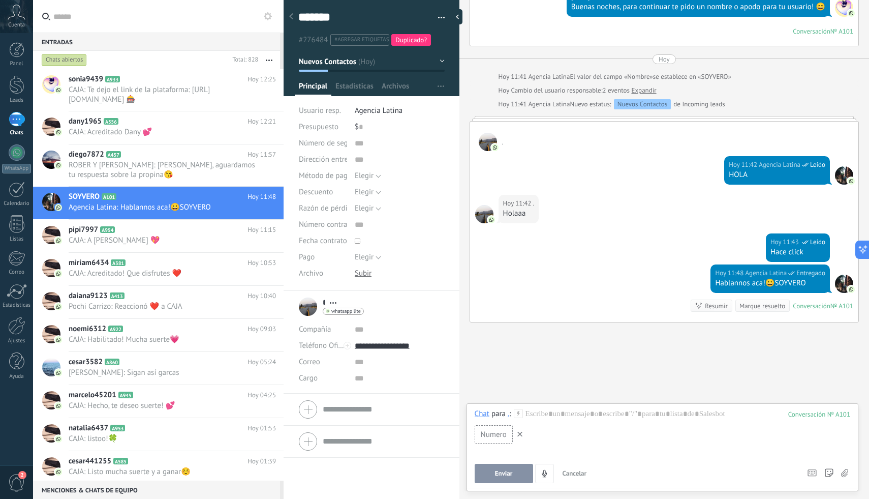
click at [523, 435] on span at bounding box center [520, 434] width 10 height 15
click at [14, 330] on div at bounding box center [16, 326] width 17 height 18
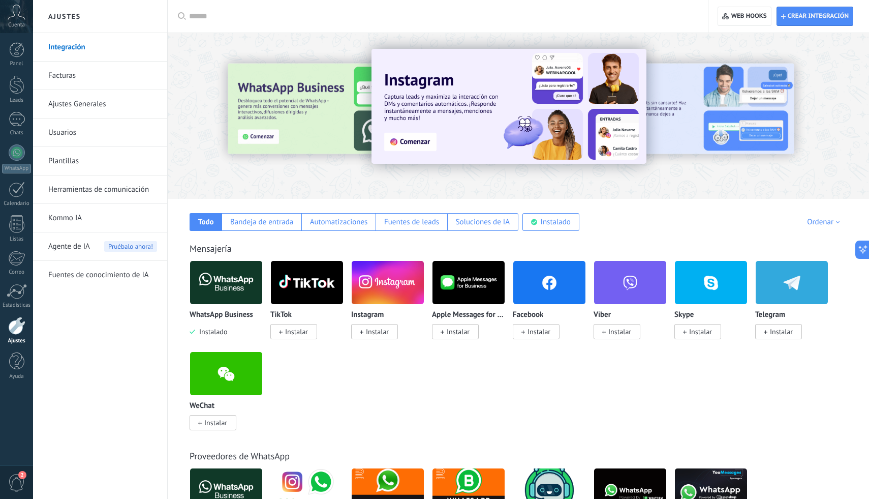
click at [131, 165] on link "Plantillas" at bounding box center [102, 161] width 109 height 28
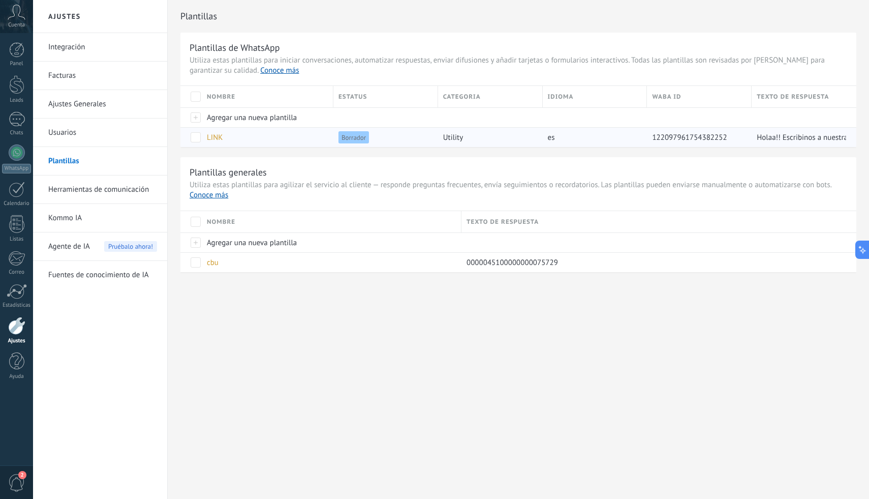
click at [340, 140] on span "Borrador" at bounding box center [354, 137] width 30 height 12
click at [405, 139] on div "Borrador" at bounding box center [383, 137] width 100 height 19
click at [221, 138] on span "LINK" at bounding box center [215, 138] width 16 height 10
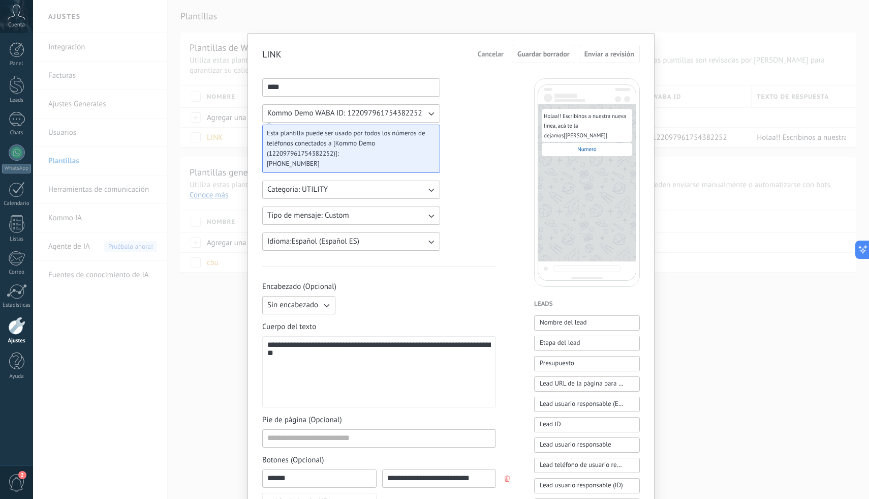
click at [395, 116] on span "Kommo Demo WABA ID: 122097961754382252" at bounding box center [344, 113] width 155 height 10
click at [395, 117] on span "Kommo Demo WABA ID: 122097961754382252" at bounding box center [344, 113] width 155 height 10
click at [487, 53] on span "Cancelar" at bounding box center [491, 53] width 26 height 7
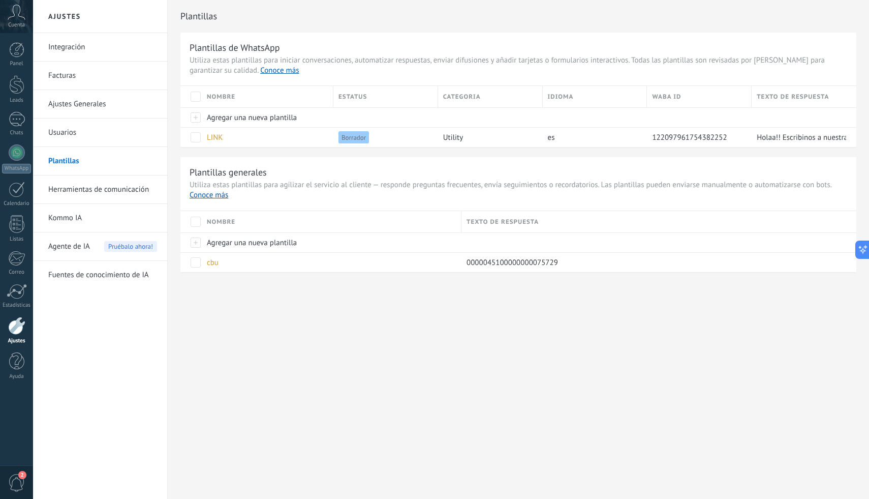
click at [241, 64] on span "Utiliza estas plantillas para iniciar conversaciones, automatizar respuestas, e…" at bounding box center [519, 65] width 658 height 20
click at [260, 71] on link "Conoce más" at bounding box center [279, 71] width 39 height 10
click at [232, 137] on div "LINK" at bounding box center [265, 137] width 127 height 19
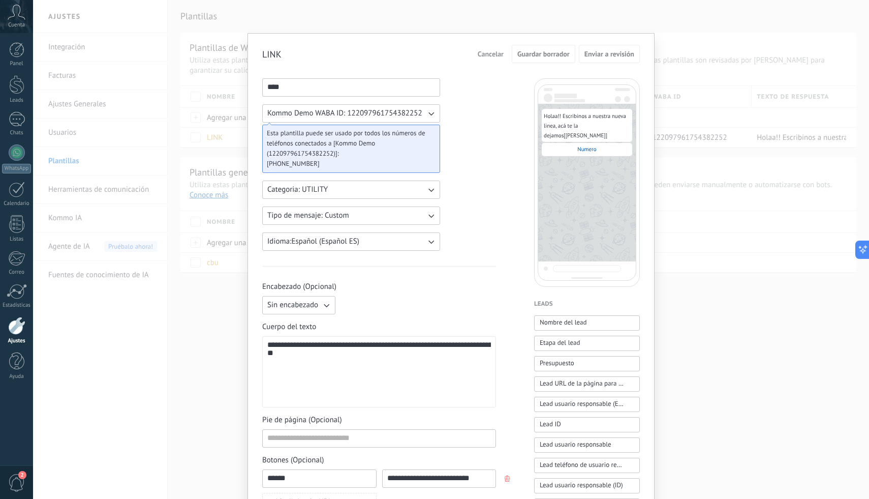
click at [404, 113] on span "Kommo Demo WABA ID: 122097961754382252" at bounding box center [344, 113] width 155 height 10
click at [404, 114] on span "Kommo Demo WABA ID: 122097961754382252" at bounding box center [344, 113] width 155 height 10
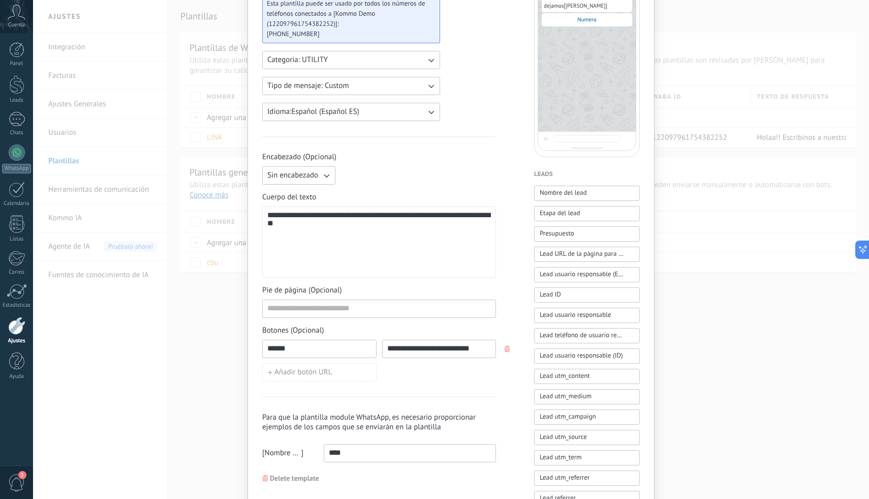
scroll to position [131, 0]
click at [506, 345] on icon "button" at bounding box center [507, 348] width 5 height 6
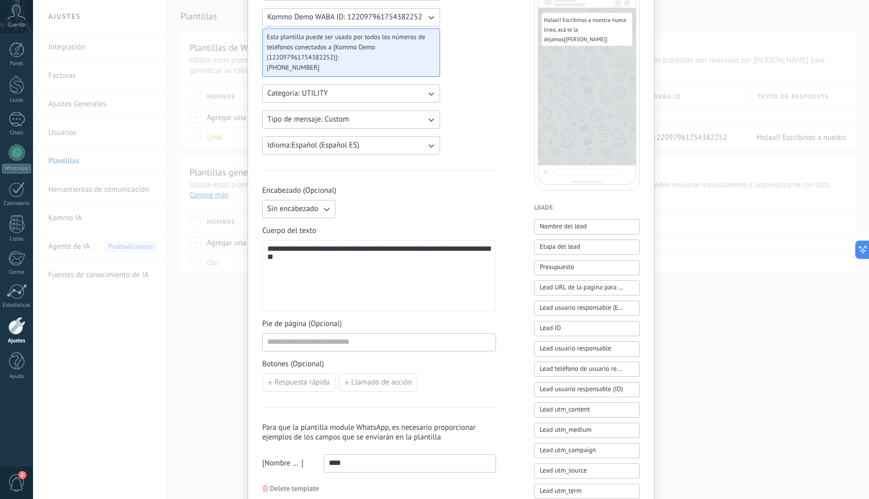
scroll to position [118, 0]
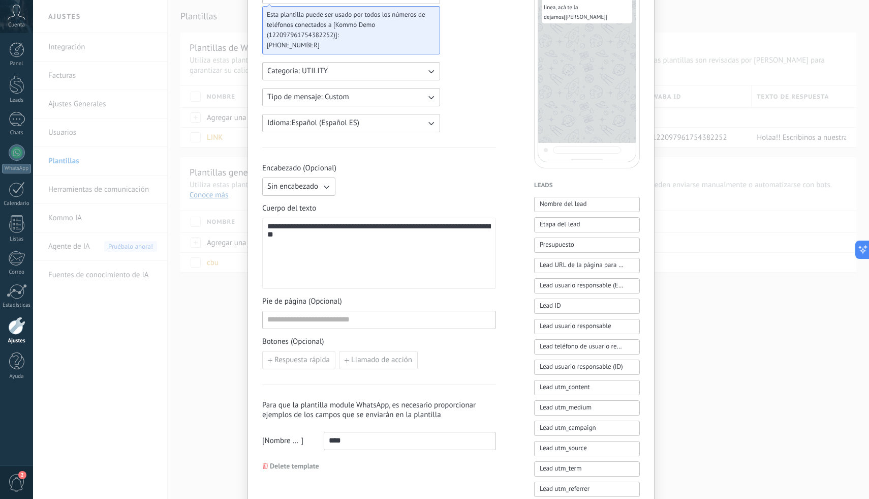
click at [296, 465] on span "Delete template" at bounding box center [294, 465] width 49 height 7
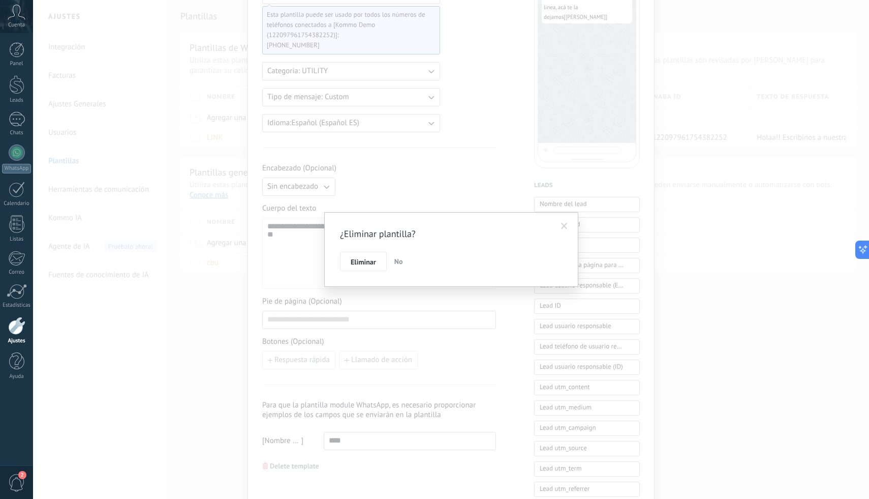
drag, startPoint x: 377, startPoint y: 259, endPoint x: 397, endPoint y: 266, distance: 21.4
click at [397, 266] on div "Eliminar No" at bounding box center [451, 261] width 223 height 19
click at [399, 268] on button "No" at bounding box center [398, 261] width 17 height 19
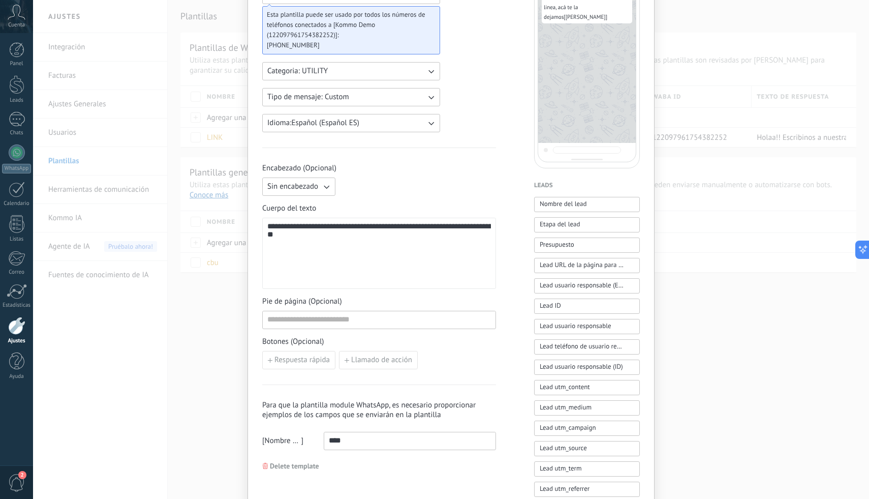
click at [282, 467] on span "Delete template" at bounding box center [294, 465] width 49 height 7
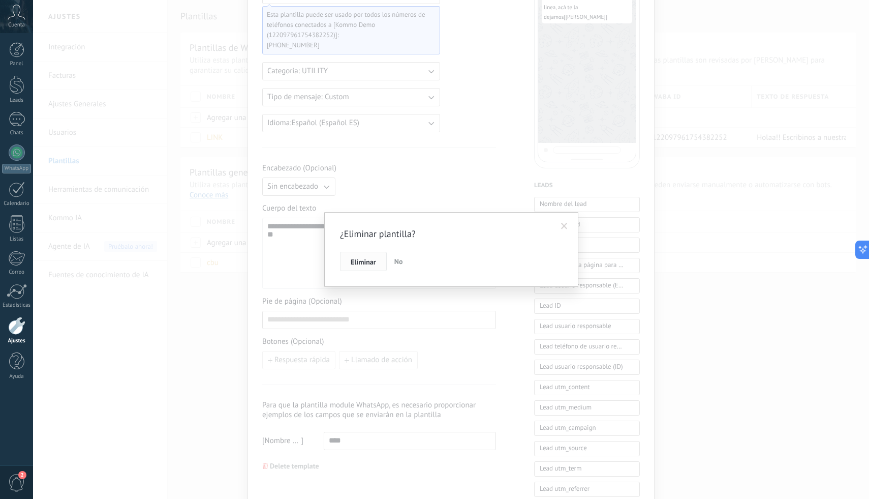
click at [378, 261] on button "Eliminar" at bounding box center [363, 261] width 47 height 19
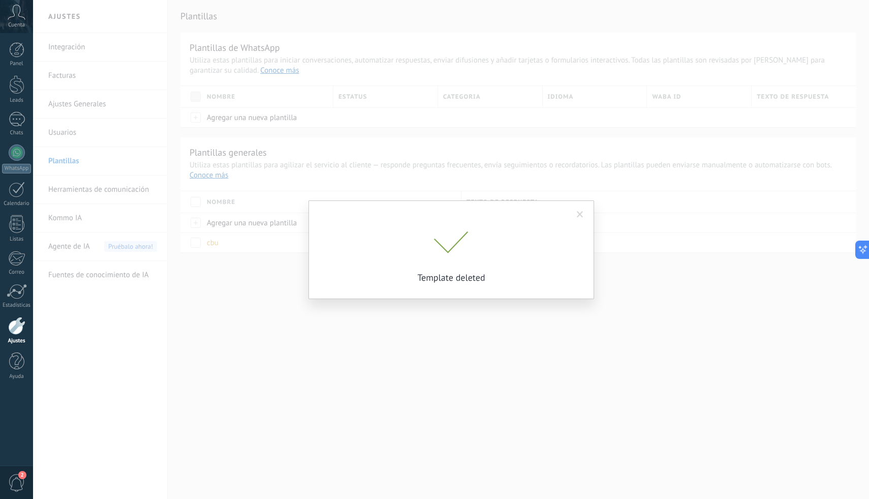
scroll to position [0, 0]
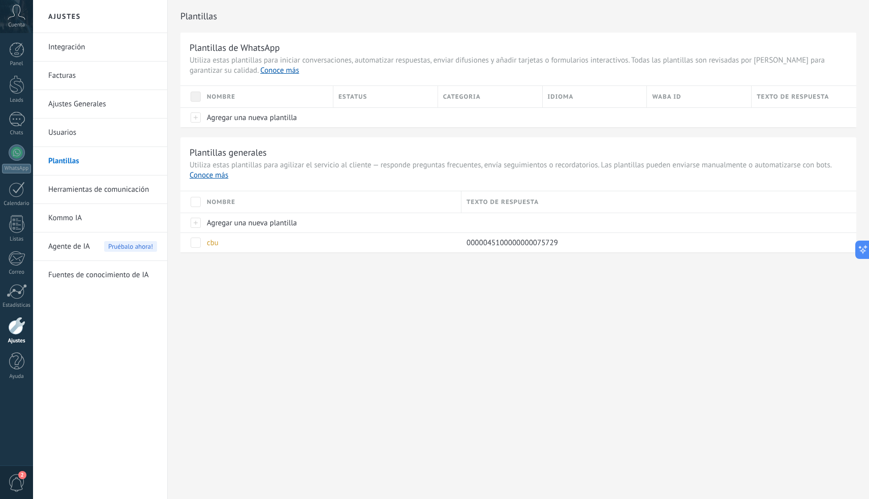
click at [22, 20] on div "Cuenta" at bounding box center [16, 16] width 33 height 33
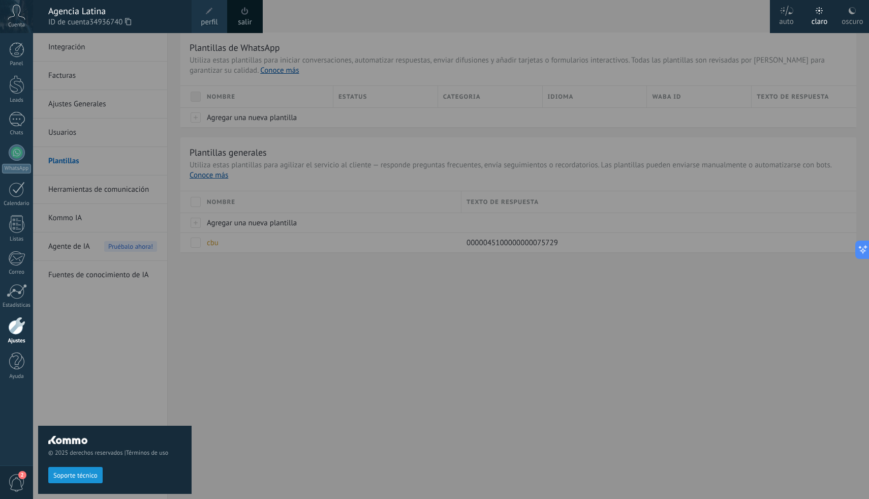
click at [848, 24] on div "oscuro" at bounding box center [852, 20] width 21 height 26
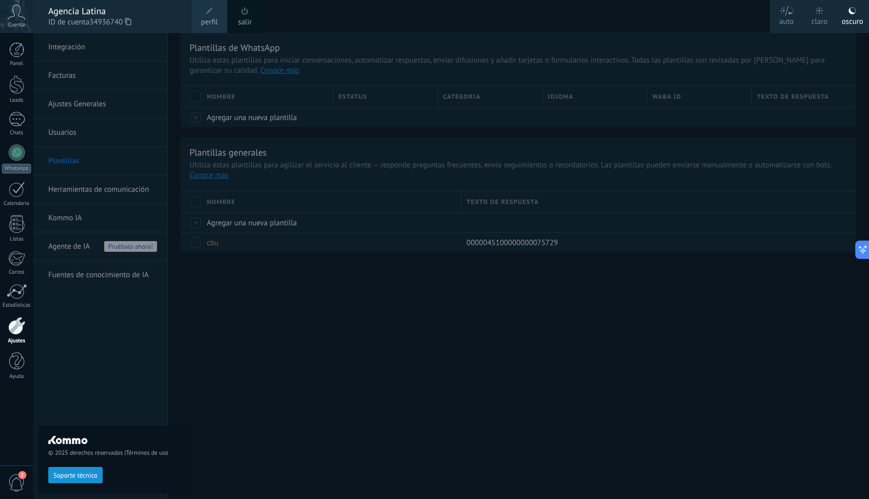
click at [171, 321] on div "© 2025 derechos reservados | Términos de uso Soporte técnico" at bounding box center [115, 266] width 154 height 466
click at [15, 132] on div "Chats" at bounding box center [16, 133] width 29 height 7
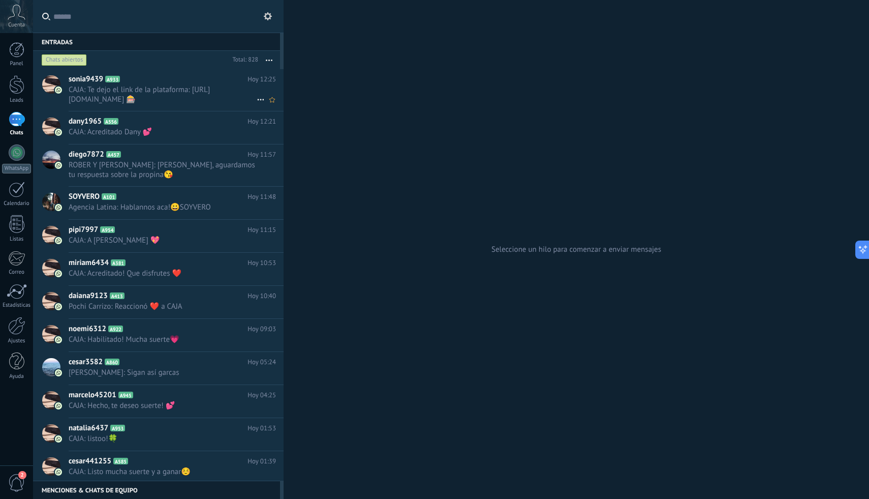
click at [152, 89] on span "CAJA: Te dejo el link de la plataforma: https://azarlatino4.com/ 🎰" at bounding box center [163, 94] width 188 height 19
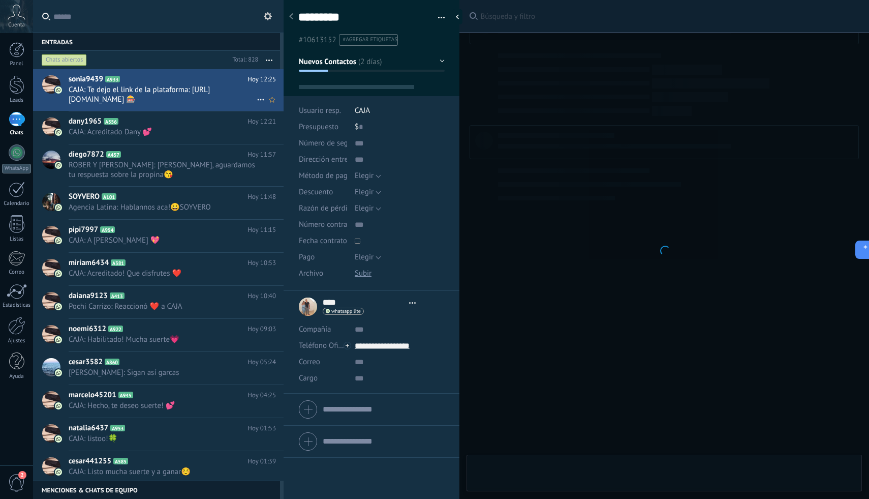
type textarea "*********"
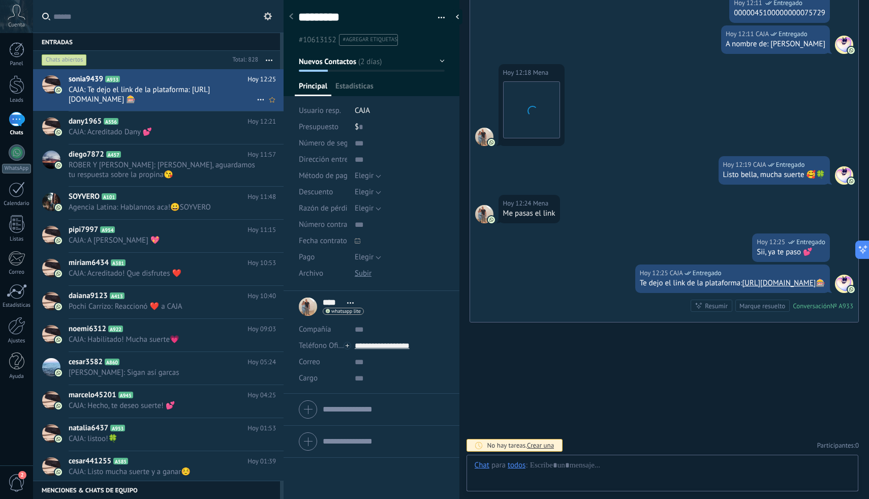
scroll to position [15, 0]
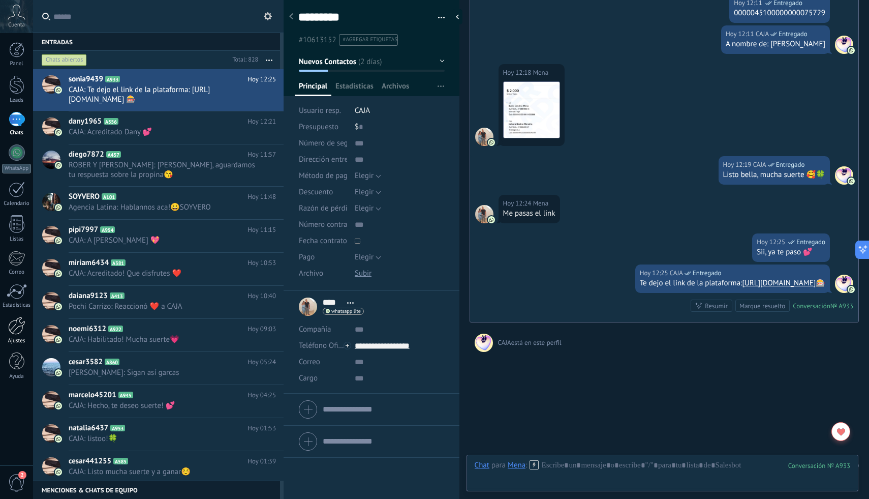
click at [15, 338] on div "Ajustes" at bounding box center [16, 341] width 29 height 7
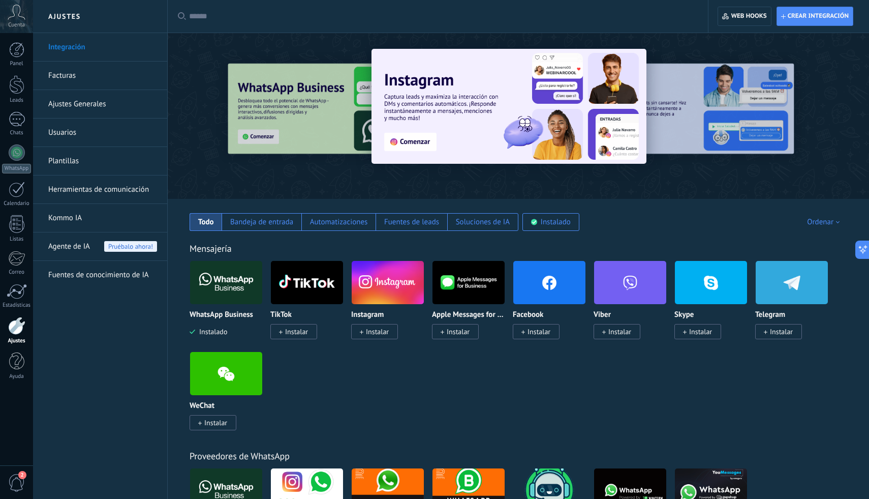
click at [85, 165] on link "Plantillas" at bounding box center [102, 161] width 109 height 28
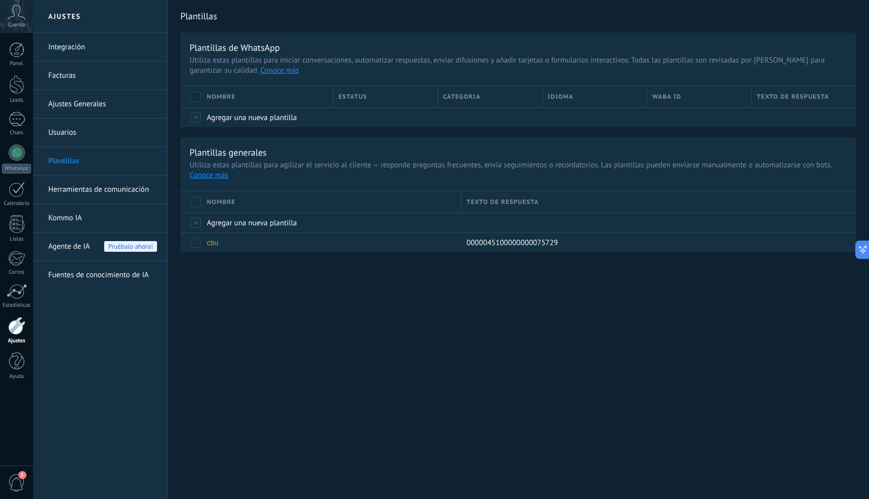
click at [101, 221] on link "Kommo IA" at bounding box center [102, 218] width 109 height 28
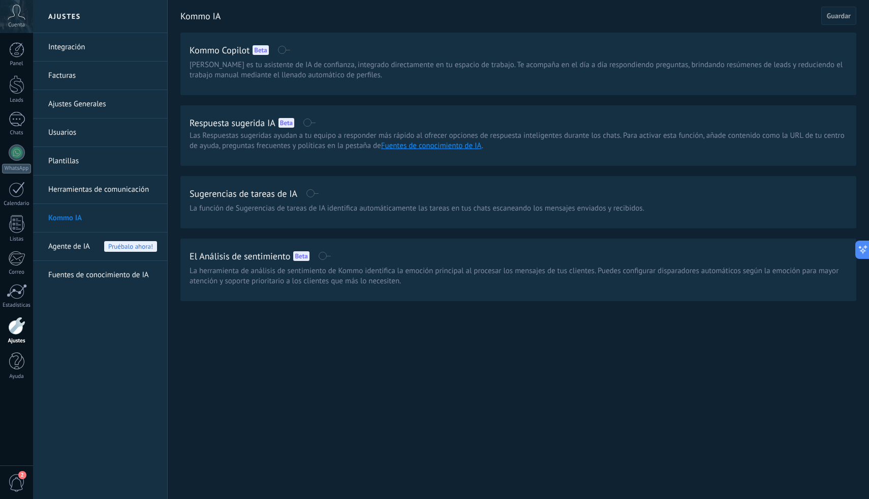
click at [106, 102] on link "Ajustes Generales" at bounding box center [102, 104] width 109 height 28
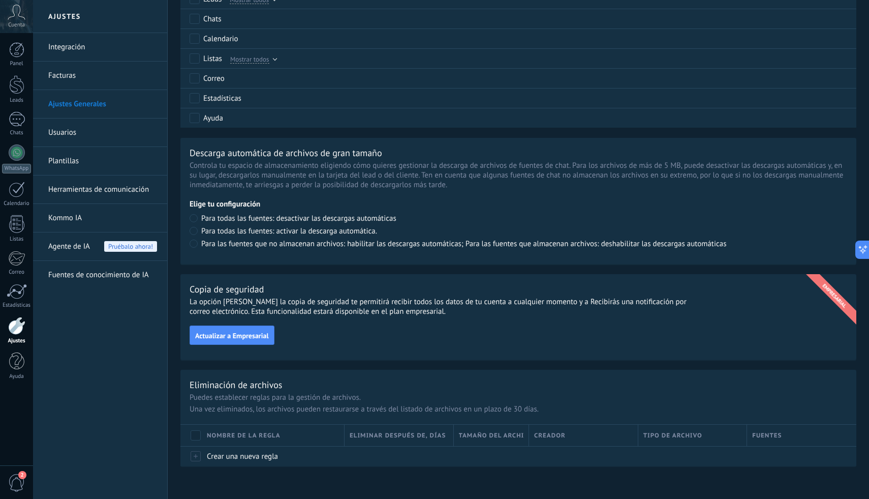
scroll to position [600, 0]
click at [212, 332] on span "Actualizar a Empresarial" at bounding box center [232, 335] width 74 height 7
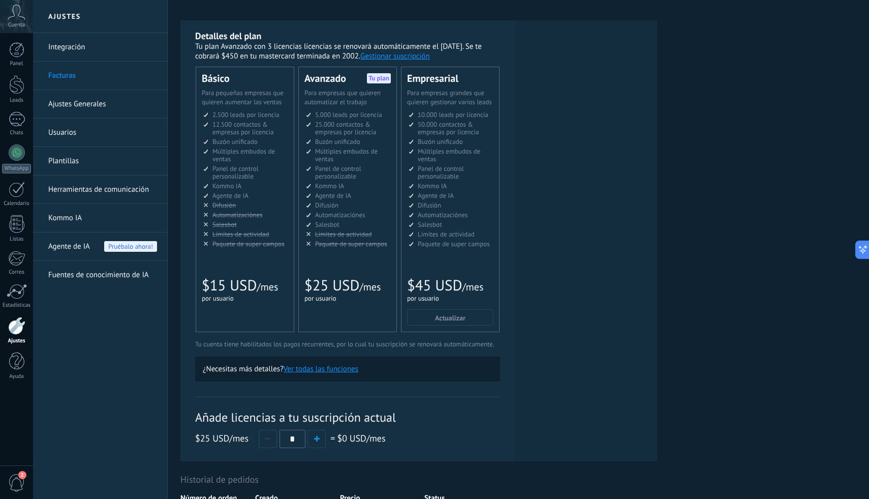
scroll to position [15, 0]
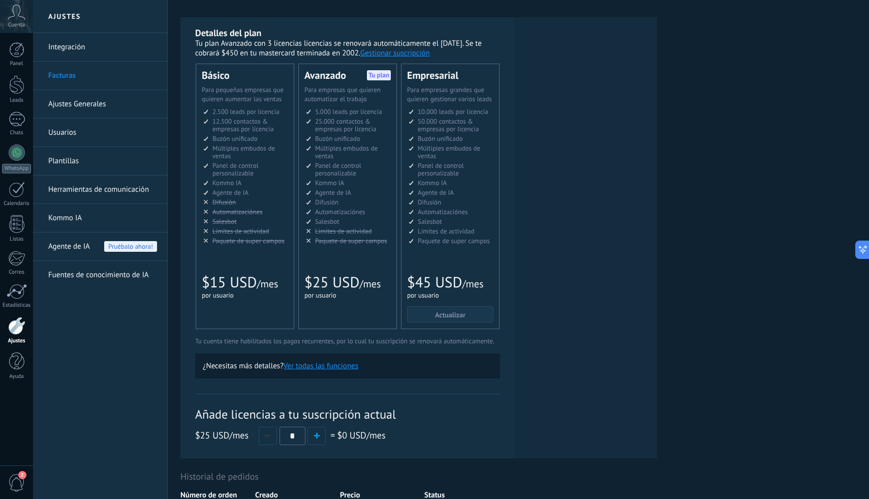
click at [418, 320] on button "Actualizar" at bounding box center [450, 314] width 86 height 16
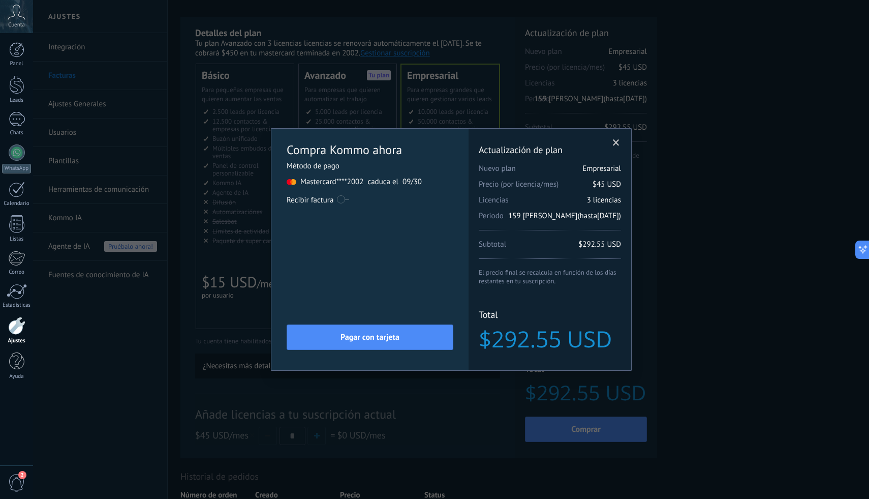
click at [619, 143] on span at bounding box center [616, 142] width 7 height 7
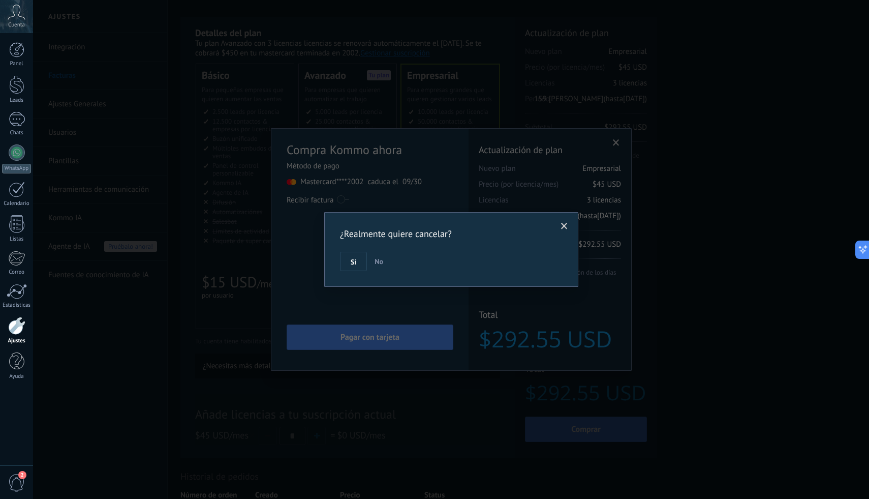
click at [348, 270] on div "¿Realmente quiere cancelar? Si No" at bounding box center [451, 249] width 254 height 75
click at [351, 259] on span "Si" at bounding box center [354, 261] width 6 height 7
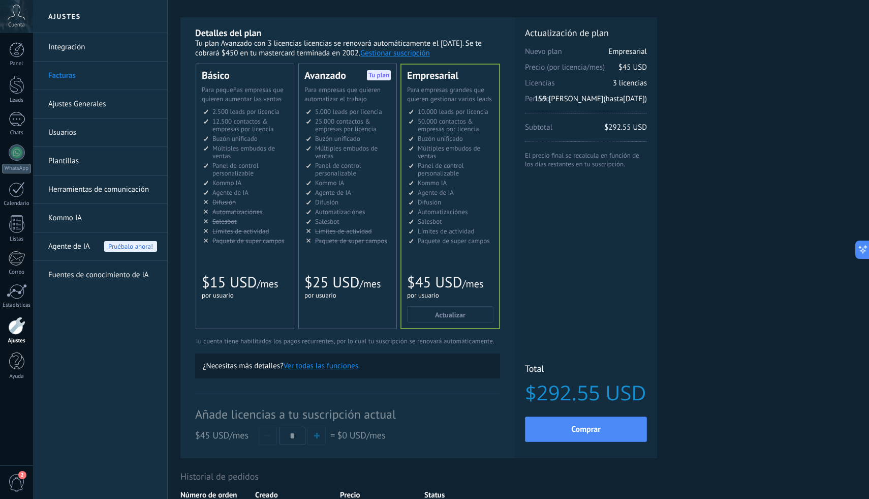
click at [112, 274] on link "Fuentes de conocimiento de IA" at bounding box center [102, 275] width 109 height 28
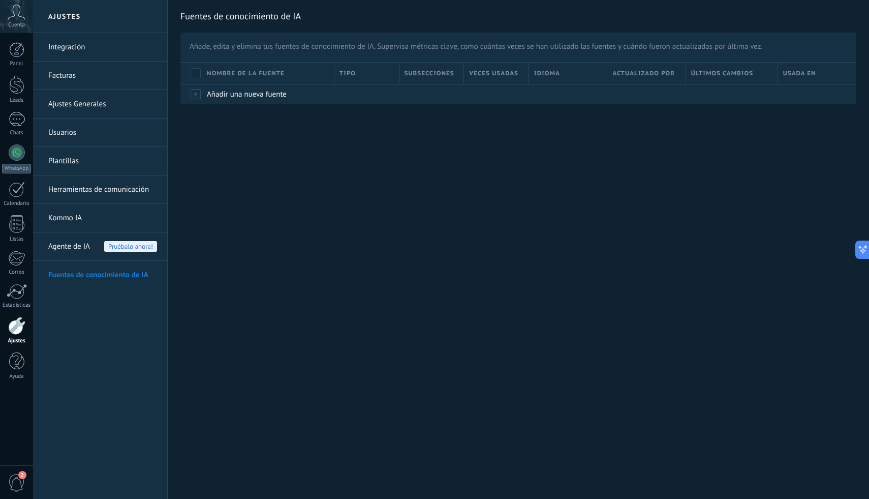
click at [82, 213] on link "Kommo IA" at bounding box center [102, 218] width 109 height 28
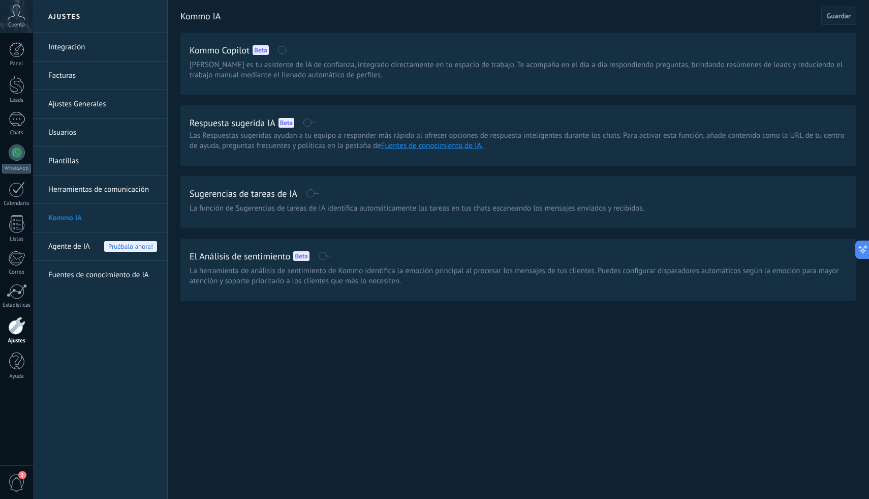
click at [312, 127] on div "Respuesta sugerida IA Beta" at bounding box center [519, 122] width 658 height 16
click at [312, 126] on span at bounding box center [309, 122] width 13 height 8
click at [849, 15] on span "Guardar" at bounding box center [839, 15] width 24 height 7
click at [307, 121] on span at bounding box center [309, 122] width 13 height 8
click at [845, 12] on span "Guardar" at bounding box center [839, 15] width 24 height 7
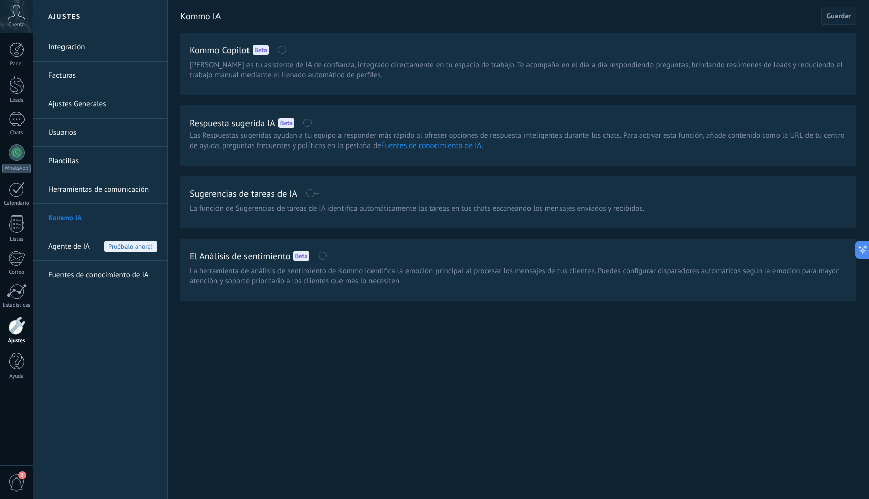
click at [320, 193] on div "Sugerencias de tareas de IA" at bounding box center [519, 193] width 658 height 16
click at [316, 194] on span at bounding box center [312, 193] width 13 height 8
click at [862, 13] on div "Kommo IA Cancelar Guardar Kommo Copilot Beta Kommo Copilot es tu asistente de I…" at bounding box center [518, 172] width 701 height 344
click at [836, 16] on span "Guardar" at bounding box center [839, 15] width 24 height 7
click at [460, 209] on span "La función de Sugerencias de tareas de IA identifica automáticamente las tareas…" at bounding box center [417, 208] width 455 height 10
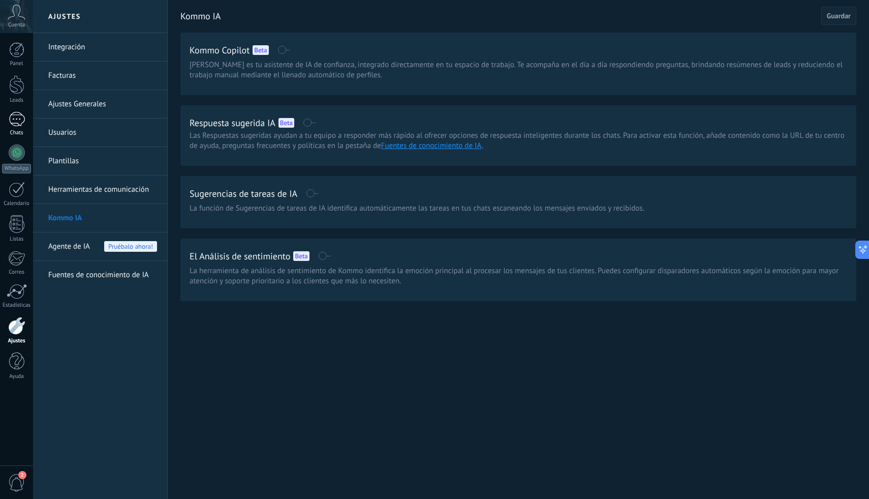
click at [14, 125] on div "1" at bounding box center [17, 119] width 16 height 15
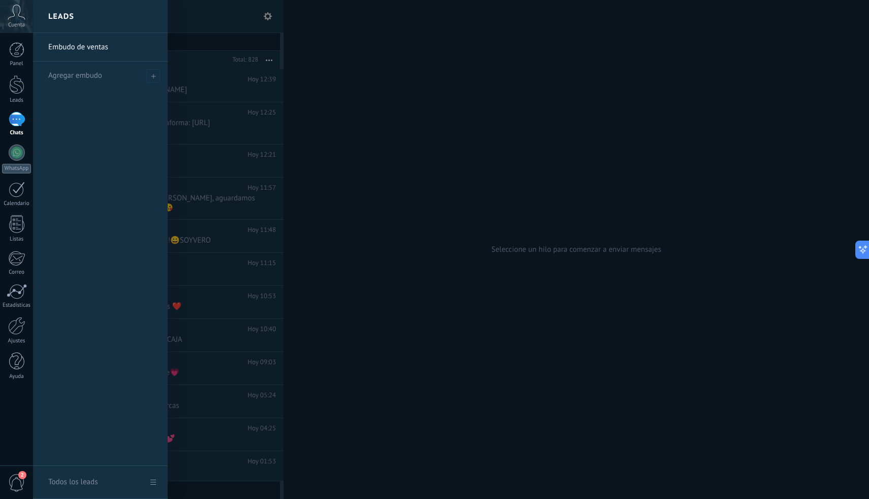
click at [207, 88] on div at bounding box center [467, 249] width 869 height 499
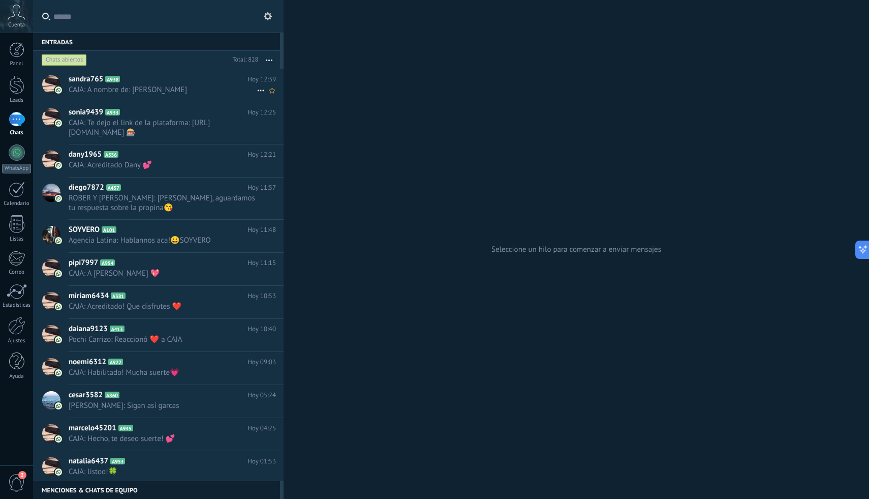
click at [204, 87] on span "CAJA: A nombre de: Debora Beatriz Menafra" at bounding box center [163, 90] width 188 height 10
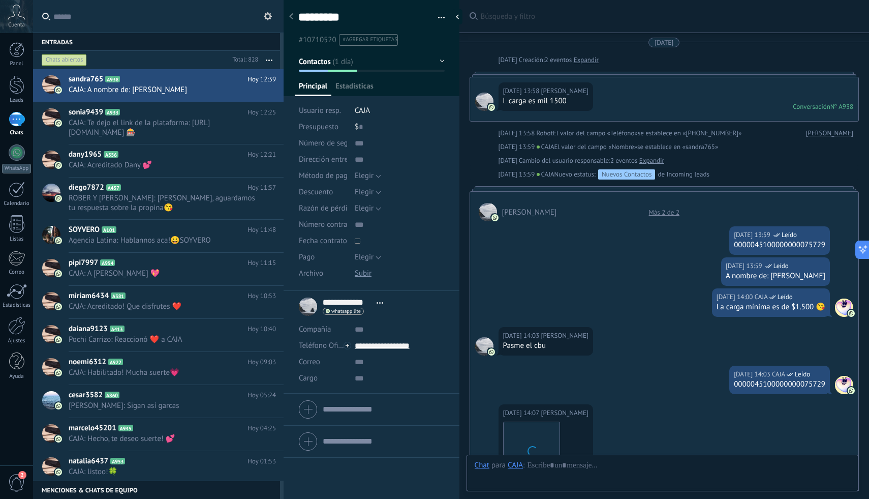
scroll to position [1311, 0]
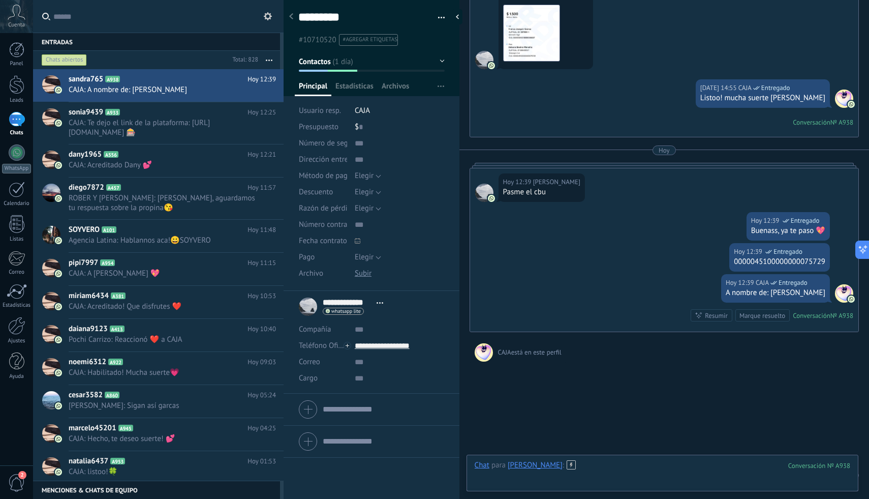
click at [606, 468] on div at bounding box center [663, 475] width 376 height 30
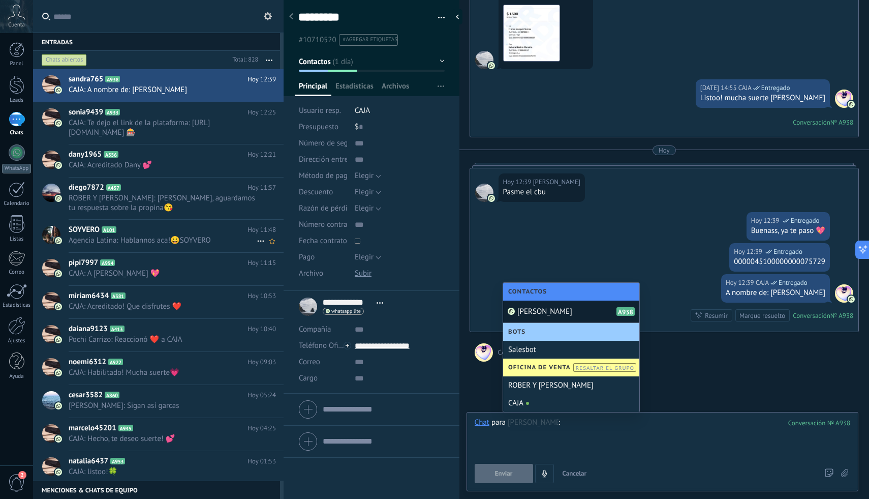
click at [243, 233] on h2 "SOYVERO A101" at bounding box center [158, 230] width 179 height 10
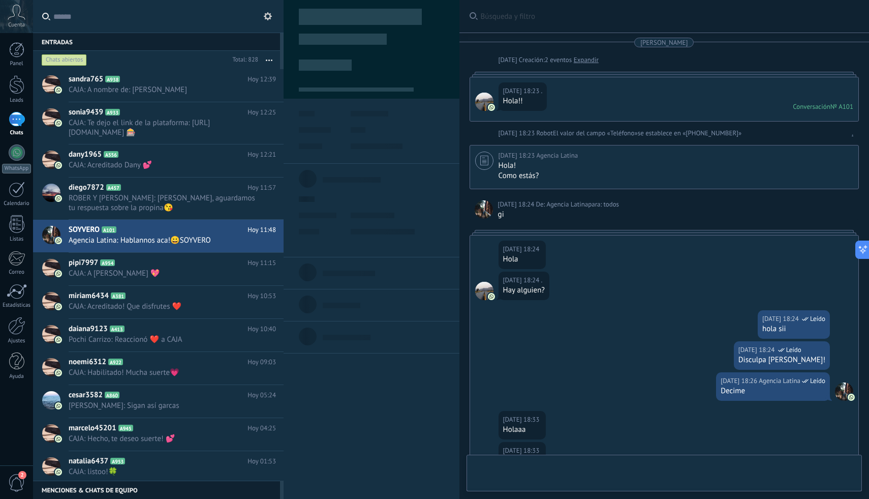
type textarea "*******"
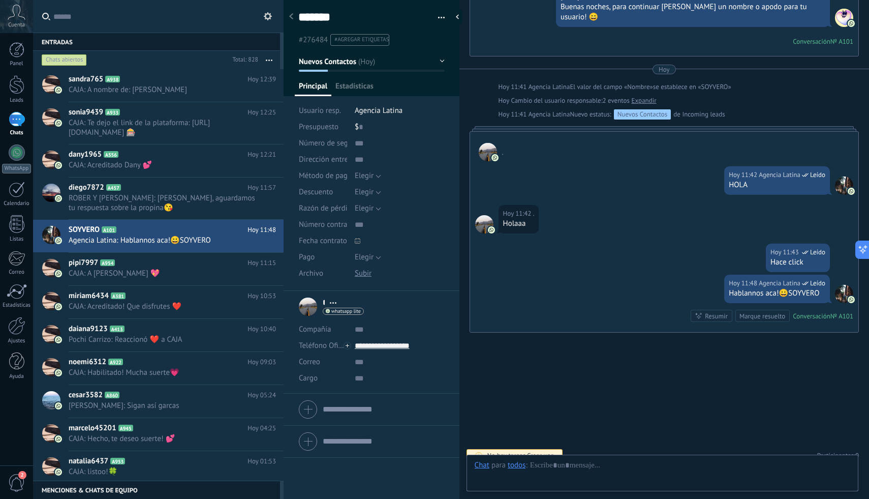
scroll to position [15, 0]
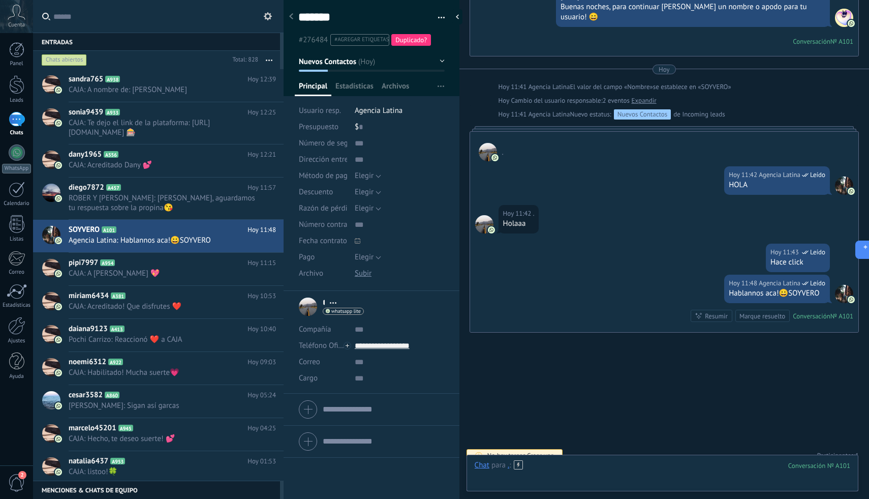
click at [569, 465] on div at bounding box center [663, 475] width 376 height 30
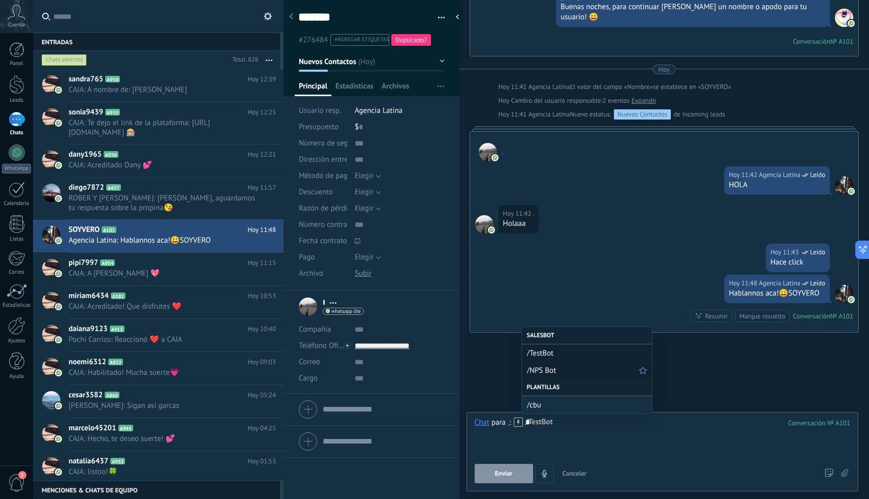
click at [580, 375] on span "/NPS Bot" at bounding box center [583, 370] width 112 height 10
click at [573, 419] on div "********" at bounding box center [663, 436] width 376 height 39
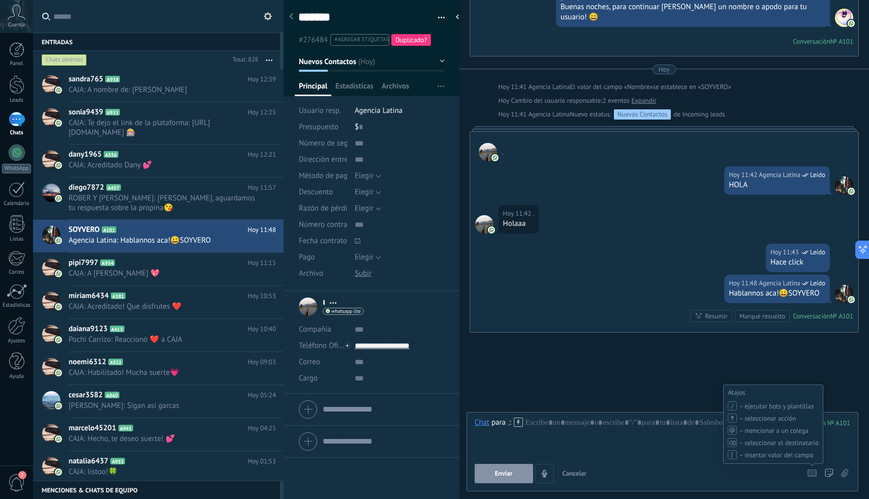
click at [815, 473] on use at bounding box center [812, 473] width 8 height 6
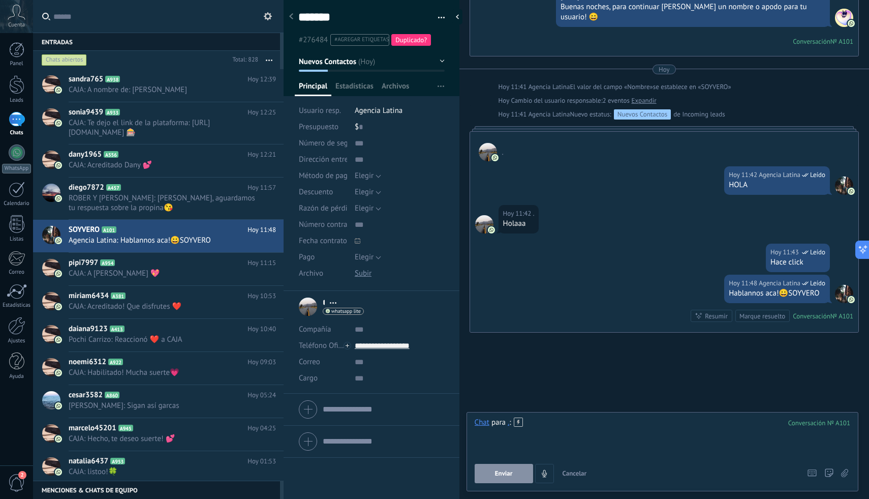
click at [829, 455] on div at bounding box center [663, 436] width 376 height 39
click at [775, 443] on div at bounding box center [663, 436] width 376 height 39
